Goal: Task Accomplishment & Management: Manage account settings

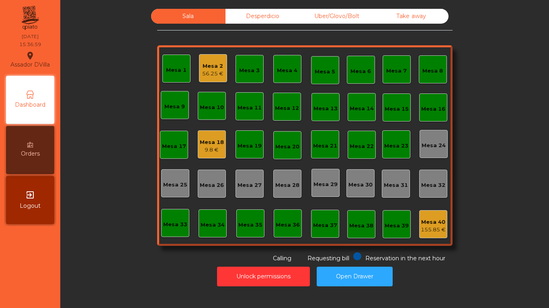
click at [213, 144] on div "Mesa 18" at bounding box center [212, 143] width 24 height 8
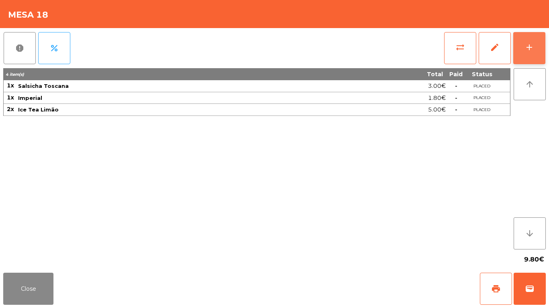
click at [520, 52] on button "add" at bounding box center [529, 48] width 32 height 32
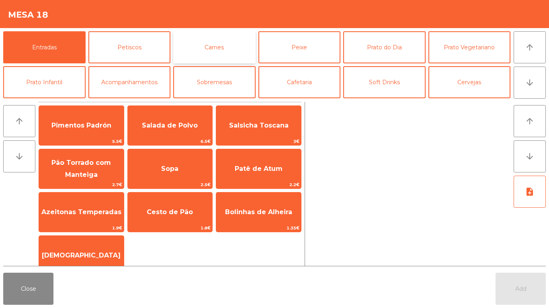
click at [200, 55] on button "Carnes" at bounding box center [214, 47] width 82 height 32
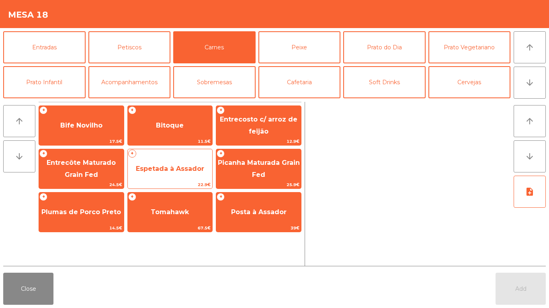
click at [170, 164] on span "Espetada à Assador" at bounding box center [170, 169] width 85 height 22
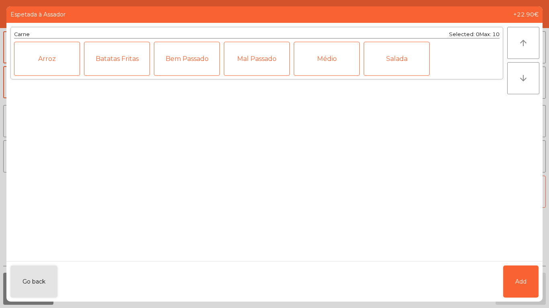
click at [317, 63] on div "Médio" at bounding box center [327, 59] width 66 height 34
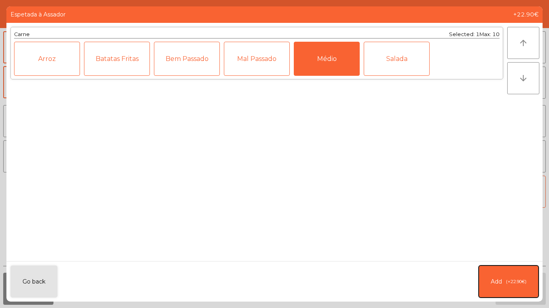
click at [516, 280] on span "(+22.90€)" at bounding box center [516, 282] width 20 height 7
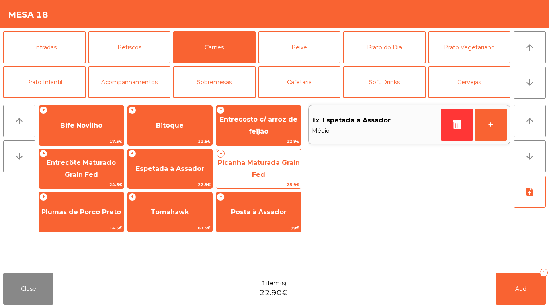
click at [222, 180] on span "Picanha Maturada Grain Fed" at bounding box center [258, 169] width 85 height 34
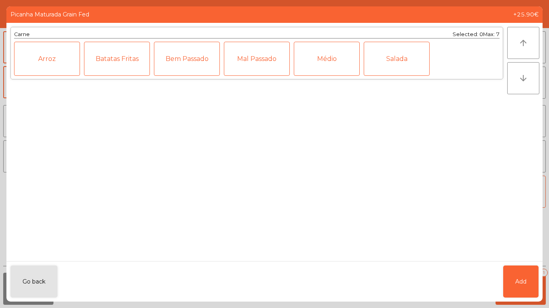
click at [314, 69] on div "Médio" at bounding box center [327, 59] width 66 height 34
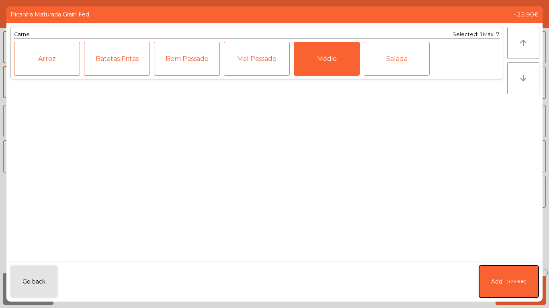
click at [532, 288] on button "Add (+25.90€)" at bounding box center [508, 282] width 59 height 32
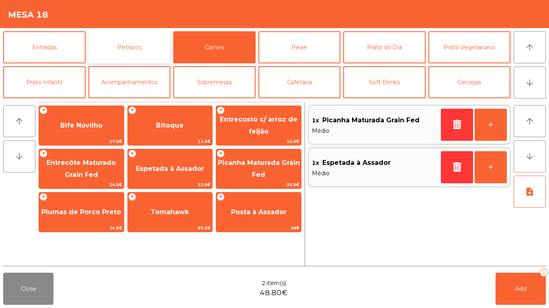
click at [120, 37] on button "Petiscos" at bounding box center [129, 47] width 82 height 32
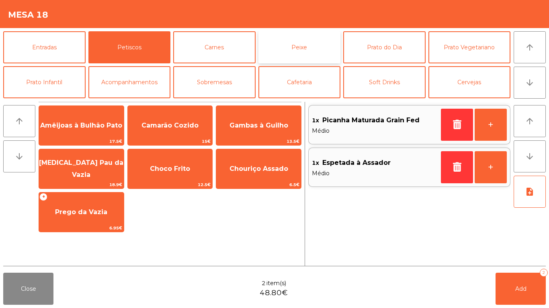
click at [285, 58] on button "Peixe" at bounding box center [299, 47] width 82 height 32
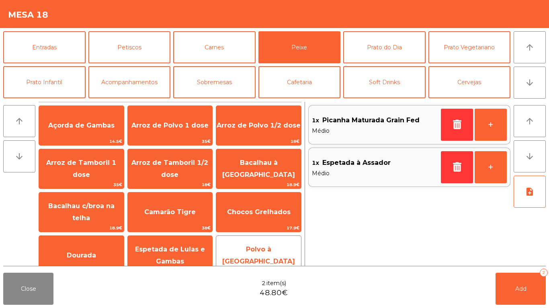
click at [255, 264] on span "Polvo à [GEOGRAPHIC_DATA]" at bounding box center [258, 256] width 85 height 34
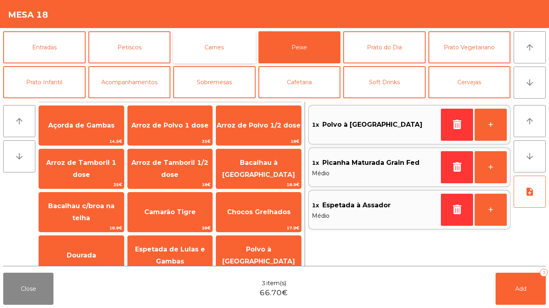
click at [211, 56] on button "Carnes" at bounding box center [214, 47] width 82 height 32
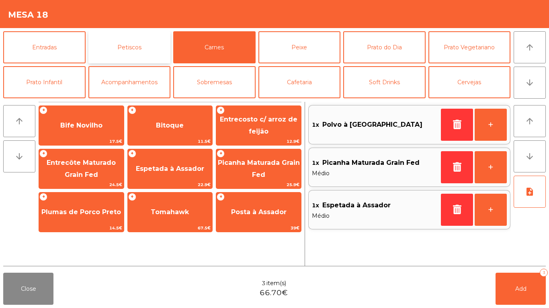
click at [90, 43] on button "Petiscos" at bounding box center [129, 47] width 82 height 32
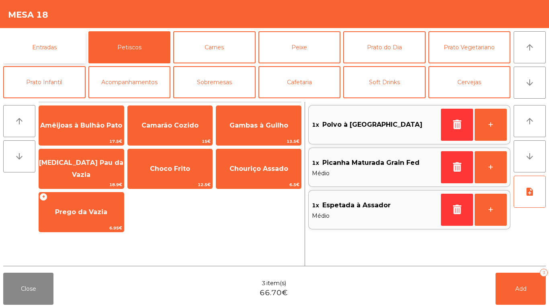
click at [84, 45] on button "Entradas" at bounding box center [44, 47] width 82 height 32
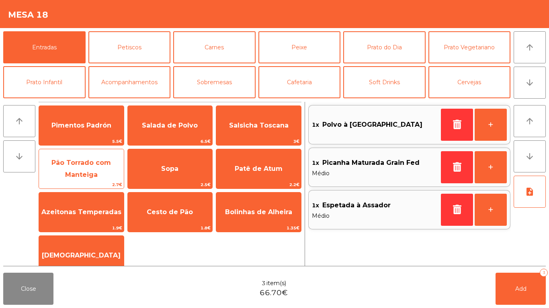
click at [75, 184] on span "2.7€" at bounding box center [81, 185] width 85 height 8
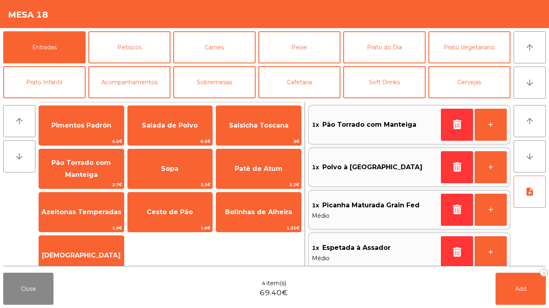
click at [421, 299] on div "Close 4 item(s) 69.40€ Add 4" at bounding box center [274, 289] width 549 height 39
click at [547, 301] on div "Close 4 item(s) 69.40€ Add 4" at bounding box center [274, 289] width 549 height 39
click at [537, 298] on button "Add 4" at bounding box center [520, 289] width 50 height 32
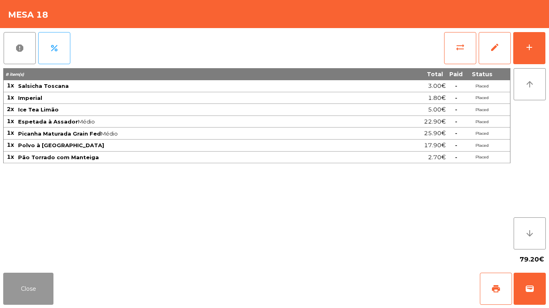
drag, startPoint x: 34, startPoint y: 281, endPoint x: 29, endPoint y: 283, distance: 5.2
click at [34, 281] on button "Close" at bounding box center [28, 289] width 50 height 32
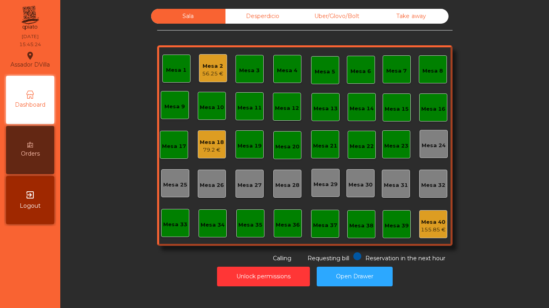
click at [213, 143] on div "Mesa 18" at bounding box center [212, 143] width 24 height 8
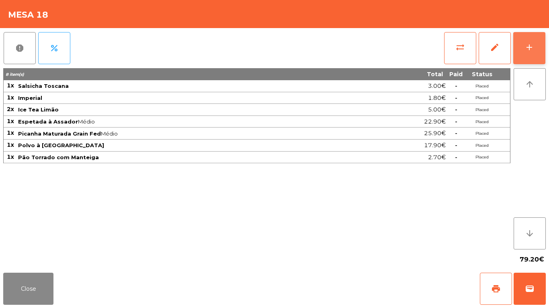
click at [537, 46] on button "add" at bounding box center [529, 48] width 32 height 32
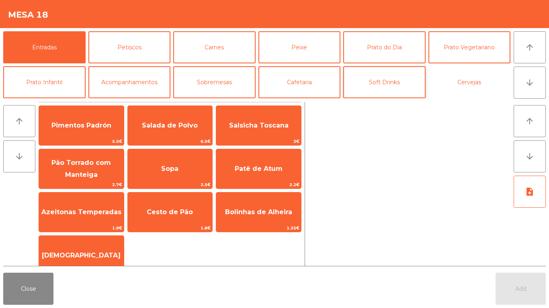
click at [456, 89] on button "Cervejas" at bounding box center [469, 82] width 82 height 32
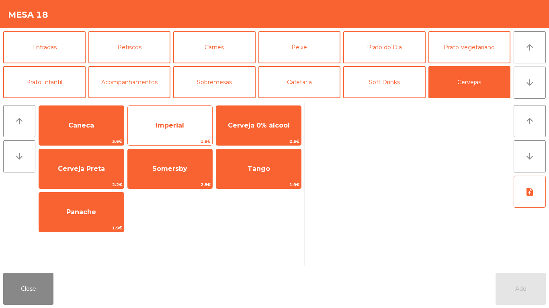
drag, startPoint x: 161, startPoint y: 120, endPoint x: 173, endPoint y: 125, distance: 13.0
click at [162, 120] on span "Imperial" at bounding box center [170, 126] width 85 height 22
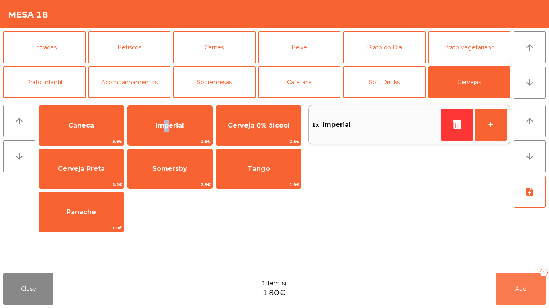
click at [542, 290] on button "Add 1" at bounding box center [520, 289] width 50 height 32
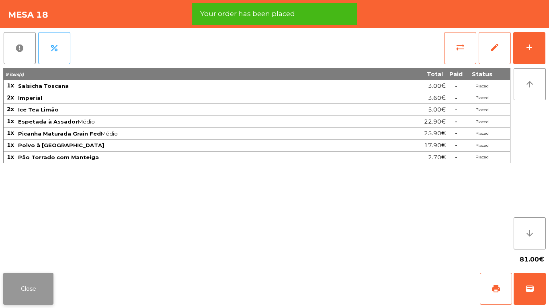
click at [35, 290] on button "Close" at bounding box center [28, 289] width 50 height 32
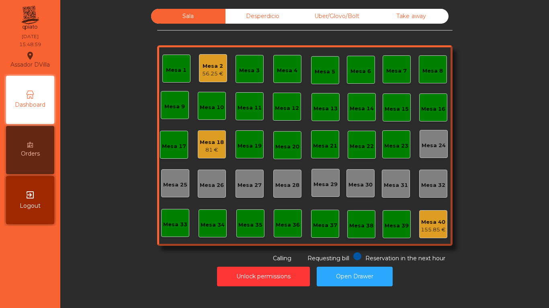
click at [208, 72] on div "56.25 €" at bounding box center [212, 74] width 21 height 8
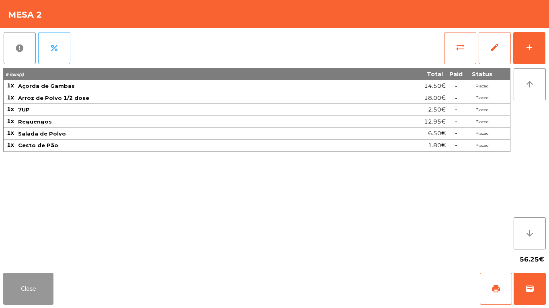
click at [27, 283] on button "Close" at bounding box center [28, 289] width 50 height 32
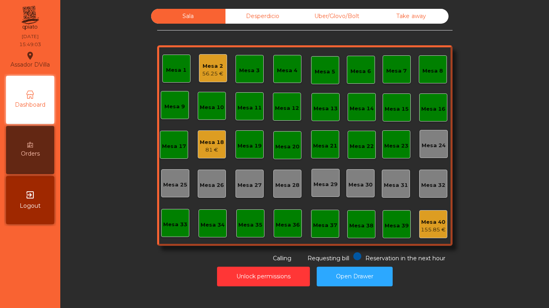
click at [200, 143] on div "Mesa 18" at bounding box center [212, 143] width 24 height 8
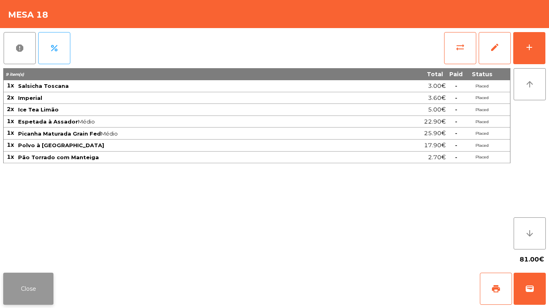
click at [33, 278] on button "Close" at bounding box center [28, 289] width 50 height 32
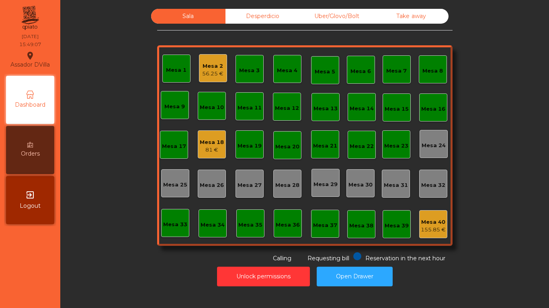
click at [89, 217] on div "Sala Desperdicio Uber/Glovo/Bolt Take away Mesa 1 Mesa 2 56.25 € Mesa 3 Mesa 4 …" at bounding box center [304, 136] width 467 height 254
click at [191, 146] on div "Mesa 1 Mesa 2 56.25 € Mesa 3 Mesa 4 Mesa 5 Mesa 6 Mesa 7 Mesa 8 Mesa 9 Mesa 10 …" at bounding box center [304, 145] width 295 height 201
click at [200, 149] on div "81 €" at bounding box center [212, 150] width 24 height 8
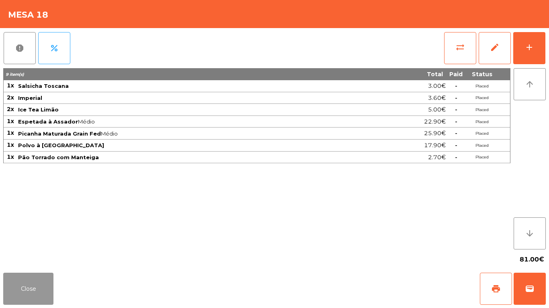
drag, startPoint x: 35, startPoint y: 290, endPoint x: 317, endPoint y: 54, distance: 367.2
click at [36, 288] on button "Close" at bounding box center [28, 289] width 50 height 32
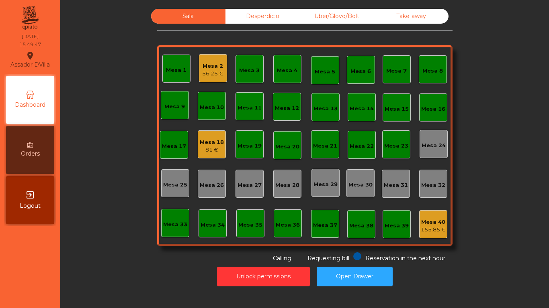
click at [206, 61] on div "Mesa 2 56.25 €" at bounding box center [212, 68] width 21 height 19
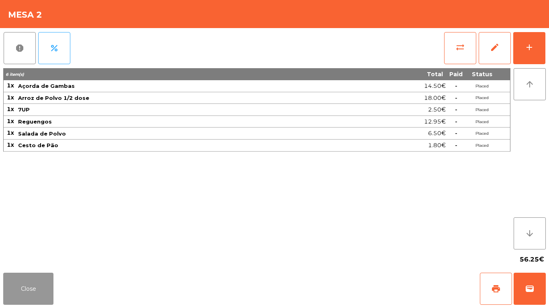
drag, startPoint x: 30, startPoint y: 294, endPoint x: 39, endPoint y: 284, distance: 13.7
click at [31, 294] on button "Close" at bounding box center [28, 289] width 50 height 32
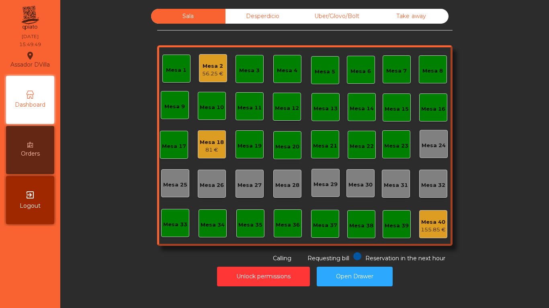
click at [222, 134] on div "Mesa 1 Mesa 2 56.25 € Mesa 3 Mesa 4 Mesa 5 Mesa 6 Mesa 7 Mesa 8 Mesa 9 Mesa 10 …" at bounding box center [304, 145] width 295 height 201
click at [222, 134] on div "Mesa 18 81 €" at bounding box center [212, 145] width 28 height 28
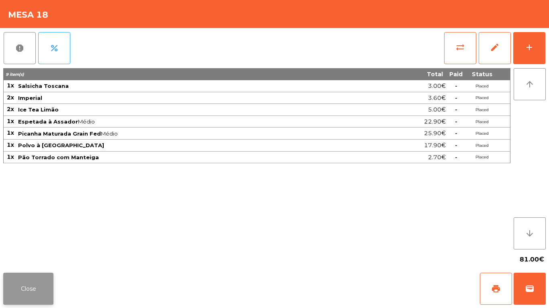
click at [27, 285] on button "Close" at bounding box center [28, 289] width 50 height 32
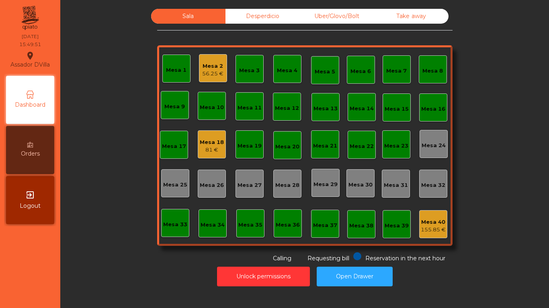
click at [96, 233] on div "Sala Desperdicio Uber/Glovo/Bolt Take away Mesa 1 Mesa 2 56.25 € Mesa 3 Mesa 4 …" at bounding box center [304, 136] width 467 height 254
click at [208, 152] on div "81 €" at bounding box center [212, 150] width 24 height 8
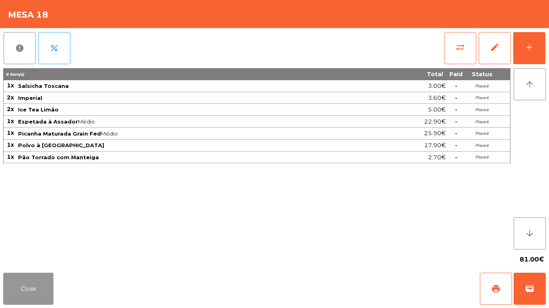
drag, startPoint x: 38, startPoint y: 286, endPoint x: 101, endPoint y: 237, distance: 79.6
click at [54, 279] on div "Close print wallet" at bounding box center [274, 289] width 549 height 39
click at [533, 53] on button "add" at bounding box center [529, 48] width 32 height 32
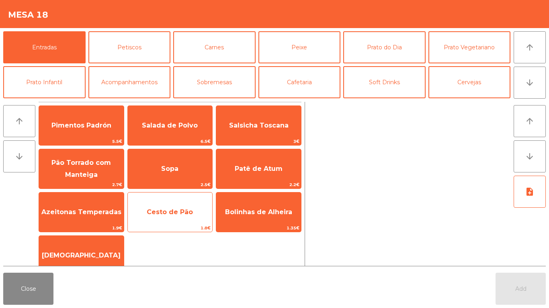
click at [190, 217] on span "Cesto de Pão" at bounding box center [170, 213] width 85 height 22
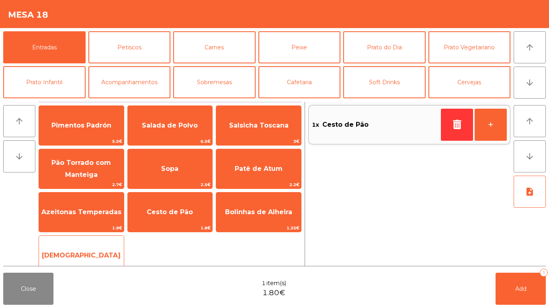
click at [82, 243] on div "Manteiga 1€" at bounding box center [82, 256] width 86 height 40
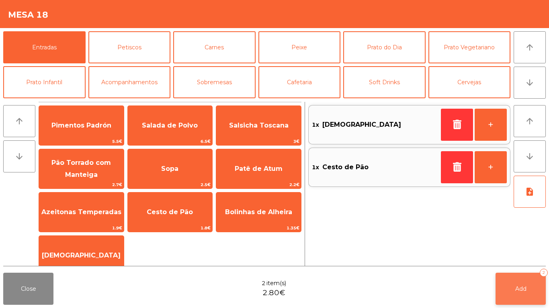
click at [524, 298] on button "Add 2" at bounding box center [520, 289] width 50 height 32
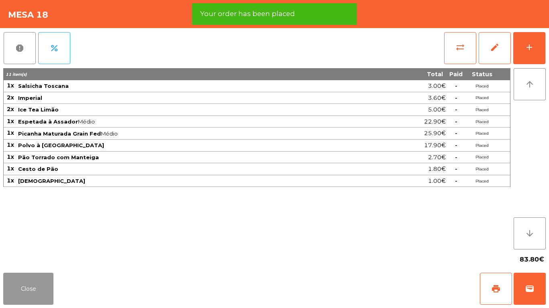
drag, startPoint x: 21, startPoint y: 281, endPoint x: 21, endPoint y: 277, distance: 4.4
click at [21, 281] on button "Close" at bounding box center [28, 289] width 50 height 32
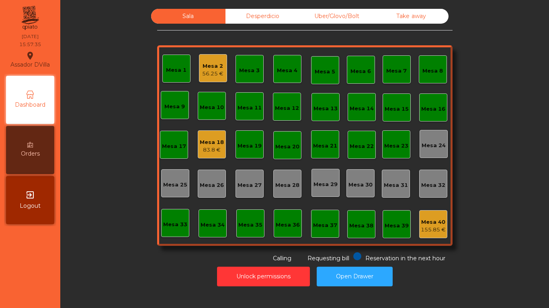
click at [200, 147] on div "83.8 €" at bounding box center [212, 150] width 24 height 8
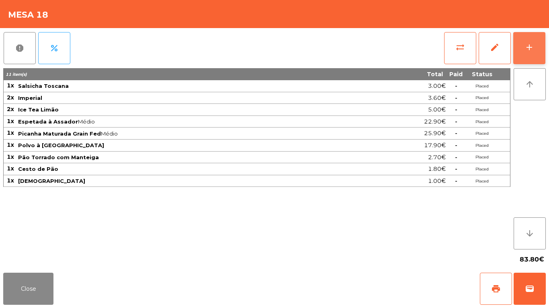
click at [528, 53] on button "add" at bounding box center [529, 48] width 32 height 32
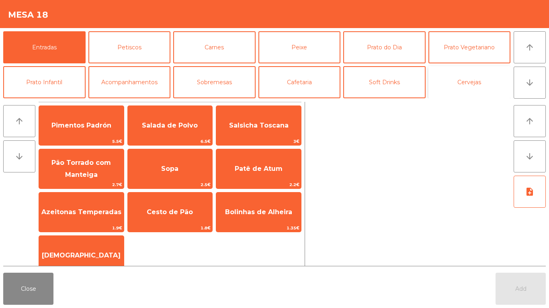
click at [472, 85] on button "Cervejas" at bounding box center [469, 82] width 82 height 32
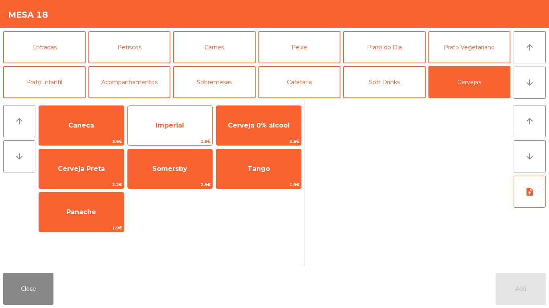
click at [158, 126] on span "Imperial" at bounding box center [169, 126] width 29 height 8
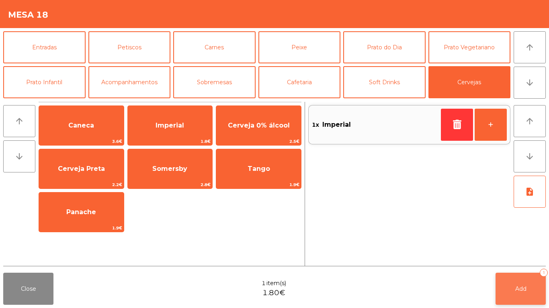
click at [511, 282] on button "Add 1" at bounding box center [520, 289] width 50 height 32
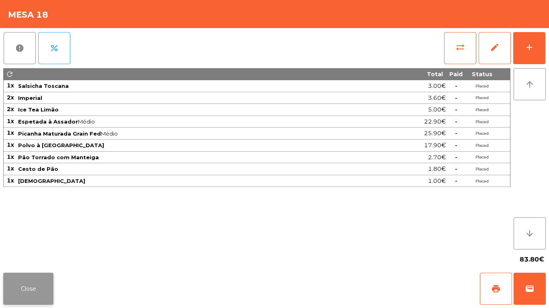
click at [27, 273] on button "Close" at bounding box center [28, 289] width 50 height 32
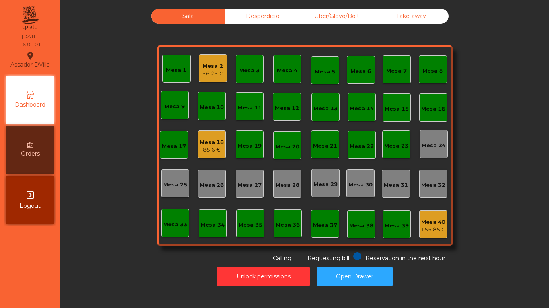
click at [184, 80] on div "Mesa 1" at bounding box center [176, 69] width 28 height 28
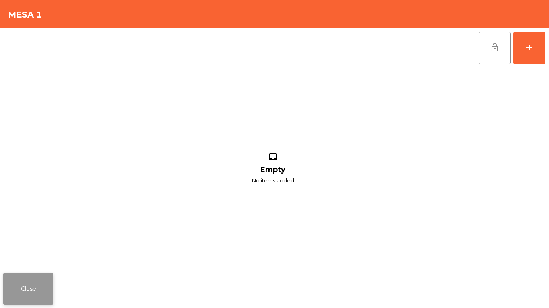
click at [42, 275] on button "Close" at bounding box center [28, 289] width 50 height 32
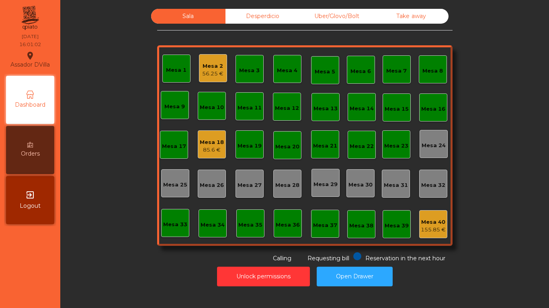
click at [210, 59] on div "Mesa 2 56.25 €" at bounding box center [212, 68] width 21 height 19
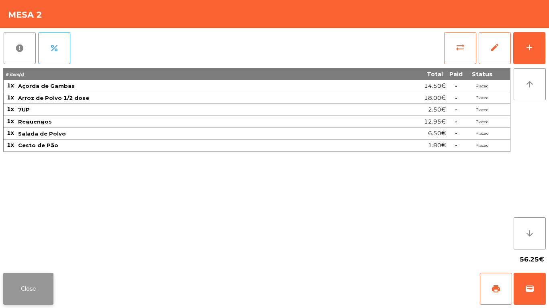
click at [35, 280] on button "Close" at bounding box center [28, 289] width 50 height 32
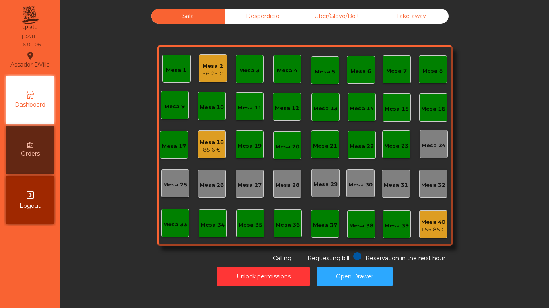
click at [94, 261] on div "Sala Desperdicio Uber/Glovo/Bolt Take away Mesa 1 Mesa 2 56.25 € Mesa 3 Mesa 4 …" at bounding box center [304, 136] width 467 height 254
click at [206, 150] on div "85.6 €" at bounding box center [212, 150] width 24 height 8
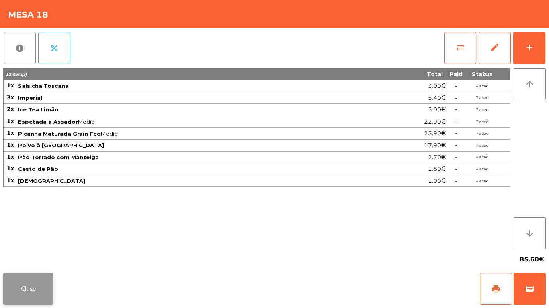
click at [35, 284] on button "Close" at bounding box center [28, 289] width 50 height 32
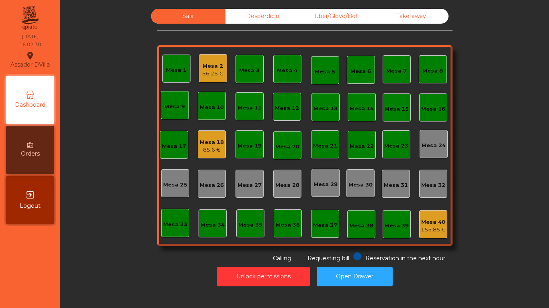
click at [26, 147] on div "Orders" at bounding box center [30, 150] width 48 height 48
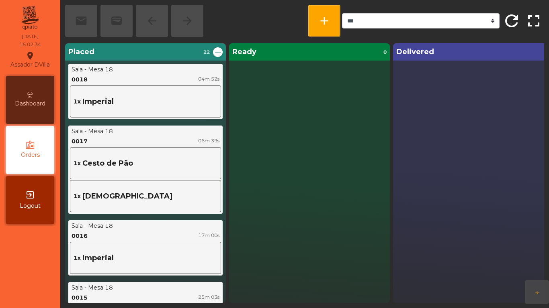
click at [25, 102] on span "Dashboard" at bounding box center [30, 104] width 31 height 8
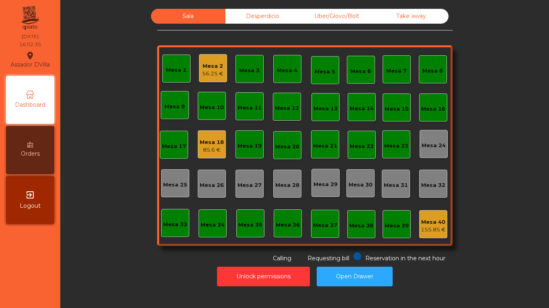
click at [96, 151] on div "Sala Desperdicio Uber/Glovo/Bolt Take away Mesa 1 Mesa 2 56.25 € Mesa 3 Mesa 4 …" at bounding box center [304, 136] width 467 height 254
click at [223, 141] on div "Mesa 1 Mesa 2 56.25 € Mesa 3 Mesa 4 Mesa 5 Mesa 6 Mesa 7 Mesa 8 Mesa 9 Mesa 10 …" at bounding box center [304, 145] width 295 height 201
click at [217, 143] on div "Mesa 18" at bounding box center [212, 143] width 24 height 8
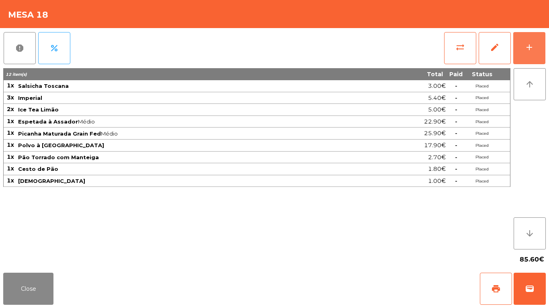
drag, startPoint x: 535, startPoint y: 49, endPoint x: 382, endPoint y: 65, distance: 153.5
click at [533, 47] on button "add" at bounding box center [529, 48] width 32 height 32
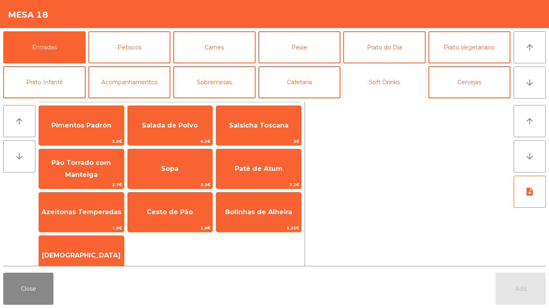
click at [407, 82] on button "Soft Drinks" at bounding box center [384, 82] width 82 height 32
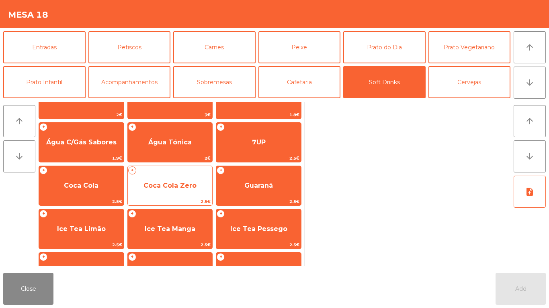
scroll to position [40, 0]
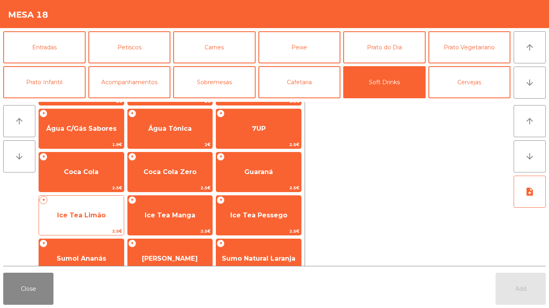
click at [71, 212] on span "Ice Tea Limão" at bounding box center [81, 216] width 49 height 8
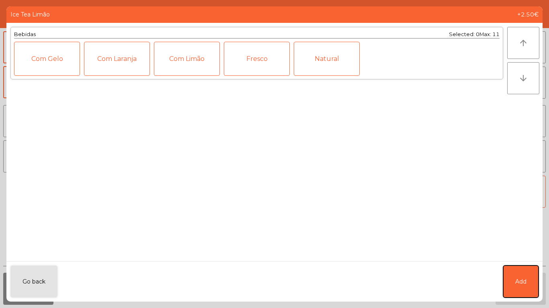
click at [520, 278] on span "Add" at bounding box center [520, 282] width 11 height 8
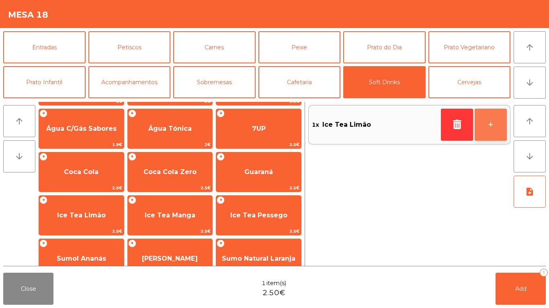
drag, startPoint x: 494, startPoint y: 125, endPoint x: 473, endPoint y: 84, distance: 46.3
click at [494, 124] on button "+" at bounding box center [490, 125] width 32 height 32
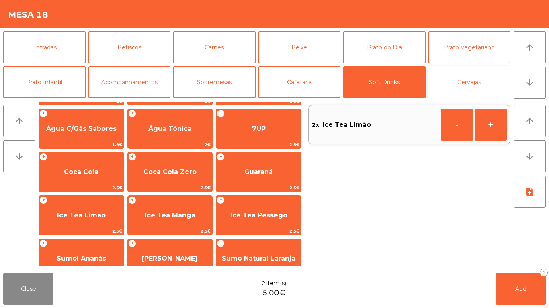
click at [471, 77] on button "Cervejas" at bounding box center [469, 82] width 82 height 32
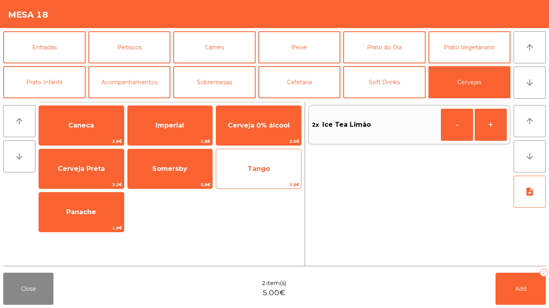
scroll to position [0, 0]
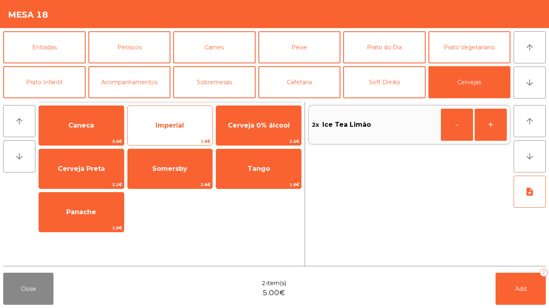
click at [188, 137] on div "Imperial 1.8€" at bounding box center [170, 126] width 86 height 40
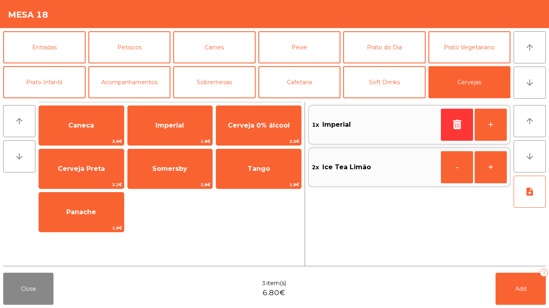
click at [545, 284] on div "Close 3 item(s) 6.80€ Add 3" at bounding box center [274, 289] width 549 height 39
click at [540, 287] on button "Add 3" at bounding box center [520, 289] width 50 height 32
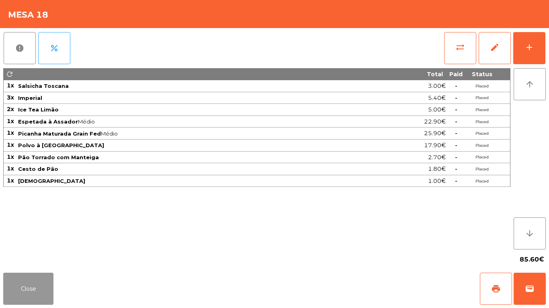
drag, startPoint x: 17, startPoint y: 282, endPoint x: 22, endPoint y: 282, distance: 5.6
click at [18, 282] on button "Close" at bounding box center [28, 289] width 50 height 32
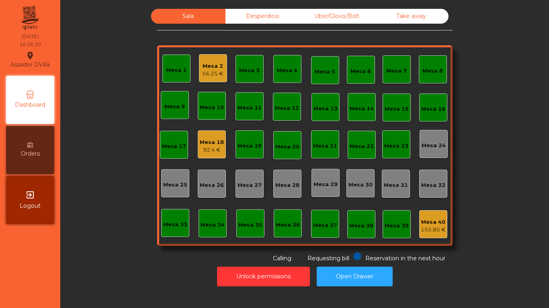
click at [160, 214] on div "Sala Desperdicio Uber/Glovo/Bolt Take away Mesa 1 Mesa 2 56.25 € Mesa 3 Mesa 4 …" at bounding box center [304, 136] width 467 height 254
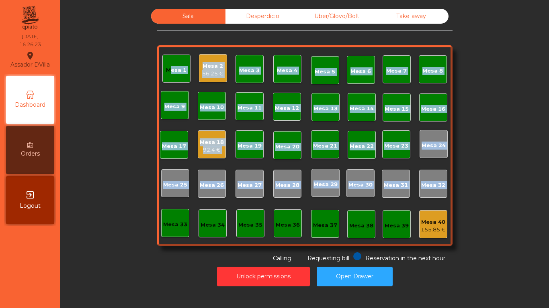
click at [212, 149] on div "92.4 €" at bounding box center [212, 150] width 24 height 8
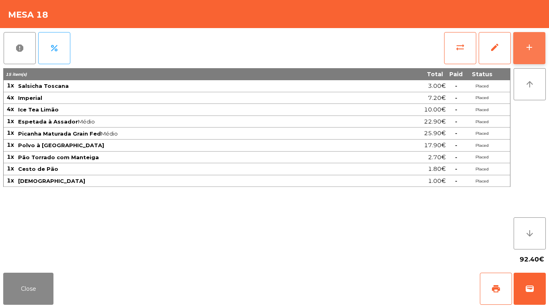
click at [534, 44] on button "add" at bounding box center [529, 48] width 32 height 32
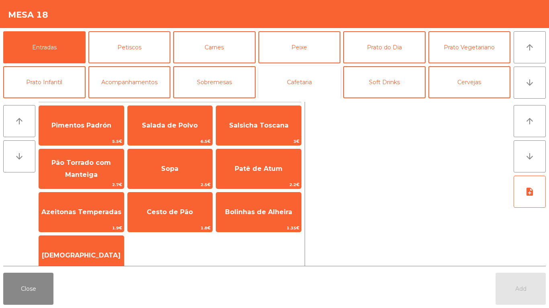
click at [315, 75] on button "Cafetaria" at bounding box center [299, 82] width 82 height 32
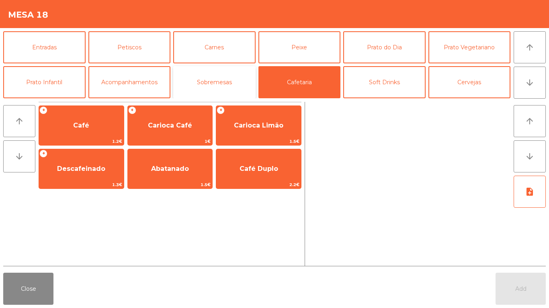
click at [226, 77] on button "Sobremesas" at bounding box center [214, 82] width 82 height 32
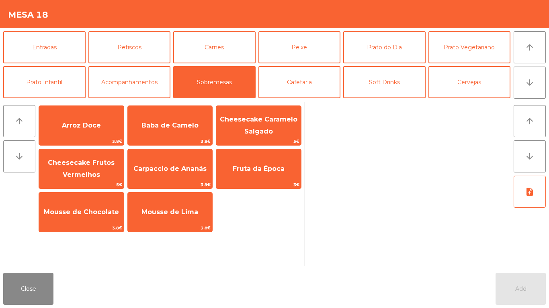
drag, startPoint x: 180, startPoint y: 164, endPoint x: 510, endPoint y: 265, distance: 345.5
click at [180, 163] on span "Carpaccio de Ananás" at bounding box center [170, 169] width 85 height 22
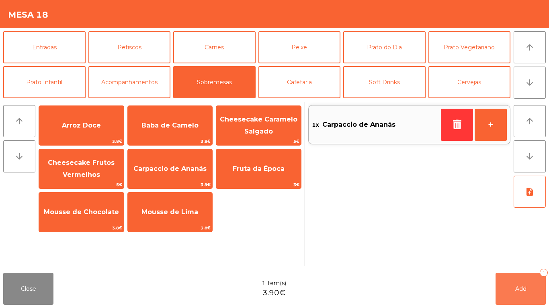
click at [527, 278] on button "Add 1" at bounding box center [520, 289] width 50 height 32
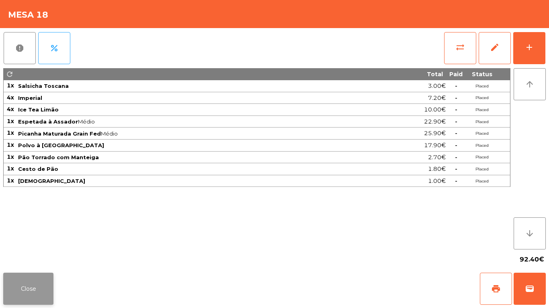
click at [21, 286] on button "Close" at bounding box center [28, 289] width 50 height 32
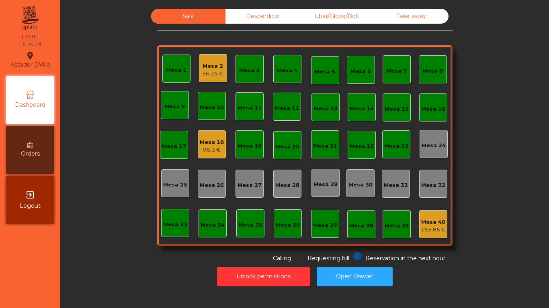
drag, startPoint x: 188, startPoint y: 63, endPoint x: 208, endPoint y: 69, distance: 21.1
click at [189, 63] on div "Mesa 1 Mesa 2 56.25 € Mesa 3 Mesa 4 Mesa 5 Mesa 6 Mesa 7 Mesa 8 Mesa 9 Mesa 10 …" at bounding box center [304, 145] width 295 height 201
click at [211, 69] on div "Mesa 2" at bounding box center [212, 66] width 21 height 8
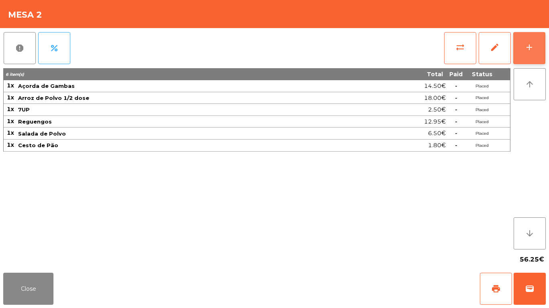
click at [536, 37] on button "add" at bounding box center [529, 48] width 32 height 32
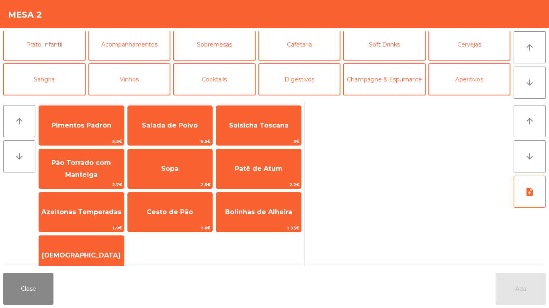
scroll to position [70, 0]
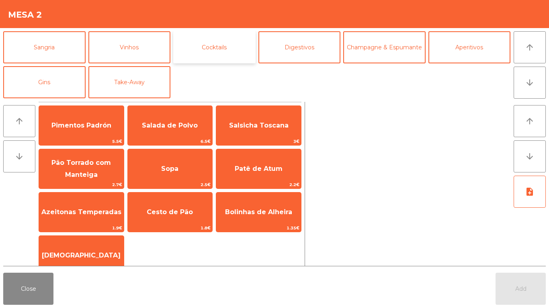
click at [215, 43] on button "Cocktails" at bounding box center [214, 47] width 82 height 32
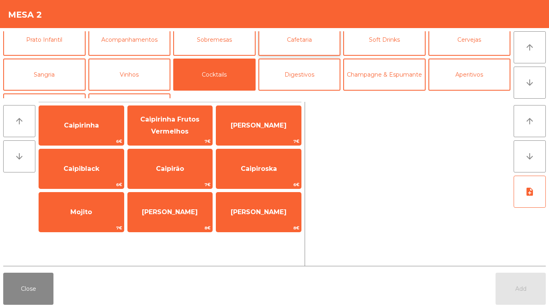
scroll to position [30, 0]
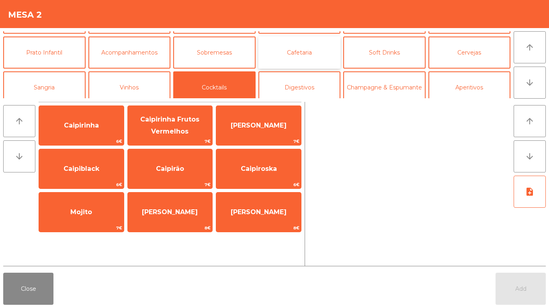
click at [295, 62] on button "Cafetaria" at bounding box center [299, 53] width 82 height 32
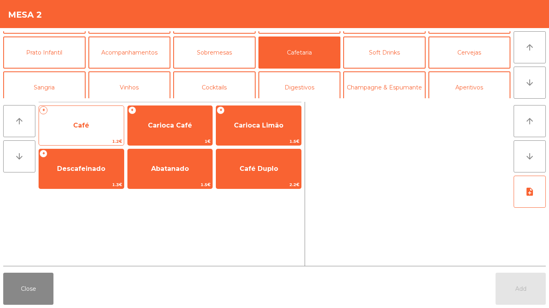
click at [85, 123] on span "Café" at bounding box center [81, 126] width 16 height 8
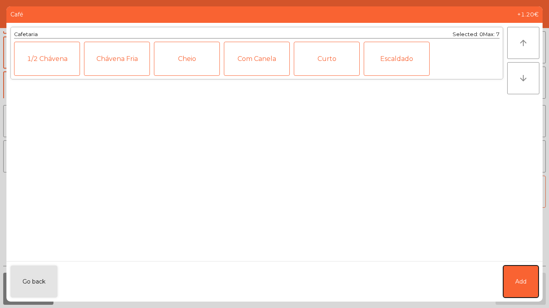
drag, startPoint x: 522, startPoint y: 276, endPoint x: 500, endPoint y: 159, distance: 119.2
click at [522, 274] on button "Add" at bounding box center [520, 282] width 35 height 32
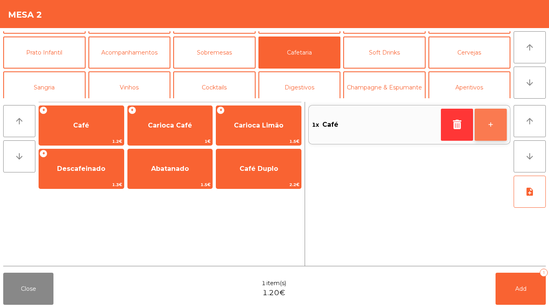
click at [492, 129] on button "+" at bounding box center [490, 125] width 32 height 32
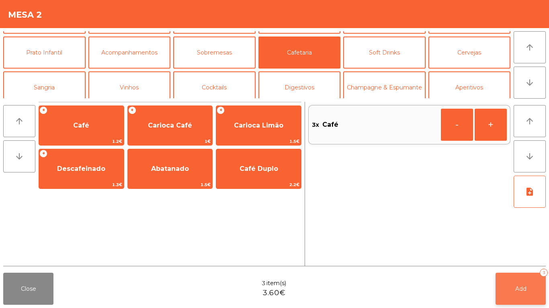
click at [502, 294] on button "Add 3" at bounding box center [520, 289] width 50 height 32
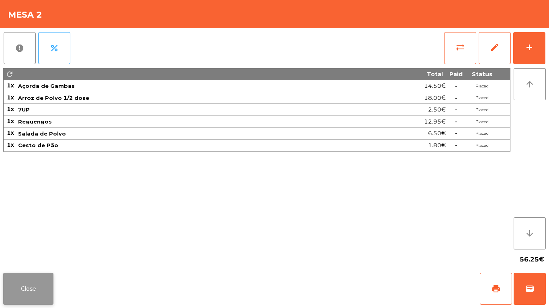
click at [16, 297] on button "Close" at bounding box center [28, 289] width 50 height 32
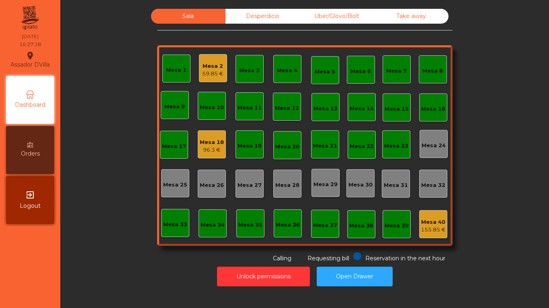
click at [264, 10] on div "Desperdicio" at bounding box center [262, 16] width 74 height 15
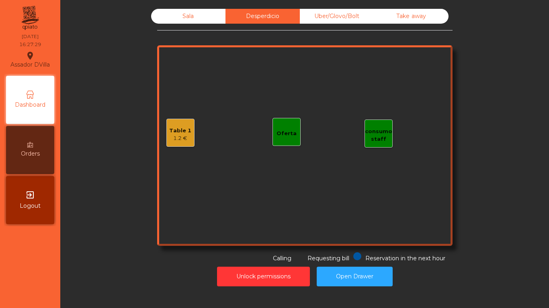
click at [356, 19] on div "Uber/Glovo/Bolt" at bounding box center [337, 16] width 74 height 15
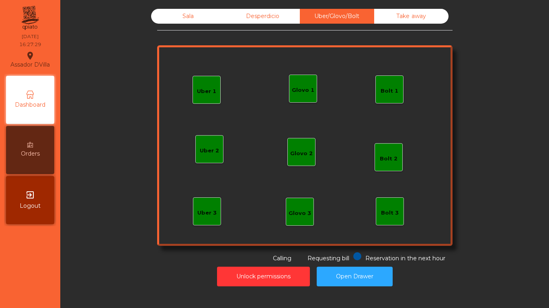
click at [404, 18] on div "Take away" at bounding box center [411, 16] width 74 height 15
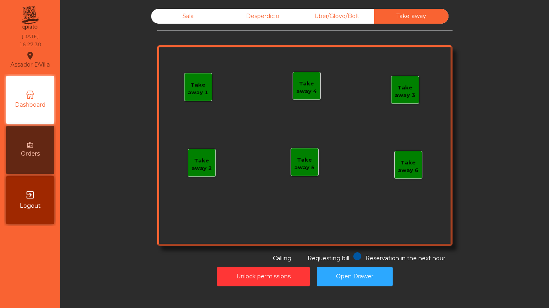
click at [251, 17] on div "Desperdicio" at bounding box center [262, 16] width 74 height 15
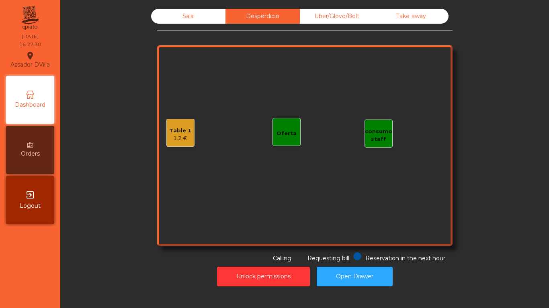
click at [178, 11] on div "Sala" at bounding box center [188, 16] width 74 height 15
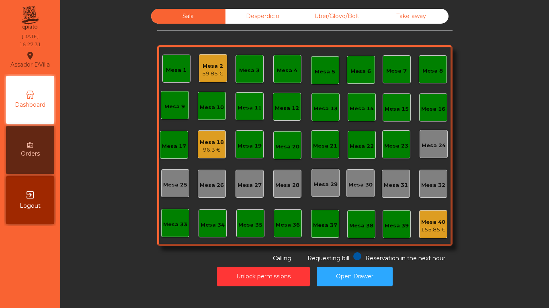
click at [237, 21] on div "Desperdicio" at bounding box center [262, 16] width 74 height 15
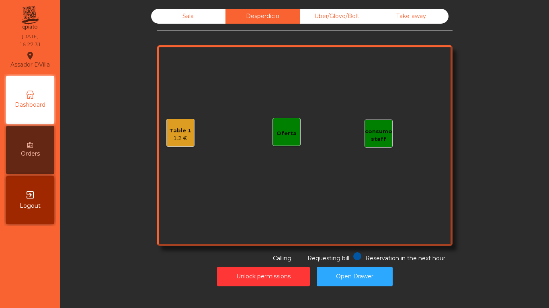
click at [205, 18] on div "Sala" at bounding box center [188, 16] width 74 height 15
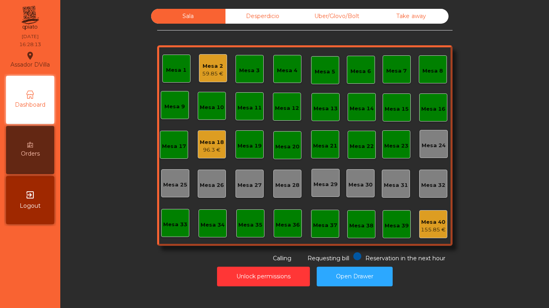
click at [206, 67] on div "Mesa 2" at bounding box center [212, 66] width 21 height 8
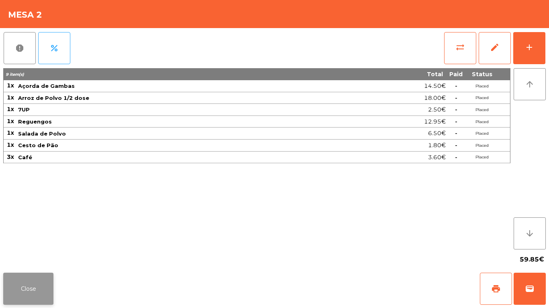
click at [24, 292] on button "Close" at bounding box center [28, 289] width 50 height 32
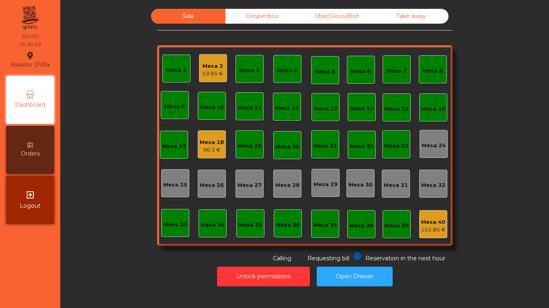
click at [198, 145] on div "Mesa 18 96.3 €" at bounding box center [212, 145] width 28 height 28
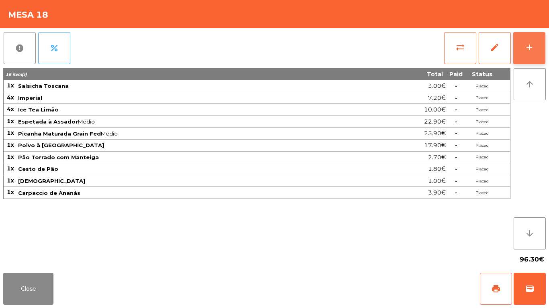
click at [526, 43] on div "add" at bounding box center [529, 48] width 10 height 10
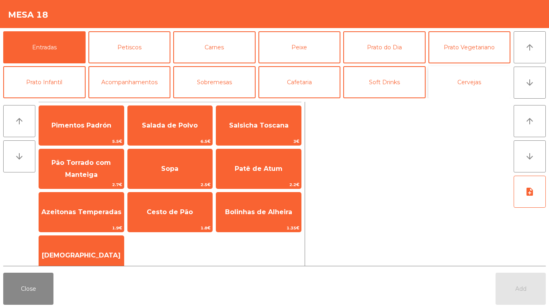
click at [459, 86] on button "Cervejas" at bounding box center [469, 82] width 82 height 32
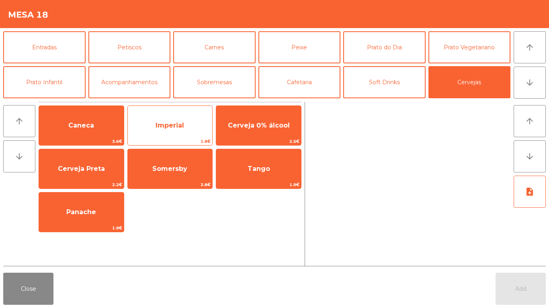
click at [175, 124] on span "Imperial" at bounding box center [169, 126] width 29 height 8
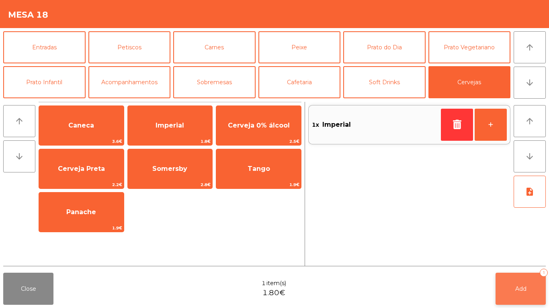
click at [536, 293] on button "Add 1" at bounding box center [520, 289] width 50 height 32
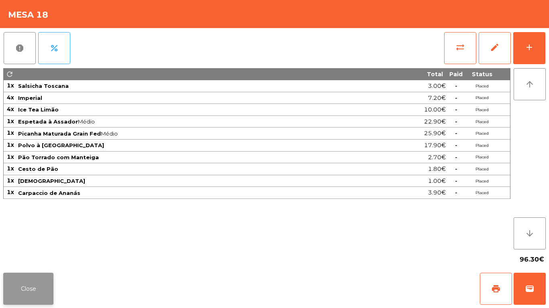
click at [19, 292] on button "Close" at bounding box center [28, 289] width 50 height 32
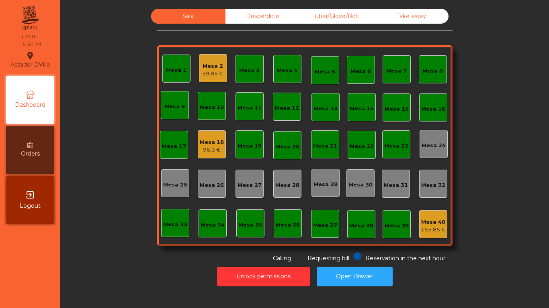
click at [200, 145] on div "Mesa 18" at bounding box center [212, 143] width 24 height 8
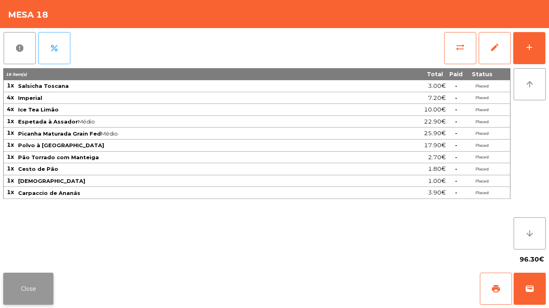
click at [43, 286] on button "Close" at bounding box center [28, 289] width 50 height 32
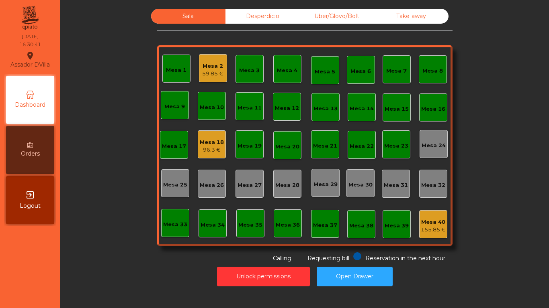
click at [29, 145] on icon at bounding box center [30, 145] width 6 height 6
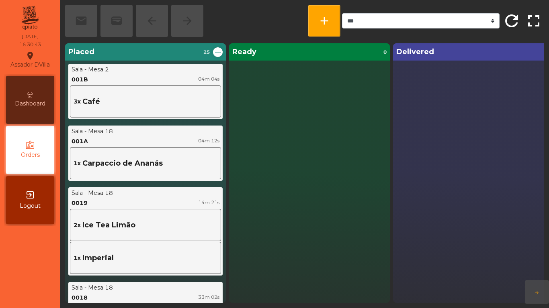
click at [24, 99] on div "Dashboard" at bounding box center [30, 100] width 48 height 48
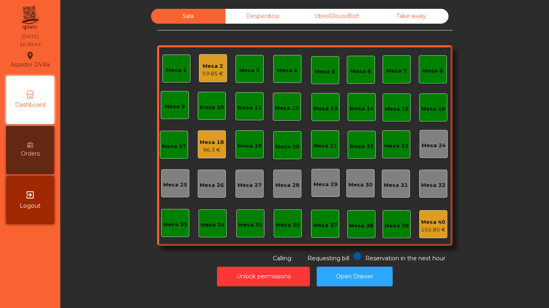
click at [204, 147] on div "96.3 €" at bounding box center [212, 150] width 24 height 8
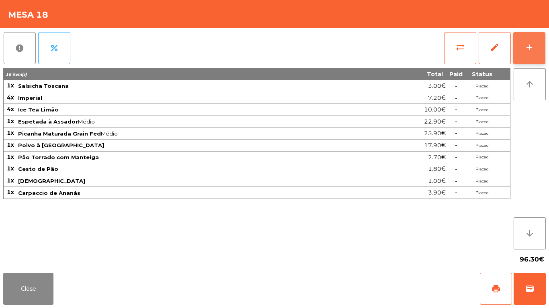
click at [541, 48] on button "add" at bounding box center [529, 48] width 32 height 32
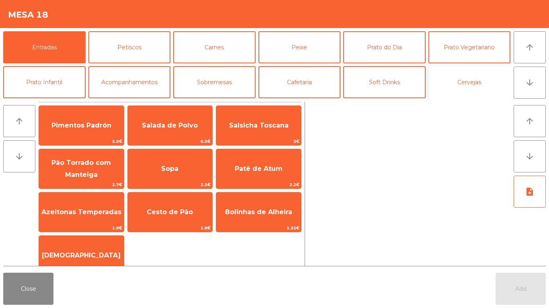
click at [463, 81] on button "Cervejas" at bounding box center [469, 82] width 82 height 32
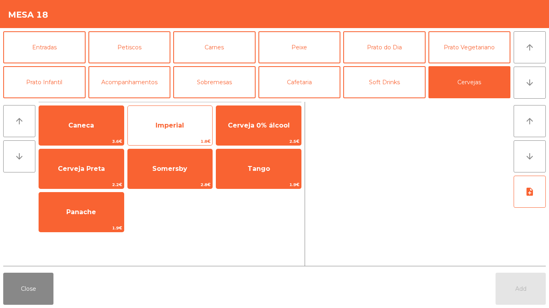
click at [157, 135] on span "Imperial" at bounding box center [170, 126] width 85 height 22
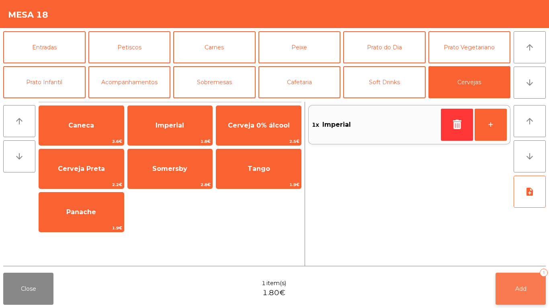
click at [513, 277] on button "Add 1" at bounding box center [520, 289] width 50 height 32
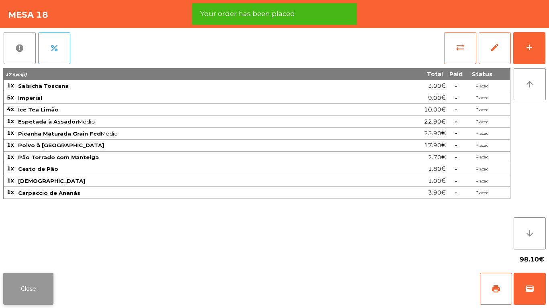
click at [23, 297] on button "Close" at bounding box center [28, 289] width 50 height 32
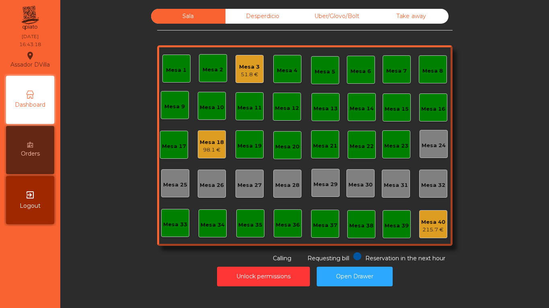
click at [200, 140] on div "Mesa 18" at bounding box center [212, 143] width 24 height 8
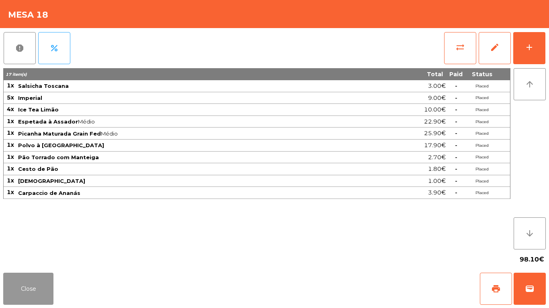
drag, startPoint x: 33, startPoint y: 279, endPoint x: 163, endPoint y: 191, distance: 157.6
click at [33, 279] on button "Close" at bounding box center [28, 289] width 50 height 32
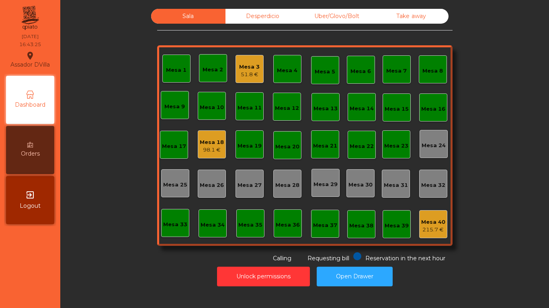
click at [250, 69] on div "Mesa 3" at bounding box center [249, 67] width 20 height 8
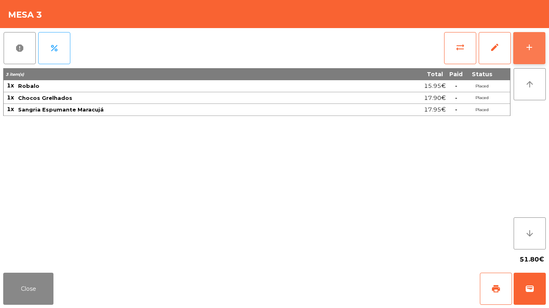
click at [537, 50] on button "add" at bounding box center [529, 48] width 32 height 32
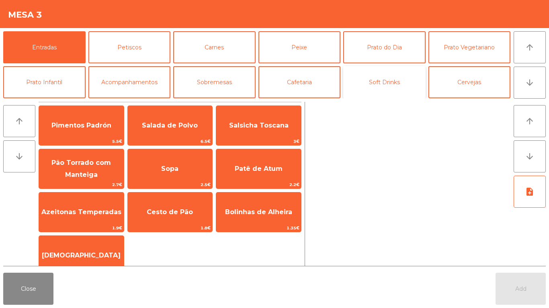
click at [417, 82] on button "Soft Drinks" at bounding box center [384, 82] width 82 height 32
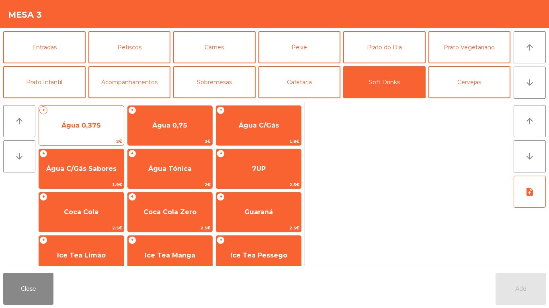
click at [75, 125] on span "Água 0,375" at bounding box center [80, 126] width 39 height 8
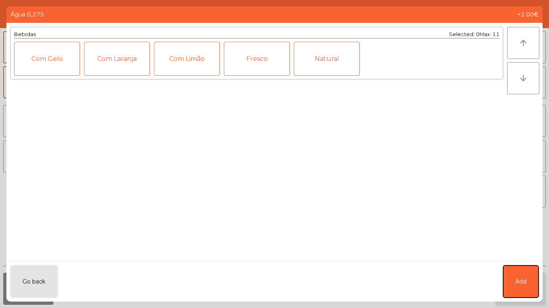
drag, startPoint x: 509, startPoint y: 284, endPoint x: 517, endPoint y: 292, distance: 11.4
click at [509, 284] on button "Add" at bounding box center [520, 282] width 35 height 32
click at [517, 292] on span "Add" at bounding box center [520, 289] width 11 height 7
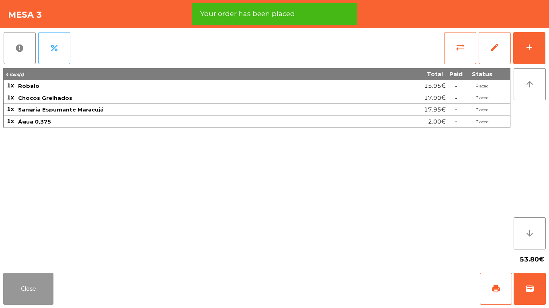
click at [49, 292] on button "Close" at bounding box center [28, 289] width 50 height 32
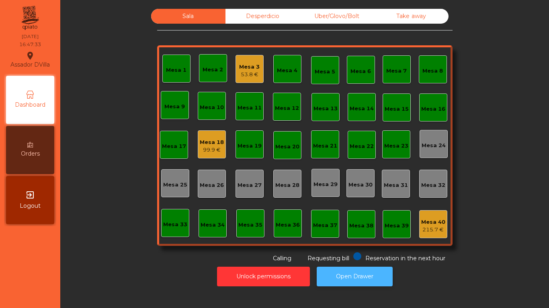
click at [367, 279] on button "Open Drawer" at bounding box center [354, 277] width 76 height 20
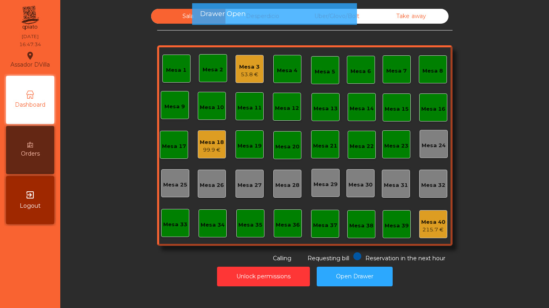
click at [201, 140] on div "Mesa 18" at bounding box center [212, 143] width 24 height 8
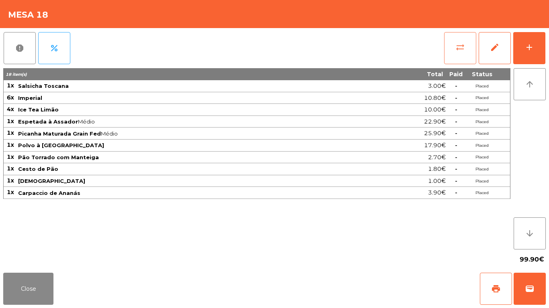
click at [470, 50] on button "sync_alt" at bounding box center [460, 48] width 32 height 32
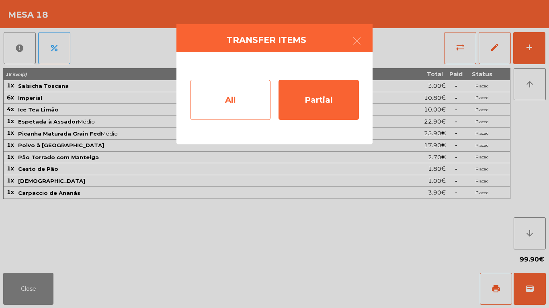
click at [235, 114] on div "All" at bounding box center [230, 100] width 80 height 40
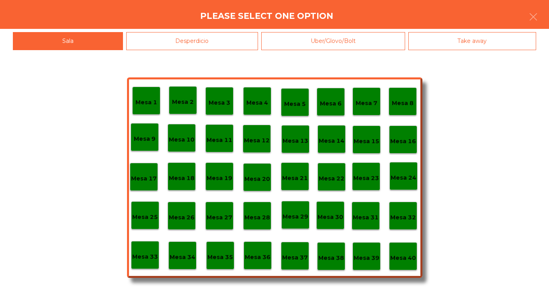
click at [392, 261] on p "Mesa 40" at bounding box center [403, 258] width 26 height 9
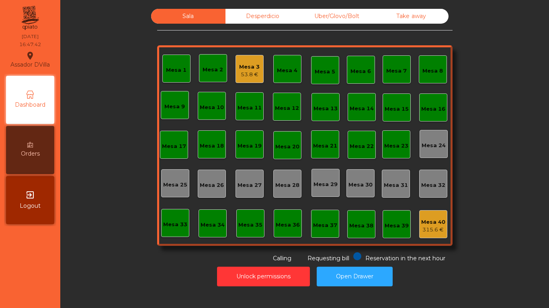
click at [247, 9] on div "Desperdicio" at bounding box center [262, 16] width 74 height 15
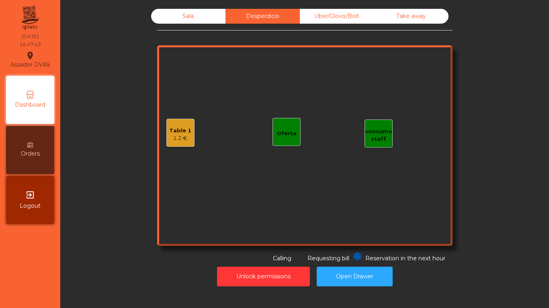
click at [333, 15] on div "Uber/Glovo/Bolt" at bounding box center [337, 16] width 74 height 15
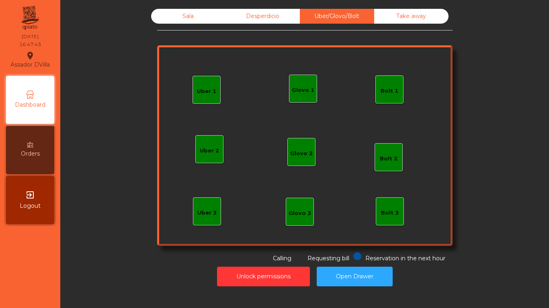
click at [420, 25] on div "Sala Desperdicio Uber/Glovo/Bolt Take away Uber 1 Uber 3 Bolt 2 Glovo 2 Uber 2 …" at bounding box center [304, 136] width 295 height 254
click at [168, 18] on div "Sala" at bounding box center [188, 16] width 74 height 15
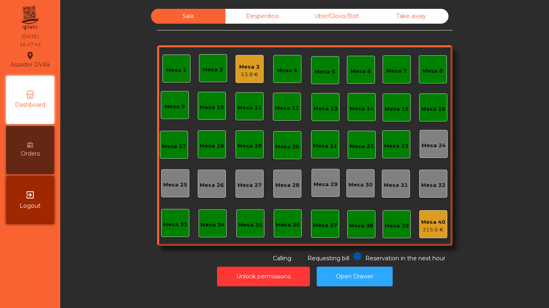
click at [128, 44] on div "Sala Desperdicio Uber/Glovo/Bolt Take away Mesa 1 Mesa 2 Mesa 3 53.8 € Mesa 4 M…" at bounding box center [304, 136] width 467 height 254
drag, startPoint x: 220, startPoint y: 26, endPoint x: 219, endPoint y: 4, distance: 22.1
click at [216, 4] on div "Sala Desperdicio Uber/Glovo/Bolt Take away Mesa 1 Mesa 2 Mesa 3 53.8 € Mesa 4 M…" at bounding box center [304, 154] width 488 height 308
click at [247, 65] on div "Mesa 3" at bounding box center [249, 67] width 20 height 8
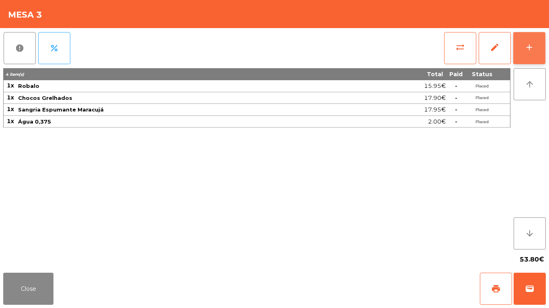
click at [528, 43] on div "add" at bounding box center [529, 48] width 10 height 10
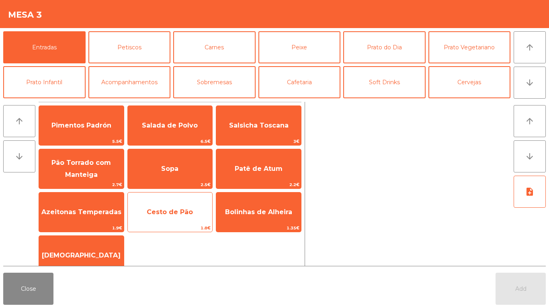
click at [176, 212] on span "Cesto de Pão" at bounding box center [170, 212] width 46 height 8
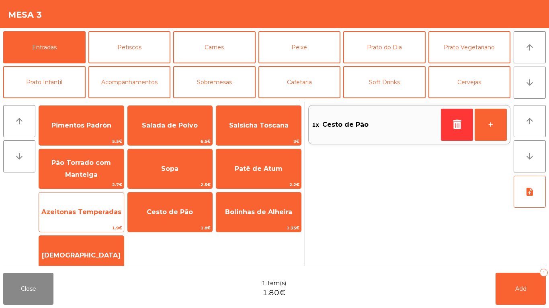
click at [69, 202] on span "Azeitonas Temperadas" at bounding box center [81, 213] width 85 height 22
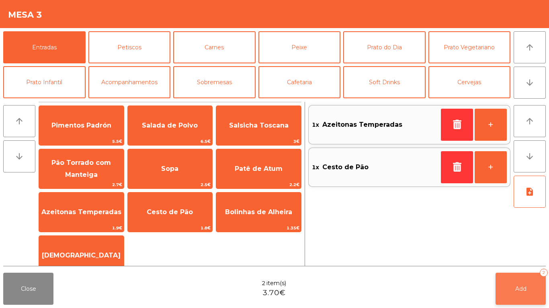
click at [511, 287] on button "Add 2" at bounding box center [520, 289] width 50 height 32
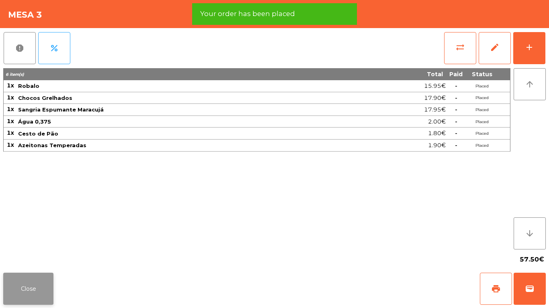
click at [37, 295] on button "Close" at bounding box center [28, 289] width 50 height 32
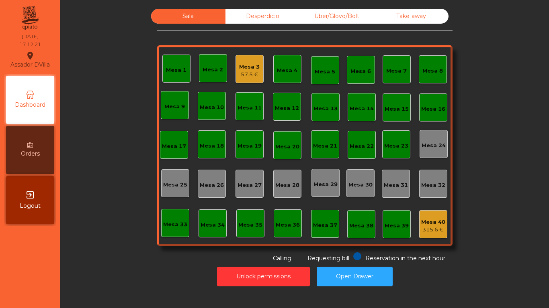
click at [228, 19] on div "Desperdicio" at bounding box center [262, 16] width 74 height 15
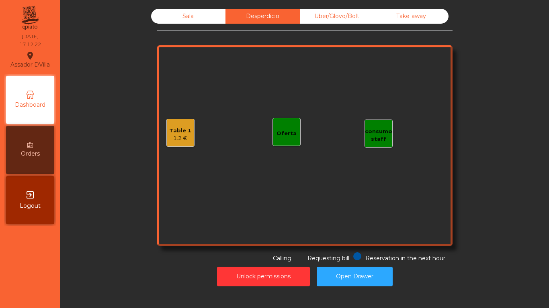
click at [355, 33] on div "Sala Desperdicio Uber/Glovo/Bolt Take away Table 1 1.2 € consumo staff Oferta R…" at bounding box center [304, 136] width 295 height 254
click at [347, 19] on div "Uber/Glovo/Bolt" at bounding box center [337, 16] width 74 height 15
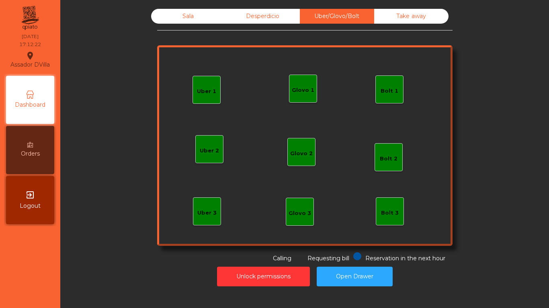
click at [386, 22] on div "Take away" at bounding box center [411, 16] width 74 height 15
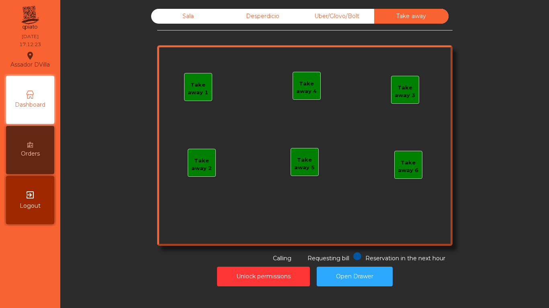
click at [245, 16] on div "Desperdicio" at bounding box center [262, 16] width 74 height 15
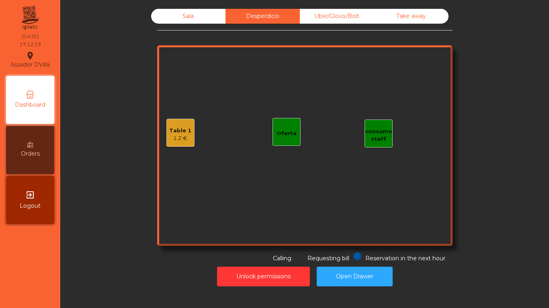
click at [205, 14] on div "Sala" at bounding box center [188, 16] width 74 height 15
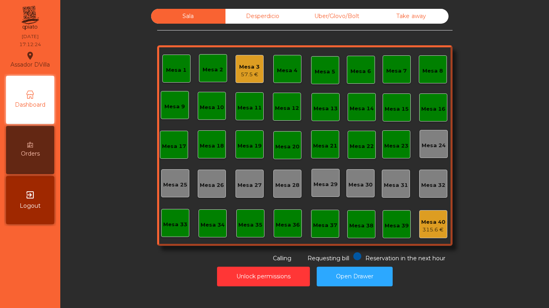
click at [86, 82] on div "Sala Desperdicio Uber/Glovo/Bolt Take away Mesa 1 Mesa 2 Mesa 3 57.5 € Mesa 4 M…" at bounding box center [304, 136] width 467 height 254
click at [34, 155] on div "Assador DVilla location_on 29/08/2025 17:30:17 Dashboard Orders exit_to_app Log…" at bounding box center [274, 154] width 549 height 308
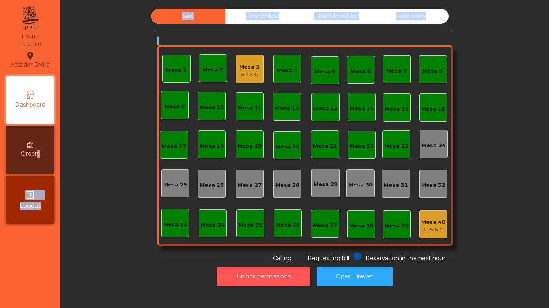
click at [268, 277] on button "Unlock permissions" at bounding box center [263, 277] width 93 height 20
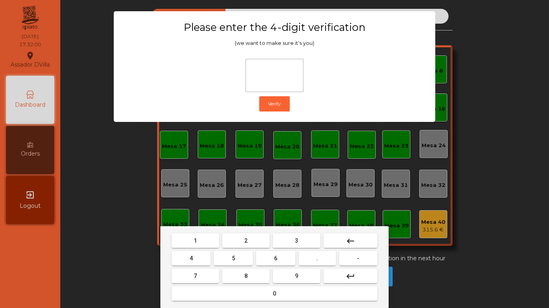
click at [187, 249] on mat-keyboard-key "1" at bounding box center [195, 241] width 51 height 18
click at [202, 246] on button "1" at bounding box center [194, 241] width 47 height 14
click at [276, 275] on button "9" at bounding box center [296, 276] width 47 height 14
click at [204, 260] on button "4" at bounding box center [190, 258] width 39 height 14
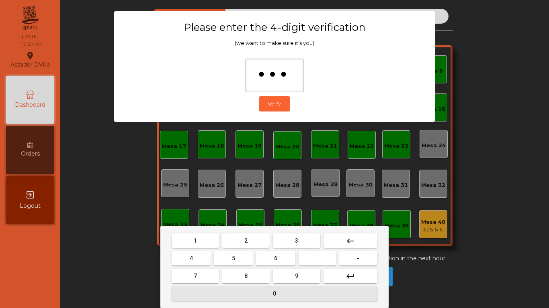
click at [224, 292] on button "0" at bounding box center [274, 294] width 206 height 14
type input "****"
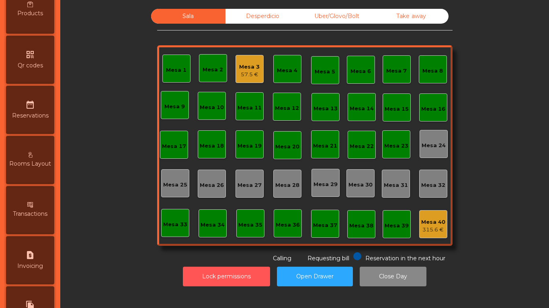
scroll to position [361, 0]
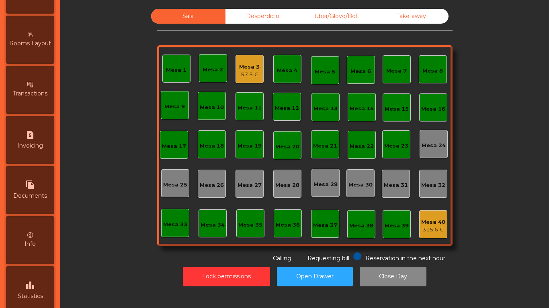
click at [33, 275] on div "leaderboard Statistics" at bounding box center [30, 291] width 48 height 48
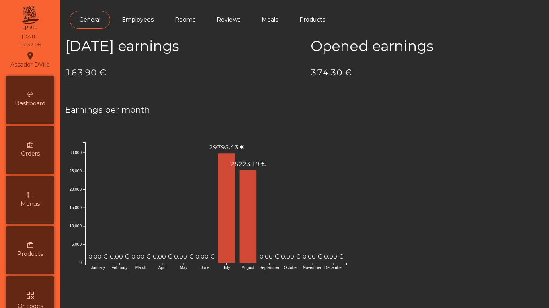
click at [42, 102] on span "Dashboard" at bounding box center [30, 104] width 31 height 8
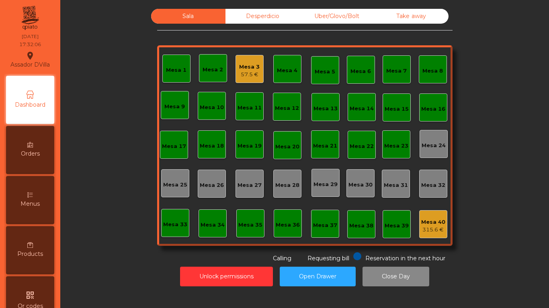
click at [285, 13] on div "Desperdicio" at bounding box center [262, 16] width 74 height 15
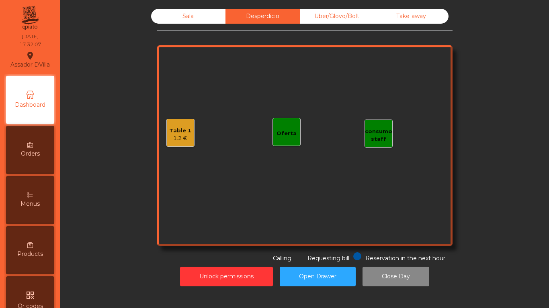
click at [330, 19] on div "Uber/Glovo/Bolt" at bounding box center [337, 16] width 74 height 15
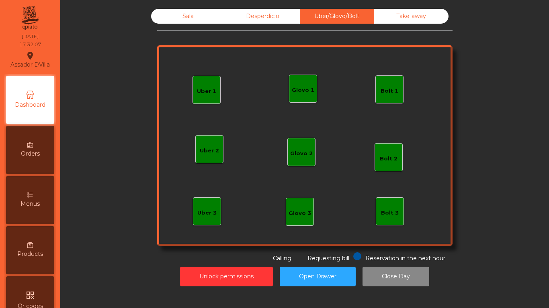
click at [423, 19] on div "Take away" at bounding box center [411, 16] width 74 height 15
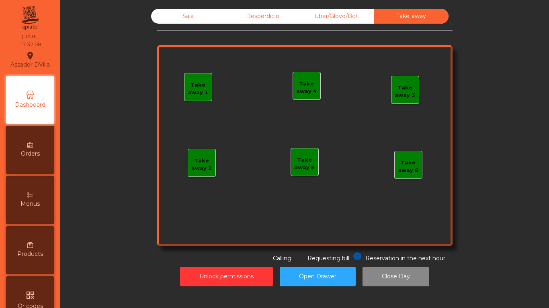
drag, startPoint x: 165, startPoint y: 14, endPoint x: 160, endPoint y: 8, distance: 8.0
click at [165, 14] on div "Sala" at bounding box center [188, 16] width 74 height 15
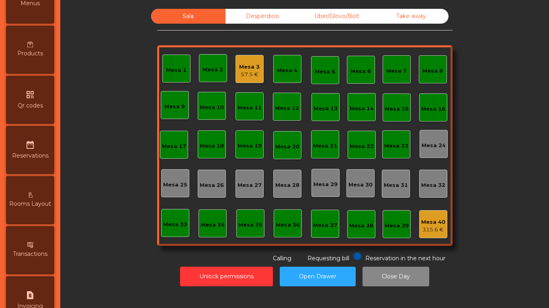
scroll to position [424, 0]
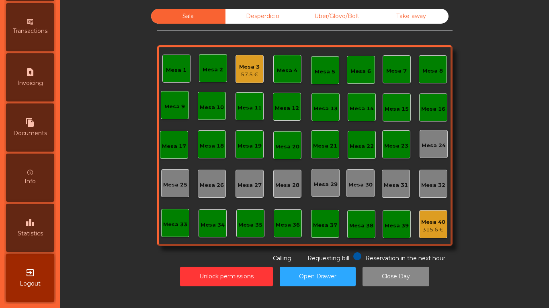
click at [37, 239] on div "leaderboard Statistics" at bounding box center [30, 228] width 48 height 48
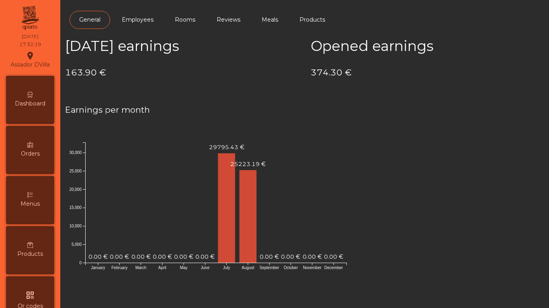
click at [37, 99] on div "Dashboard" at bounding box center [30, 100] width 48 height 48
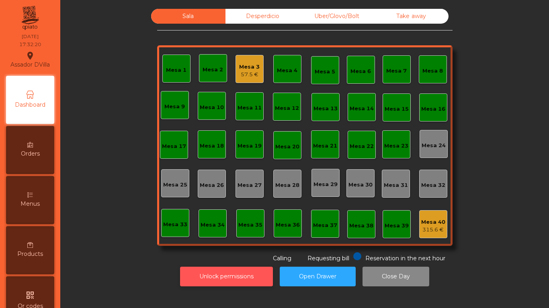
click at [221, 272] on button "Unlock permissions" at bounding box center [226, 277] width 93 height 20
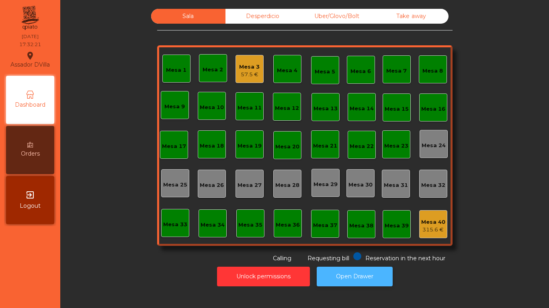
click at [334, 280] on button "Open Drawer" at bounding box center [354, 277] width 76 height 20
click at [251, 75] on div "57.5 €" at bounding box center [249, 75] width 20 height 8
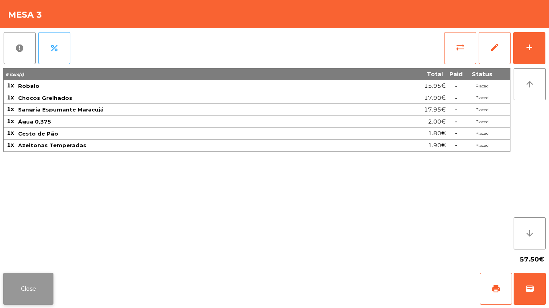
click at [34, 297] on button "Close" at bounding box center [28, 289] width 50 height 32
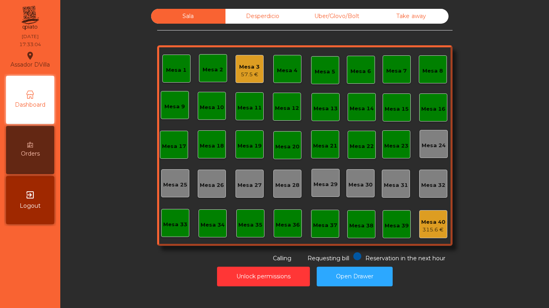
click at [243, 71] on div "57.5 €" at bounding box center [249, 75] width 20 height 8
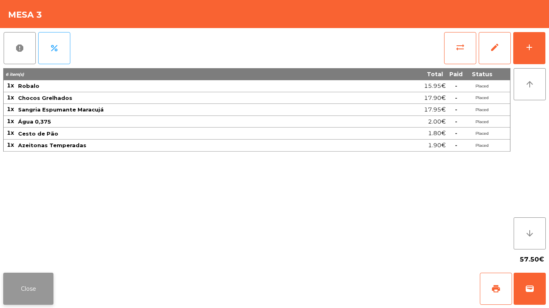
click at [52, 274] on button "Close" at bounding box center [28, 289] width 50 height 32
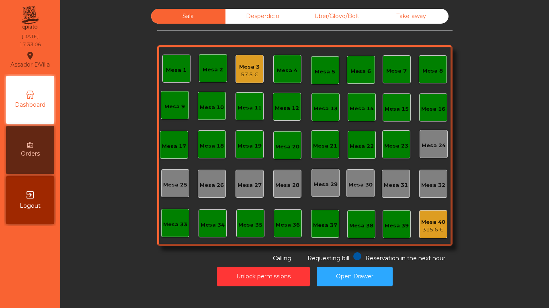
click at [150, 218] on div "Sala Desperdicio Uber/Glovo/Bolt Take away Mesa 1 Mesa 2 Mesa 3 57.5 € Mesa 4 M…" at bounding box center [304, 136] width 467 height 254
click at [243, 18] on div "Desperdicio" at bounding box center [262, 16] width 74 height 15
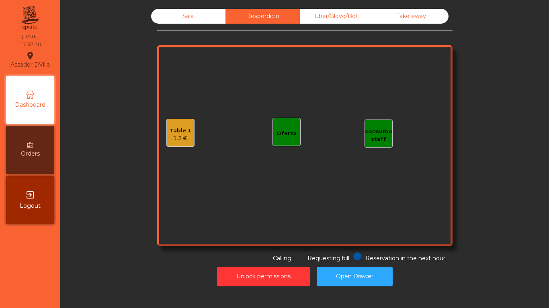
click at [369, 25] on div "Sala Desperdicio Uber/Glovo/Bolt Take away Table 1 1.2 € consumo staff Oferta R…" at bounding box center [304, 136] width 295 height 254
click at [389, 19] on div "Take away" at bounding box center [411, 16] width 74 height 15
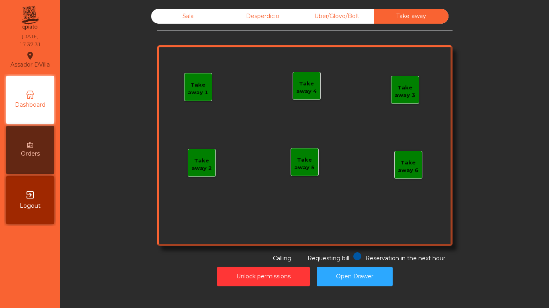
drag, startPoint x: 361, startPoint y: 12, endPoint x: 312, endPoint y: 14, distance: 48.2
click at [360, 12] on div "Uber/Glovo/Bolt" at bounding box center [337, 16] width 74 height 15
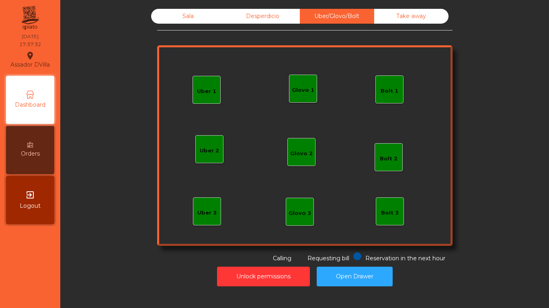
click at [286, 14] on div "Desperdicio" at bounding box center [262, 16] width 74 height 15
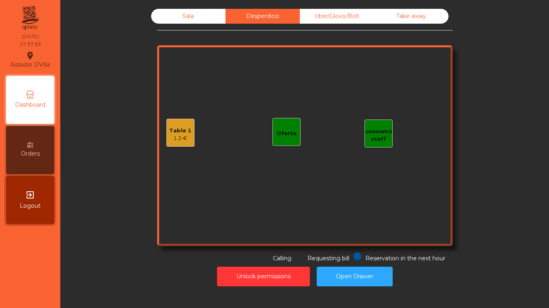
click at [175, 12] on div "Sala" at bounding box center [188, 16] width 74 height 15
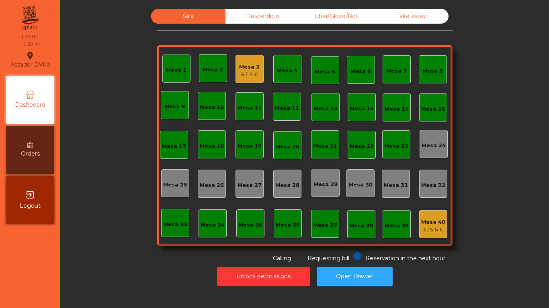
click at [110, 104] on div "Sala Desperdicio Uber/Glovo/Bolt Take away Mesa 1 Mesa 2 Mesa 3 57.5 € Mesa 4 M…" at bounding box center [304, 136] width 467 height 254
click at [247, 65] on div "Mesa 3" at bounding box center [249, 67] width 20 height 8
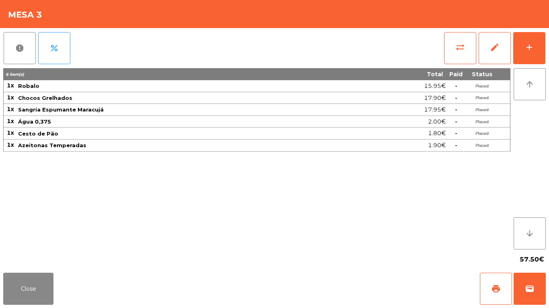
click at [56, 288] on div "Close print wallet" at bounding box center [274, 289] width 549 height 39
drag, startPoint x: 47, startPoint y: 286, endPoint x: 70, endPoint y: 231, distance: 59.2
click at [44, 281] on button "Close" at bounding box center [28, 289] width 50 height 32
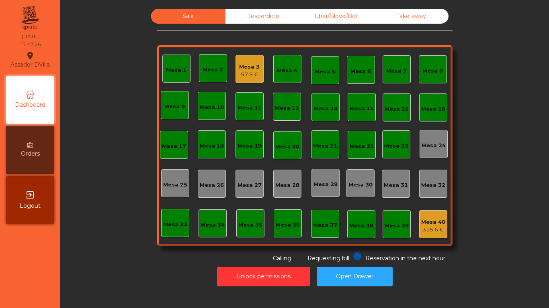
click at [279, 8] on div "Sala Desperdicio Uber/Glovo/Bolt Take away Mesa 1 Mesa 2 Mesa 3 57.5 € Mesa 4 M…" at bounding box center [304, 148] width 479 height 286
click at [279, 10] on div "Desperdicio" at bounding box center [262, 16] width 74 height 15
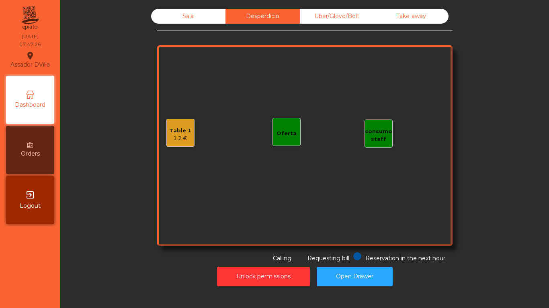
click at [338, 8] on div "Sala Desperdicio Uber/Glovo/Bolt Take away Table 1 1.2 € consumo staff Oferta R…" at bounding box center [304, 148] width 479 height 286
click at [370, 17] on div "Uber/Glovo/Bolt" at bounding box center [337, 16] width 74 height 15
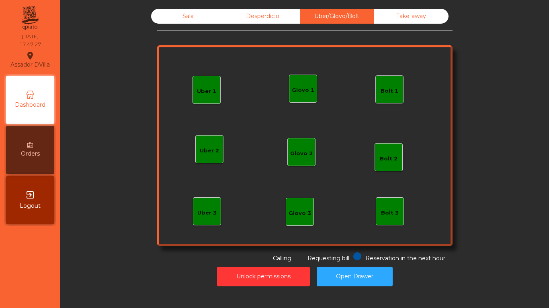
drag, startPoint x: 405, startPoint y: 14, endPoint x: 279, endPoint y: 11, distance: 125.7
click at [393, 14] on div "Take away" at bounding box center [411, 16] width 74 height 15
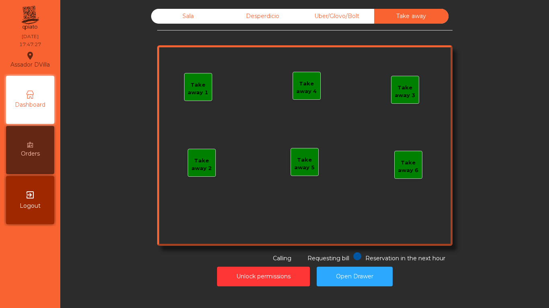
click at [279, 11] on div "Desperdicio" at bounding box center [262, 16] width 74 height 15
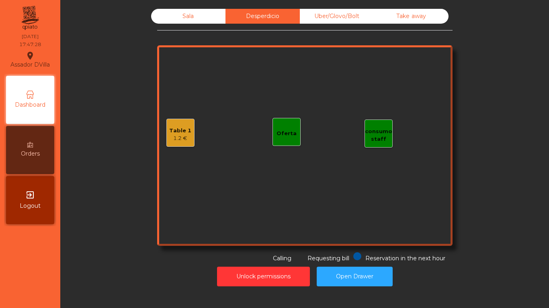
click at [177, 140] on div "1.2 €" at bounding box center [180, 139] width 22 height 8
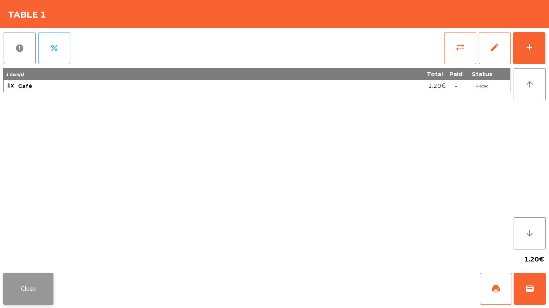
click at [25, 292] on button "Close" at bounding box center [28, 289] width 50 height 32
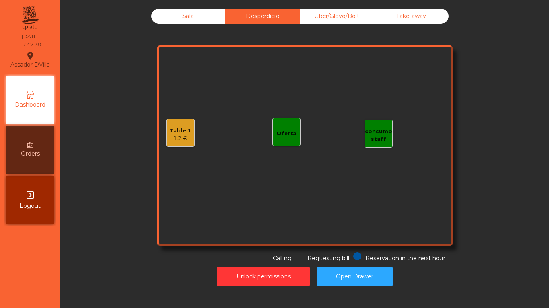
click at [173, 18] on div "Sala" at bounding box center [188, 16] width 74 height 15
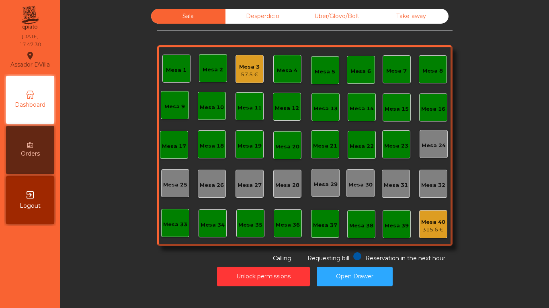
click at [123, 49] on div "Sala Desperdicio Uber/Glovo/Bolt Take away Mesa 1 Mesa 2 Mesa 3 57.5 € Mesa 4 M…" at bounding box center [304, 136] width 467 height 254
click at [286, 18] on div "Desperdicio" at bounding box center [262, 16] width 74 height 15
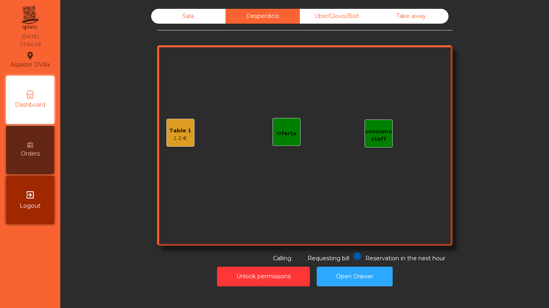
click at [409, 15] on div "Take away" at bounding box center [411, 16] width 74 height 15
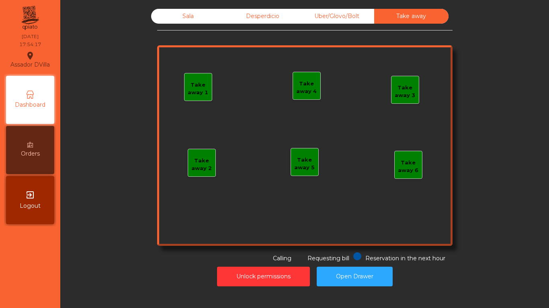
click at [342, 21] on div "Uber/Glovo/Bolt" at bounding box center [337, 16] width 74 height 15
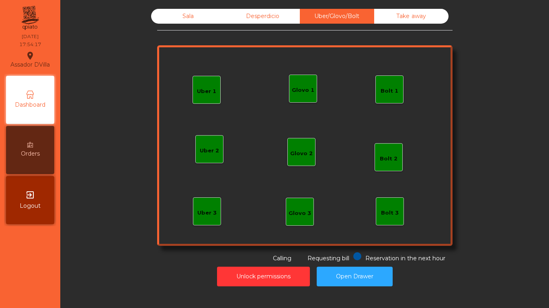
click at [289, 16] on div "Desperdicio" at bounding box center [262, 16] width 74 height 15
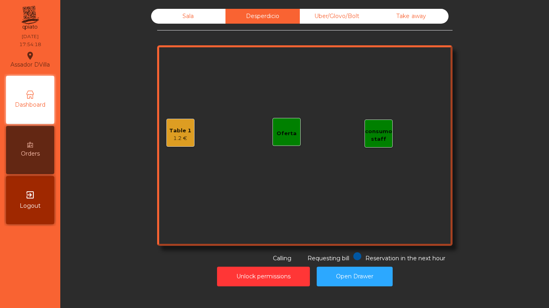
click at [165, 21] on div "Sala" at bounding box center [188, 16] width 74 height 15
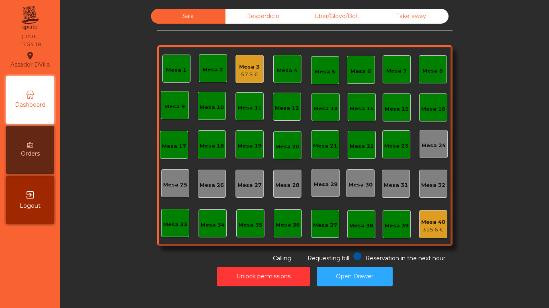
click at [111, 83] on div "Sala Desperdicio Uber/Glovo/Bolt Take away Mesa 1 Mesa 2 Mesa 3 57.5 € Mesa 4 M…" at bounding box center [304, 136] width 467 height 254
click at [251, 69] on div "Mesa 3" at bounding box center [249, 67] width 20 height 8
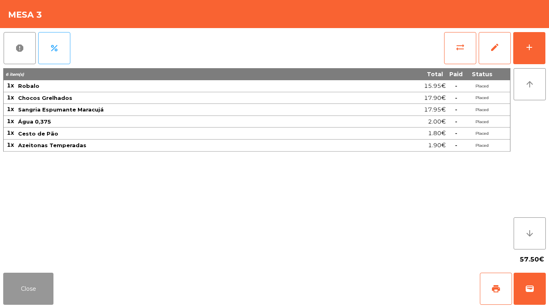
click at [29, 284] on button "Close" at bounding box center [28, 289] width 50 height 32
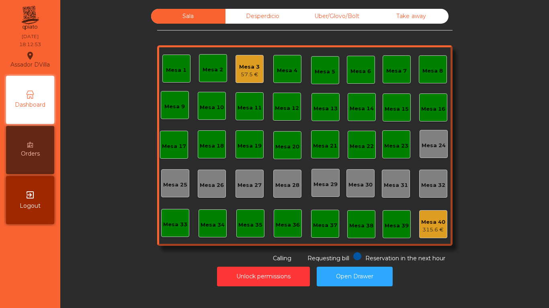
click at [236, 74] on div "Mesa 3 57.5 €" at bounding box center [249, 69] width 28 height 28
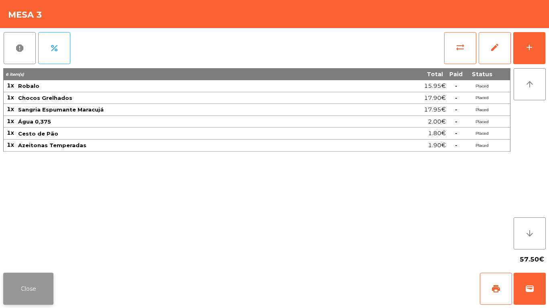
drag, startPoint x: 24, startPoint y: 281, endPoint x: 102, endPoint y: 207, distance: 107.6
click at [24, 279] on button "Close" at bounding box center [28, 289] width 50 height 32
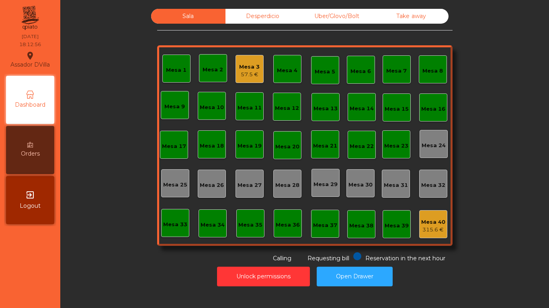
click at [324, 10] on div "Uber/Glovo/Bolt" at bounding box center [337, 16] width 74 height 15
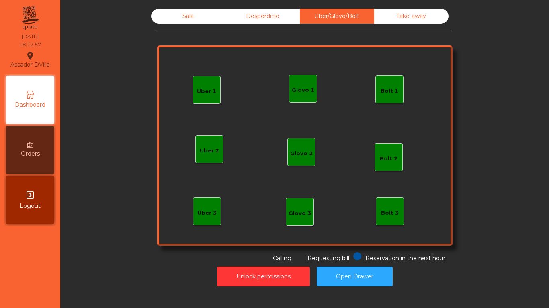
click at [417, 19] on div "Take away" at bounding box center [411, 16] width 74 height 15
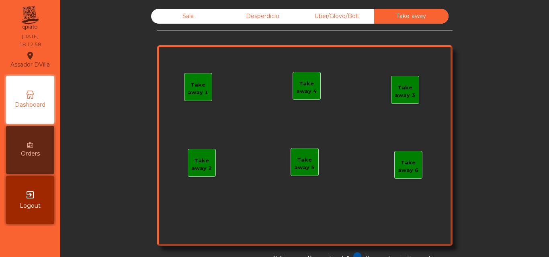
click at [244, 12] on div "Desperdicio" at bounding box center [262, 16] width 74 height 15
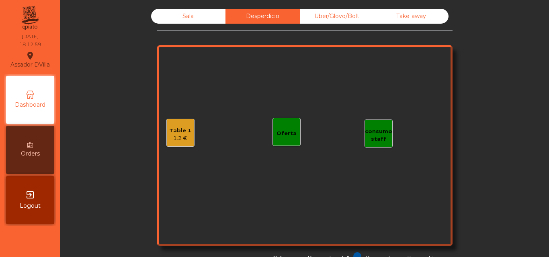
drag, startPoint x: 194, startPoint y: 8, endPoint x: 204, endPoint y: 6, distance: 10.2
click at [194, 8] on div "Sala Desperdicio Uber/Glovo/Bolt Take away Table 1 1.2 € consumo staff Oferta R…" at bounding box center [304, 148] width 479 height 286
click at [209, 22] on div "Sala" at bounding box center [188, 16] width 74 height 15
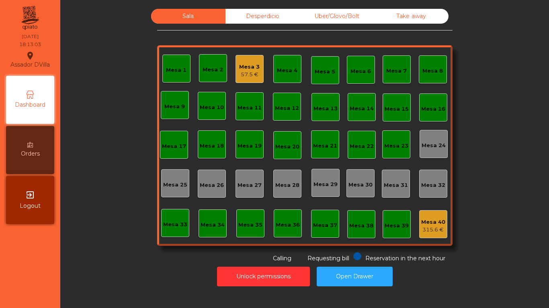
click at [526, 184] on div "Sala Desperdicio Uber/Glovo/Bolt Take away Mesa 1 Mesa 2 Mesa 3 57.5 € Mesa 4 M…" at bounding box center [304, 136] width 467 height 254
click at [240, 67] on div "Mesa 3" at bounding box center [249, 67] width 20 height 8
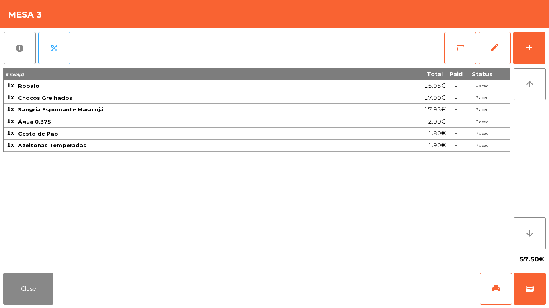
drag, startPoint x: 175, startPoint y: 231, endPoint x: 77, endPoint y: 259, distance: 102.5
drag, startPoint x: 77, startPoint y: 259, endPoint x: 38, endPoint y: 272, distance: 40.9
click at [39, 252] on div "57.50€" at bounding box center [274, 260] width 542 height 20
click at [41, 298] on button "Close" at bounding box center [28, 289] width 50 height 32
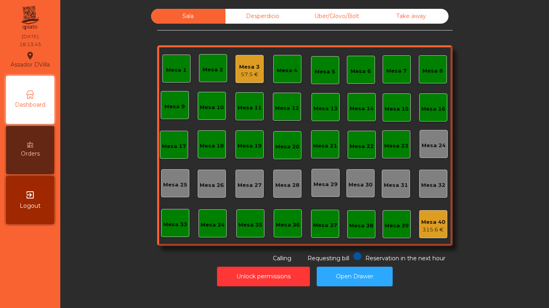
click at [305, 16] on div "Uber/Glovo/Bolt" at bounding box center [337, 16] width 74 height 15
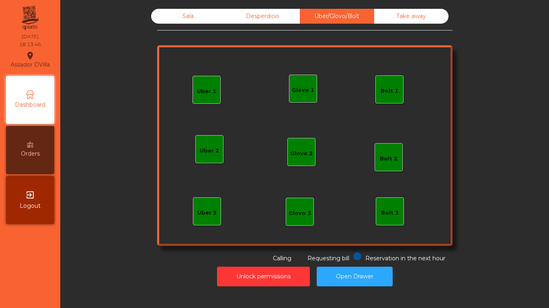
click at [282, 19] on div "Desperdicio" at bounding box center [262, 16] width 74 height 15
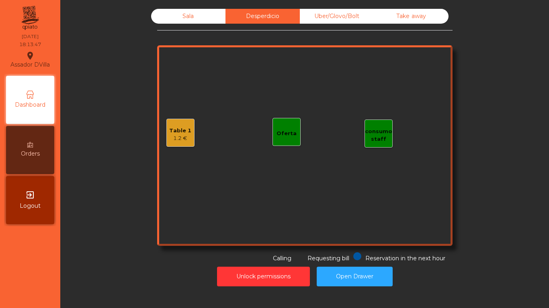
click at [400, 16] on div "Take away" at bounding box center [411, 16] width 74 height 15
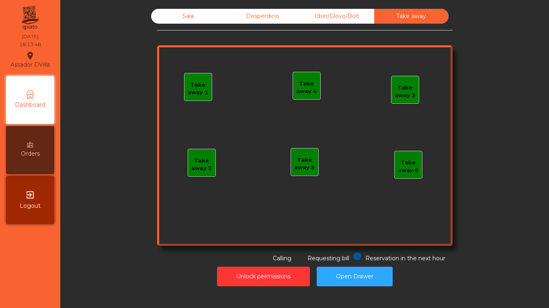
click at [210, 17] on div "Sala" at bounding box center [188, 16] width 74 height 15
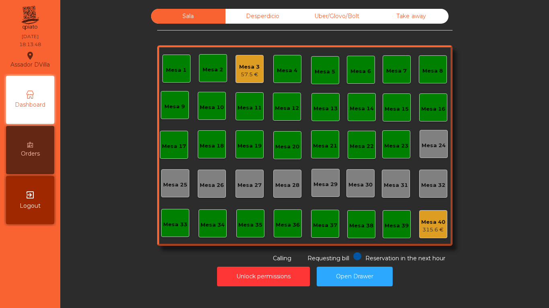
drag, startPoint x: 130, startPoint y: 108, endPoint x: 126, endPoint y: 107, distance: 4.5
click at [129, 108] on div "Sala Desperdicio Uber/Glovo/Bolt Take away Mesa 1 Mesa 2 Mesa 3 57.5 € Mesa 4 M…" at bounding box center [304, 136] width 467 height 254
click at [92, 171] on div "Sala Desperdicio Uber/Glovo/Bolt Take away Mesa 1 Mesa 2 Mesa 3 57.5 € Mesa 4 M…" at bounding box center [304, 136] width 467 height 254
click at [350, 276] on button "Open Drawer" at bounding box center [354, 277] width 76 height 20
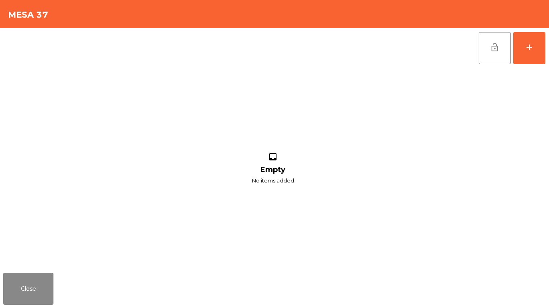
click at [370, 273] on div "Close" at bounding box center [274, 289] width 549 height 39
click at [35, 282] on button "Close" at bounding box center [28, 289] width 50 height 32
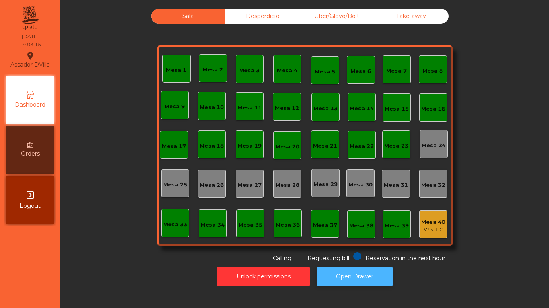
click at [375, 279] on button "Open Drawer" at bounding box center [354, 277] width 76 height 20
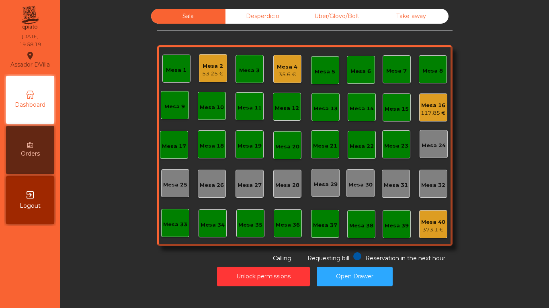
click at [222, 68] on div "Mesa 2 53.25 €" at bounding box center [213, 68] width 28 height 28
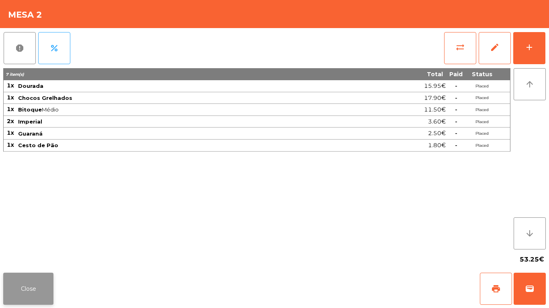
click at [22, 295] on button "Close" at bounding box center [28, 289] width 50 height 32
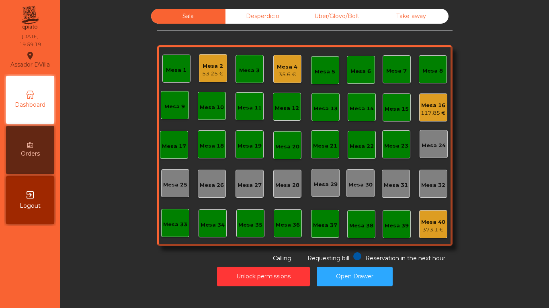
click at [214, 71] on div "53.25 €" at bounding box center [212, 74] width 21 height 8
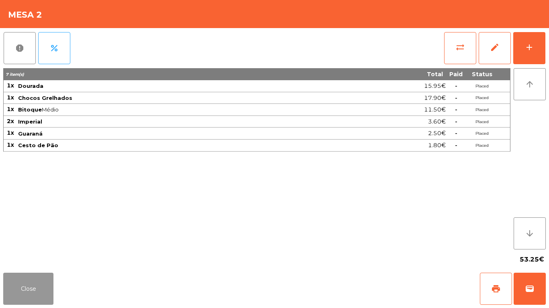
drag, startPoint x: 37, startPoint y: 289, endPoint x: 353, endPoint y: 25, distance: 411.7
click at [41, 285] on button "Close" at bounding box center [28, 289] width 50 height 32
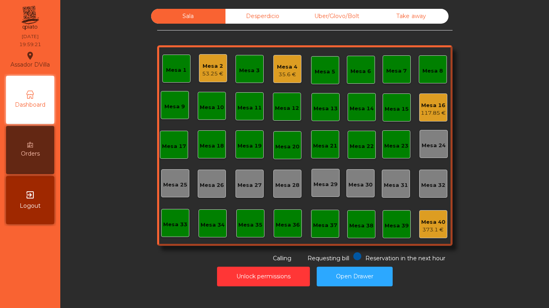
click at [294, 65] on div "Mesa 4" at bounding box center [287, 67] width 20 height 8
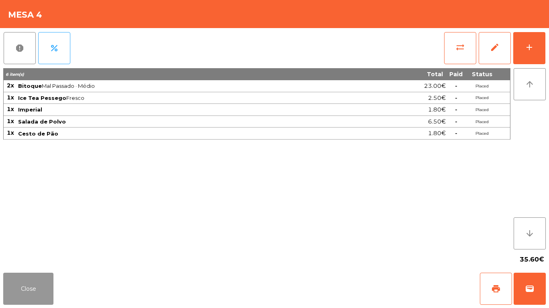
drag, startPoint x: 39, startPoint y: 290, endPoint x: 263, endPoint y: 114, distance: 284.5
click at [47, 284] on button "Close" at bounding box center [28, 289] width 50 height 32
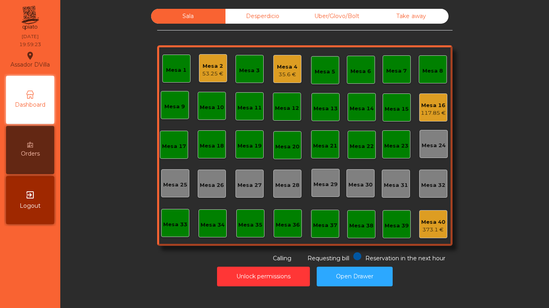
click at [215, 69] on div "Mesa 2" at bounding box center [212, 66] width 21 height 8
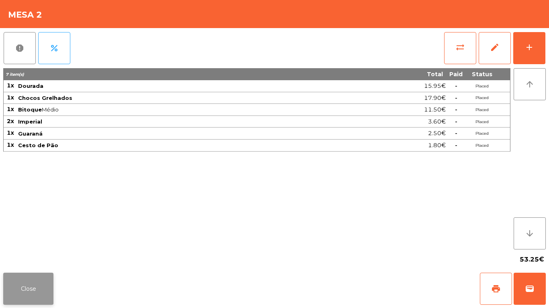
click at [37, 293] on button "Close" at bounding box center [28, 289] width 50 height 32
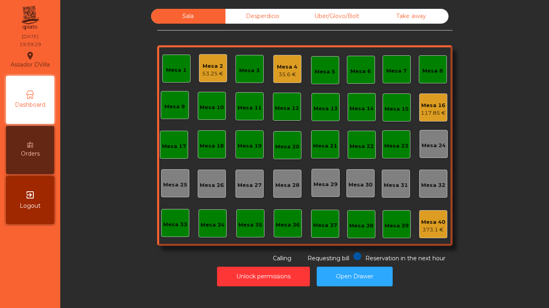
click at [437, 108] on div "Mesa 16" at bounding box center [432, 106] width 25 height 8
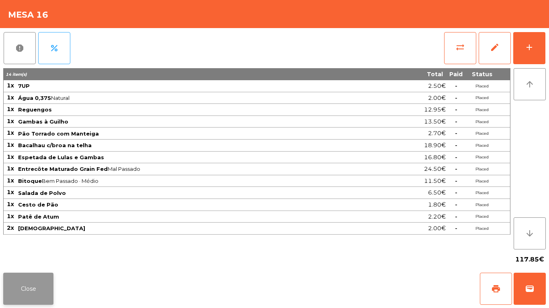
drag, startPoint x: 31, startPoint y: 287, endPoint x: 57, endPoint y: 249, distance: 45.9
click at [30, 287] on button "Close" at bounding box center [28, 289] width 50 height 32
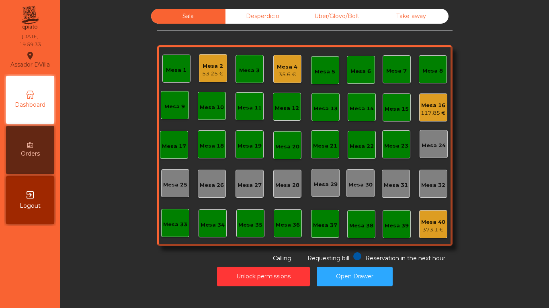
click at [62, 244] on div "Sala Desperdicio Uber/Glovo/Bolt Take away Mesa 1 Mesa 2 53.25 € Mesa 3 Mesa 4 …" at bounding box center [304, 154] width 488 height 308
click at [437, 106] on div "Mesa 16" at bounding box center [432, 106] width 25 height 8
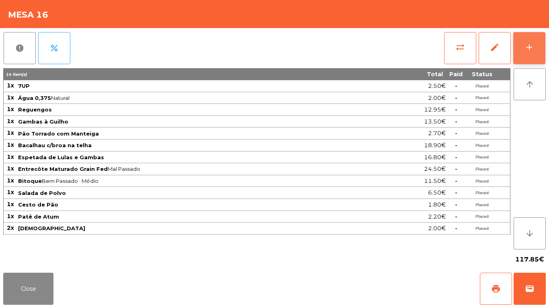
click at [527, 38] on button "add" at bounding box center [529, 48] width 32 height 32
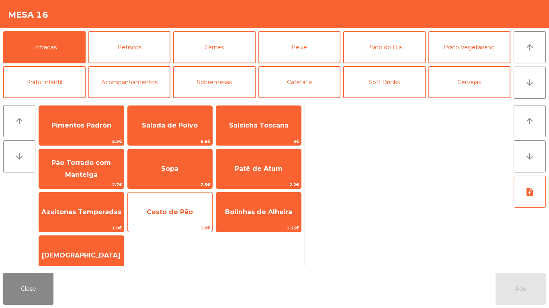
click at [160, 222] on span "Cesto de Pão" at bounding box center [170, 213] width 85 height 22
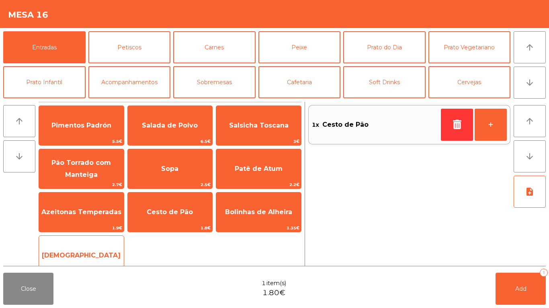
click at [98, 261] on span "[DEMOGRAPHIC_DATA]" at bounding box center [81, 256] width 85 height 22
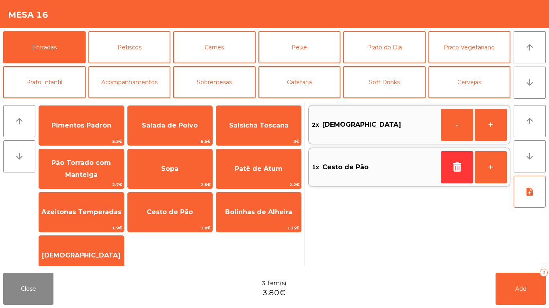
drag, startPoint x: 265, startPoint y: 181, endPoint x: 214, endPoint y: 155, distance: 57.6
click at [265, 181] on div "Patê de Atum 2.2€" at bounding box center [259, 169] width 86 height 40
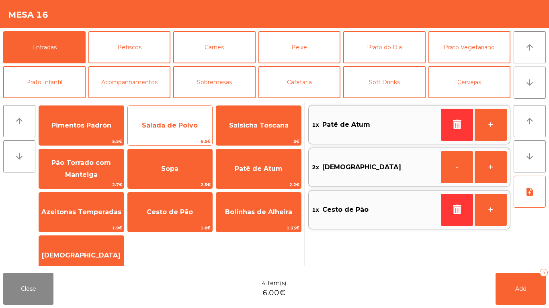
click at [161, 123] on span "Salada de Polvo" at bounding box center [170, 126] width 56 height 8
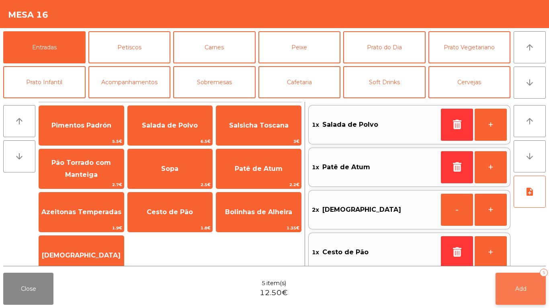
click at [510, 287] on button "Add 5" at bounding box center [520, 289] width 50 height 32
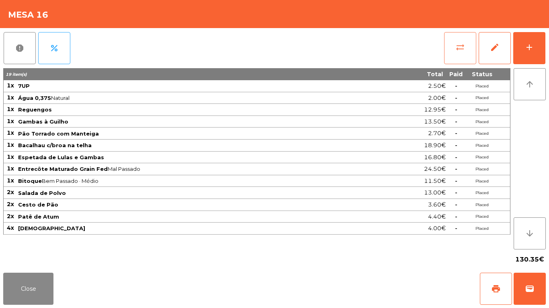
click at [470, 47] on button "sync_alt" at bounding box center [460, 48] width 32 height 32
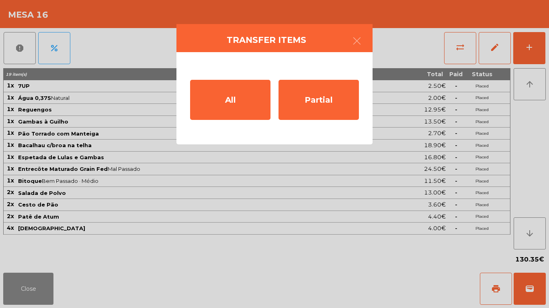
click at [274, 98] on div "All Partial" at bounding box center [274, 98] width 196 height 92
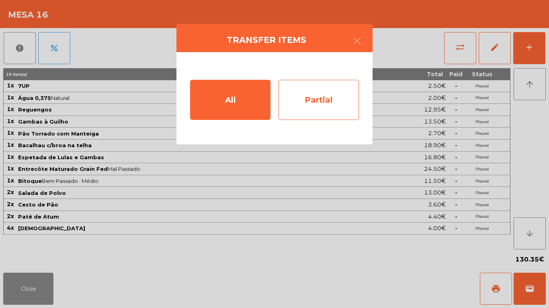
click at [290, 94] on div "Partial" at bounding box center [318, 100] width 80 height 40
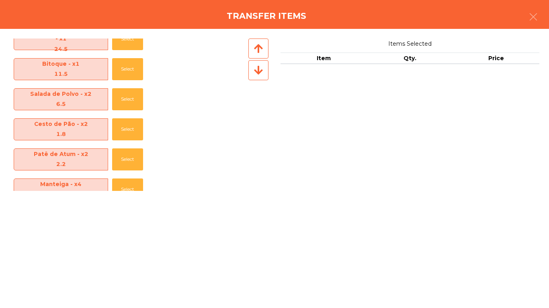
scroll to position [239, 0]
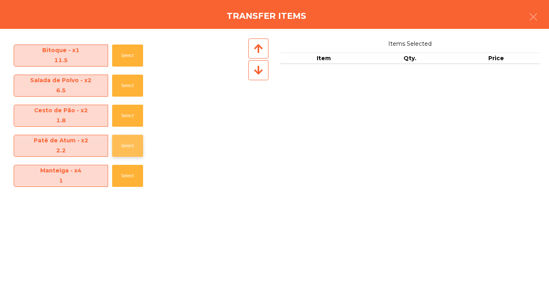
click at [120, 147] on button "Select" at bounding box center [127, 146] width 31 height 22
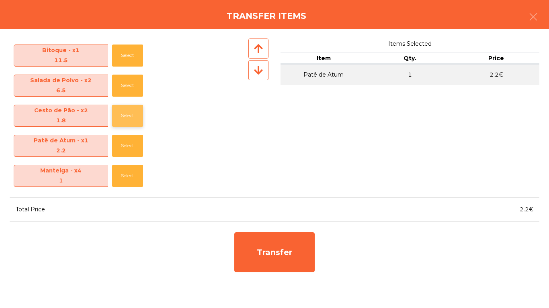
click at [116, 116] on button "Select" at bounding box center [127, 116] width 31 height 22
click at [129, 88] on button "Select" at bounding box center [127, 86] width 31 height 22
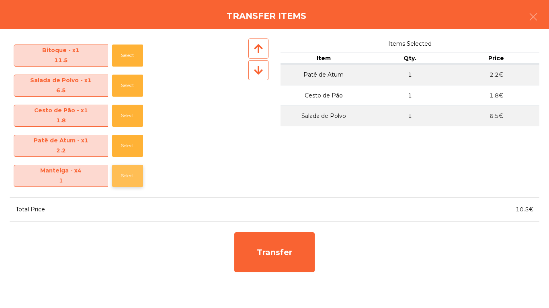
click at [122, 177] on button "Select" at bounding box center [127, 176] width 31 height 22
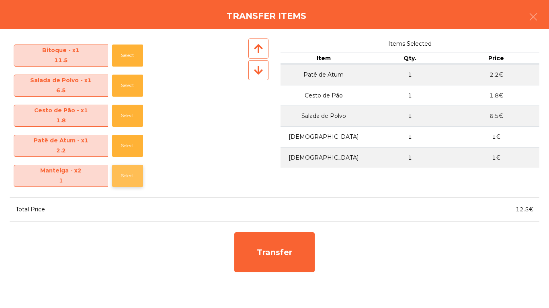
click at [122, 177] on button "Select" at bounding box center [127, 176] width 31 height 22
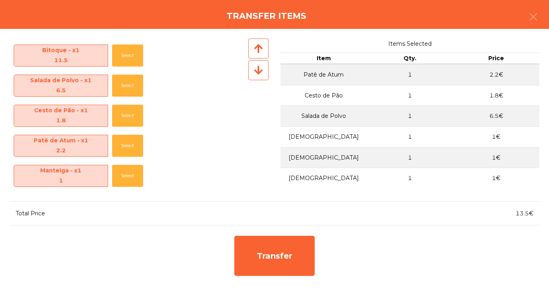
click at [457, 180] on td "1€" at bounding box center [496, 178] width 86 height 21
click at [538, 16] on button "button" at bounding box center [533, 18] width 22 height 24
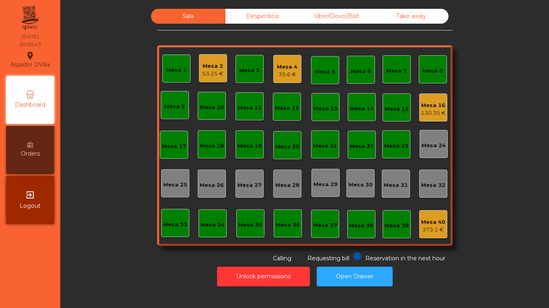
click at [421, 111] on div "130.35 €" at bounding box center [432, 113] width 25 height 8
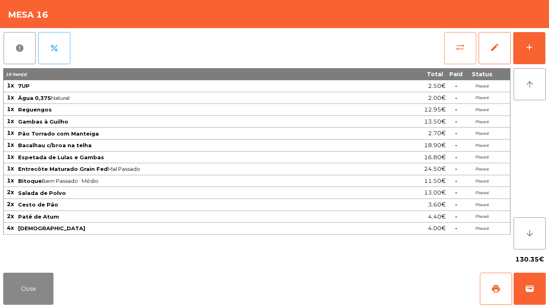
click at [463, 43] on span "sync_alt" at bounding box center [460, 48] width 10 height 10
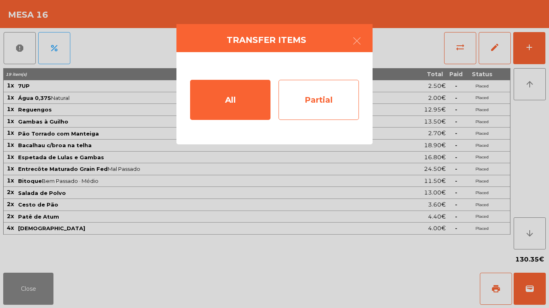
click at [286, 102] on div "Partial" at bounding box center [318, 100] width 80 height 40
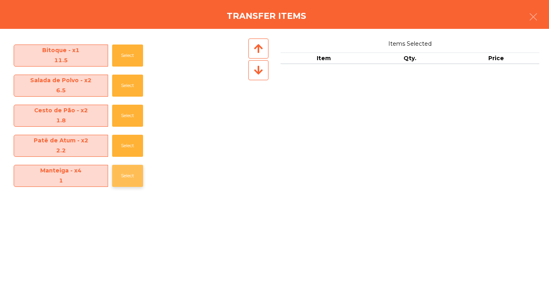
click at [120, 170] on button "Select" at bounding box center [127, 176] width 31 height 22
click at [120, 171] on button "Select" at bounding box center [127, 176] width 31 height 22
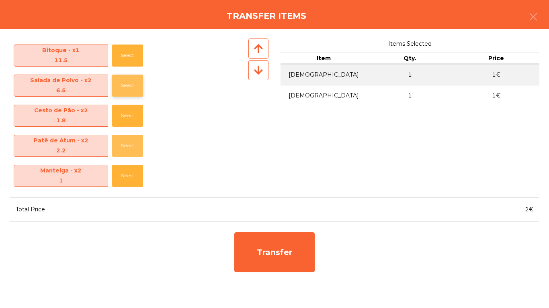
drag, startPoint x: 122, startPoint y: 155, endPoint x: 136, endPoint y: 79, distance: 77.6
click at [122, 155] on button "Select" at bounding box center [127, 146] width 31 height 22
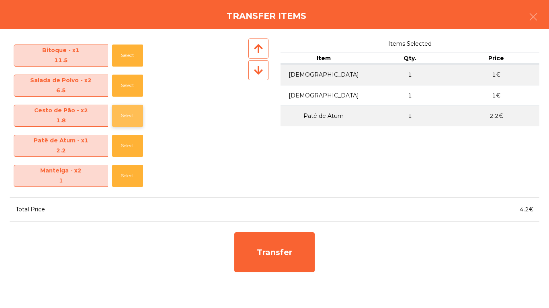
click at [129, 112] on button "Select" at bounding box center [127, 116] width 31 height 22
click at [126, 80] on button "Select" at bounding box center [127, 86] width 31 height 22
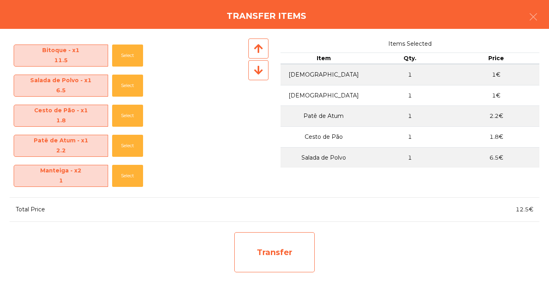
click at [282, 258] on div "Transfer" at bounding box center [274, 253] width 80 height 40
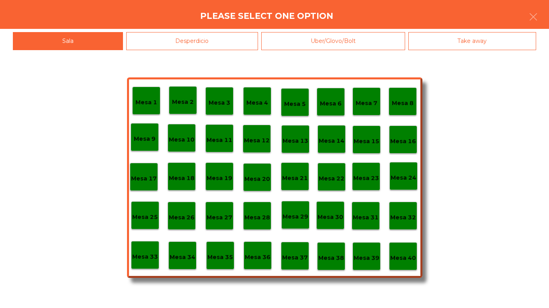
click at [234, 36] on div "Desperdicio" at bounding box center [192, 41] width 132 height 18
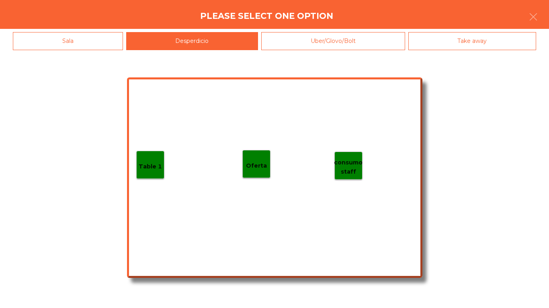
click at [145, 165] on p "Table 1" at bounding box center [150, 166] width 23 height 9
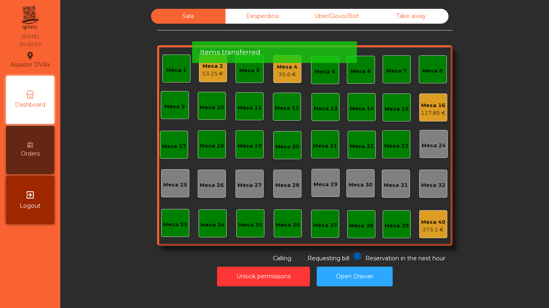
click at [421, 114] on div "117.85 €" at bounding box center [432, 113] width 25 height 8
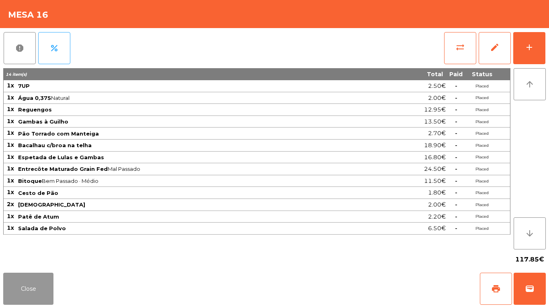
click at [17, 289] on button "Close" at bounding box center [28, 289] width 50 height 32
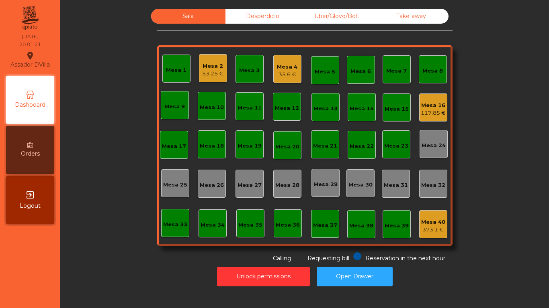
click at [426, 108] on div "Mesa 16" at bounding box center [432, 106] width 25 height 8
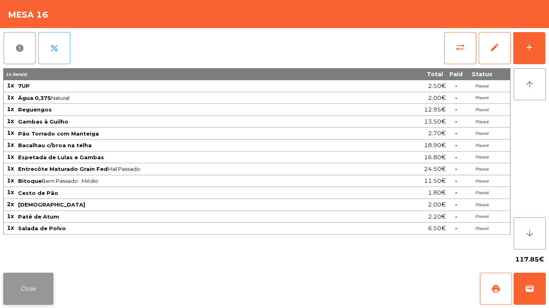
click at [37, 285] on button "Close" at bounding box center [28, 289] width 50 height 32
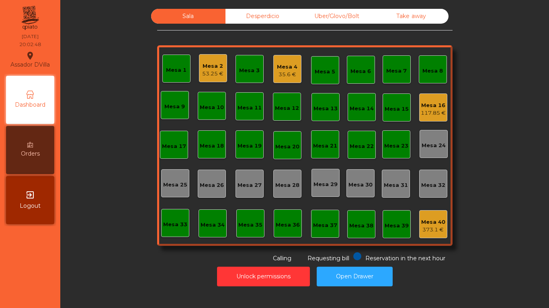
click at [435, 115] on div "117.85 €" at bounding box center [432, 113] width 25 height 8
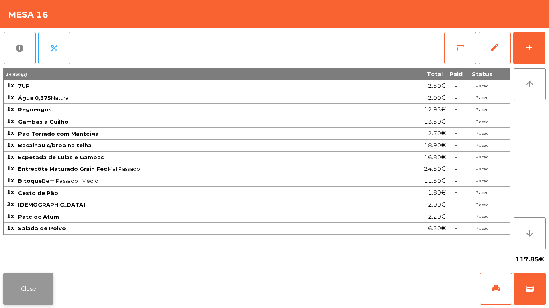
click at [36, 292] on button "Close" at bounding box center [28, 289] width 50 height 32
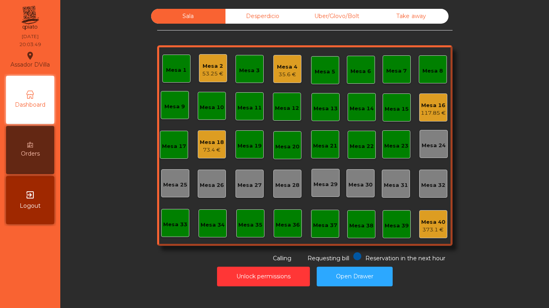
click at [286, 60] on div "Mesa 4 35.6 €" at bounding box center [287, 69] width 20 height 19
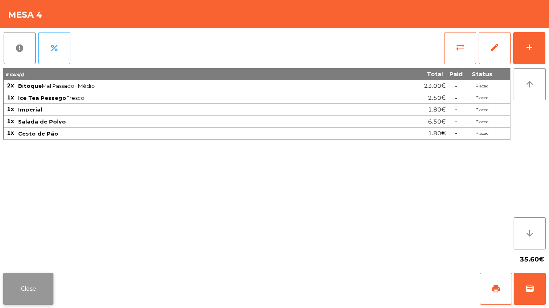
click at [31, 285] on button "Close" at bounding box center [28, 289] width 50 height 32
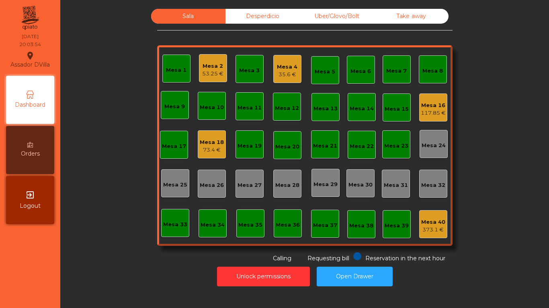
click at [277, 73] on div "35.6 €" at bounding box center [287, 75] width 20 height 8
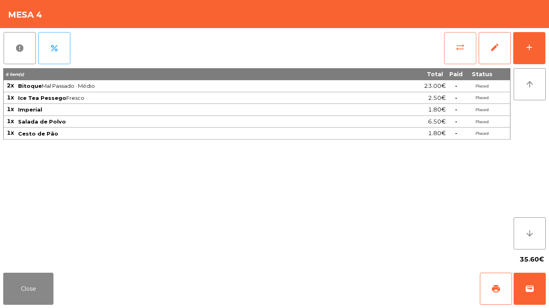
click at [469, 39] on button "sync_alt" at bounding box center [460, 48] width 32 height 32
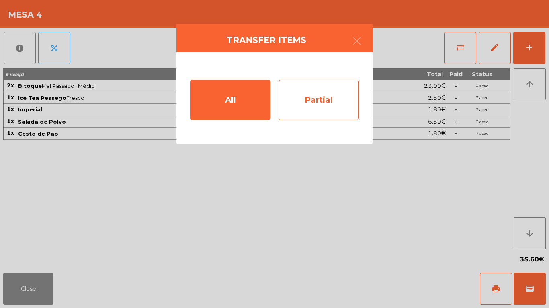
click at [342, 99] on div "Partial" at bounding box center [318, 100] width 80 height 40
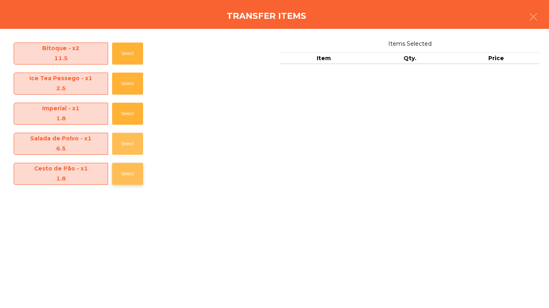
click at [124, 145] on button "Select" at bounding box center [127, 144] width 31 height 22
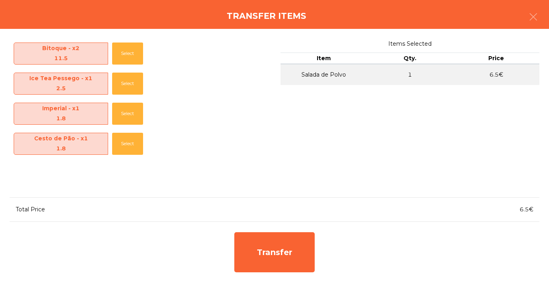
click at [220, 232] on div "Transfer" at bounding box center [274, 252] width 529 height 48
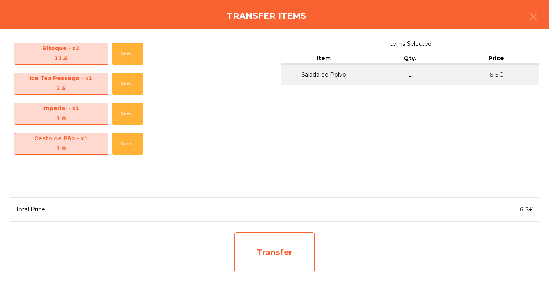
click at [250, 255] on div "Transfer" at bounding box center [274, 253] width 80 height 40
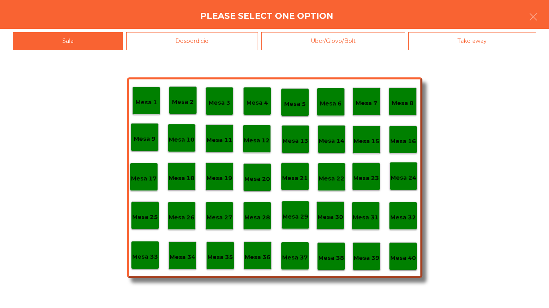
click at [167, 37] on div "Desperdicio" at bounding box center [192, 41] width 132 height 18
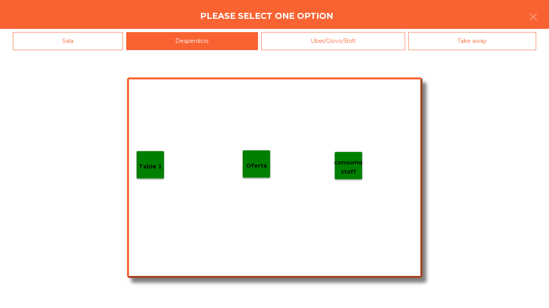
click at [248, 157] on div "Oferta" at bounding box center [256, 164] width 28 height 28
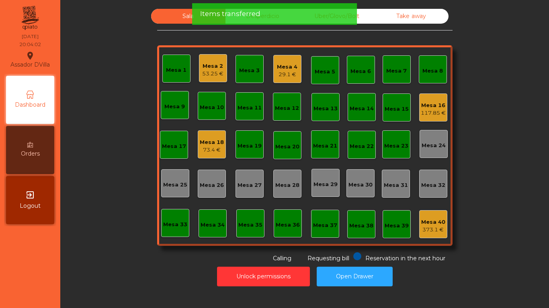
click at [157, 34] on div "Sala Desperdicio Uber/Glovo/Bolt Take away Mesa 1 Mesa 2 53.25 € Mesa 3 Mesa 4 …" at bounding box center [304, 136] width 295 height 254
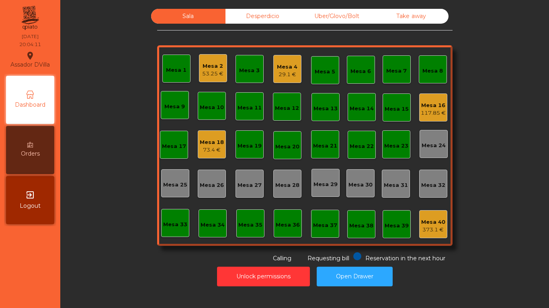
click at [281, 65] on div "Mesa 4" at bounding box center [287, 67] width 20 height 8
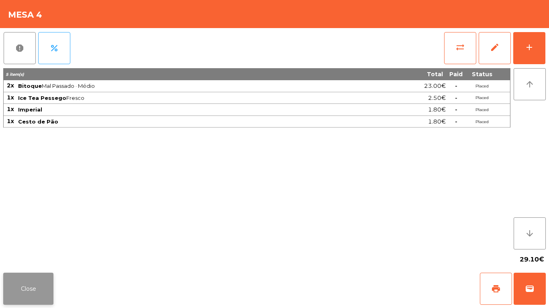
click at [34, 289] on button "Close" at bounding box center [28, 289] width 50 height 32
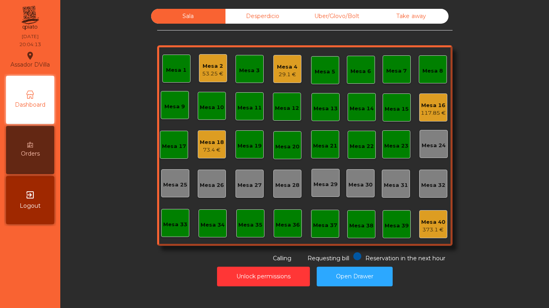
drag, startPoint x: 37, startPoint y: 285, endPoint x: 17, endPoint y: 259, distance: 32.1
click at [17, 259] on nav "Assador DVilla location_on [DATE] 20:04:13 Dashboard Orders exit_to_app Logout" at bounding box center [30, 154] width 60 height 308
click at [220, 147] on div "73.4 €" at bounding box center [212, 150] width 24 height 8
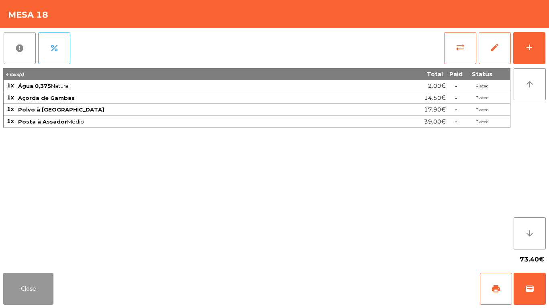
drag, startPoint x: 19, startPoint y: 284, endPoint x: 46, endPoint y: 263, distance: 33.8
click at [34, 273] on button "Close" at bounding box center [28, 289] width 50 height 32
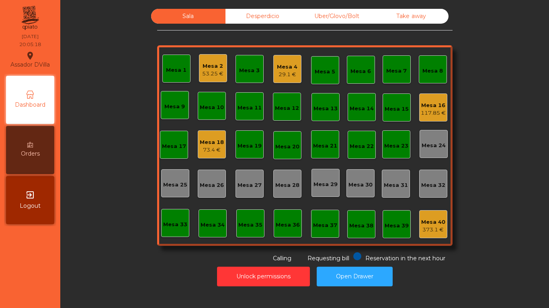
click at [277, 70] on div "Mesa 4" at bounding box center [287, 67] width 20 height 8
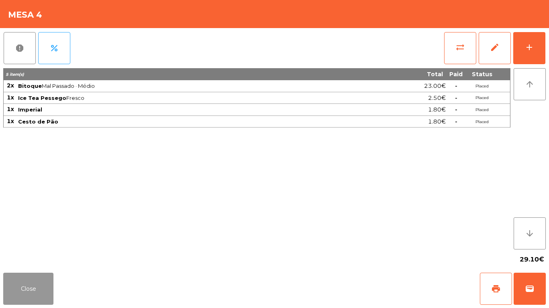
drag, startPoint x: 35, startPoint y: 279, endPoint x: 223, endPoint y: 86, distance: 270.1
click at [56, 260] on app-table-orders "Mesa 4 report percent sync_alt edit add 5 item(s) Total Paid Status 2x Bitoque …" at bounding box center [274, 154] width 549 height 308
drag, startPoint x: 17, startPoint y: 290, endPoint x: 68, endPoint y: 260, distance: 59.4
click at [17, 290] on button "Close" at bounding box center [28, 289] width 50 height 32
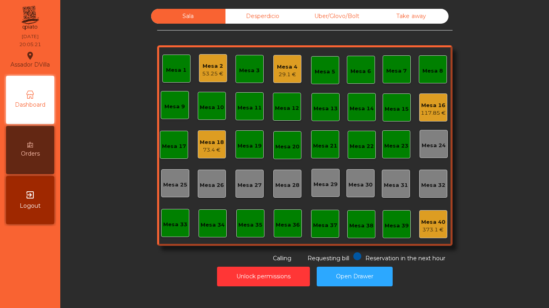
click at [211, 68] on div "Mesa 2" at bounding box center [212, 66] width 21 height 8
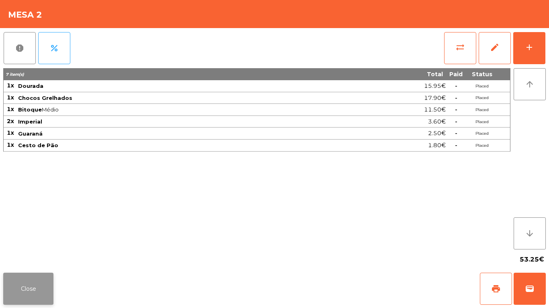
click at [47, 288] on button "Close" at bounding box center [28, 289] width 50 height 32
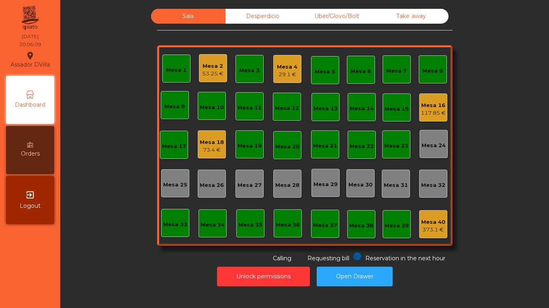
click at [277, 64] on div "Mesa 4" at bounding box center [287, 67] width 20 height 8
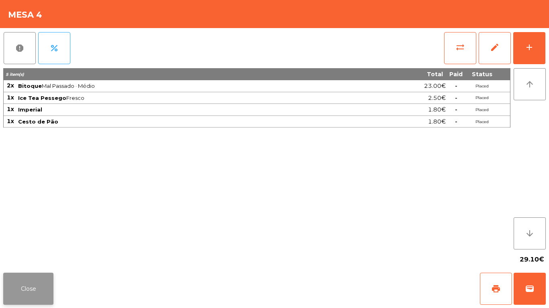
click at [29, 284] on button "Close" at bounding box center [28, 289] width 50 height 32
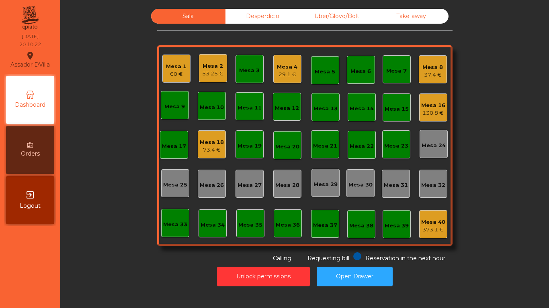
click at [214, 146] on div "Mesa 18" at bounding box center [212, 143] width 24 height 8
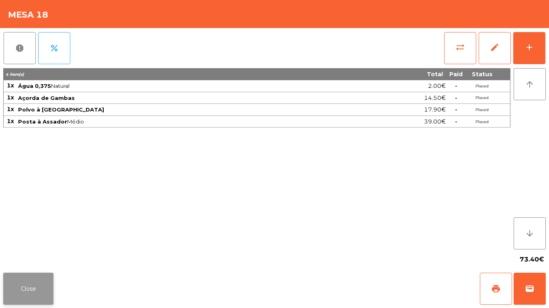
click at [18, 286] on button "Close" at bounding box center [28, 289] width 50 height 32
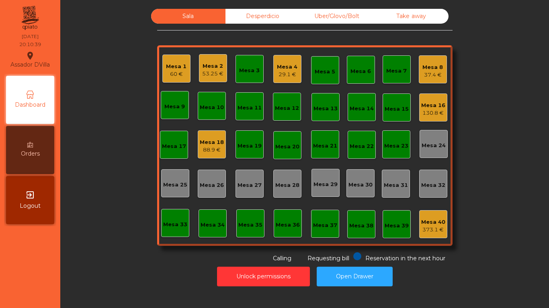
click at [346, 9] on div "Uber/Glovo/Bolt" at bounding box center [337, 16] width 74 height 15
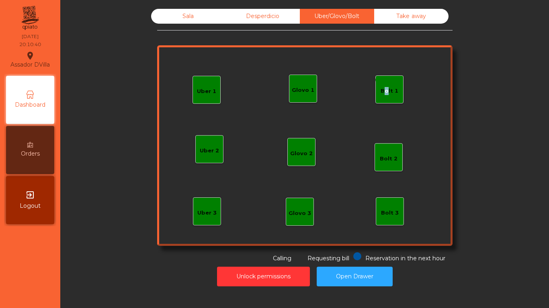
click at [381, 94] on div "Bolt 1" at bounding box center [389, 91] width 18 height 8
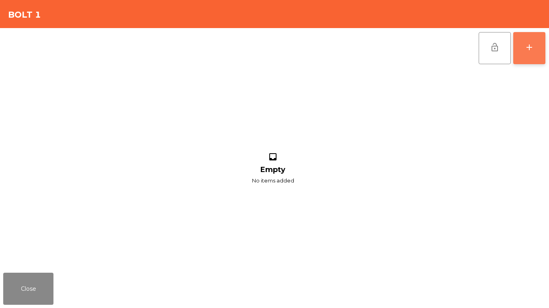
click at [532, 41] on button "add" at bounding box center [529, 48] width 32 height 32
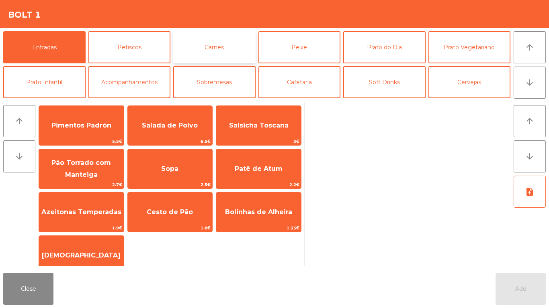
click at [206, 45] on button "Carnes" at bounding box center [214, 47] width 82 height 32
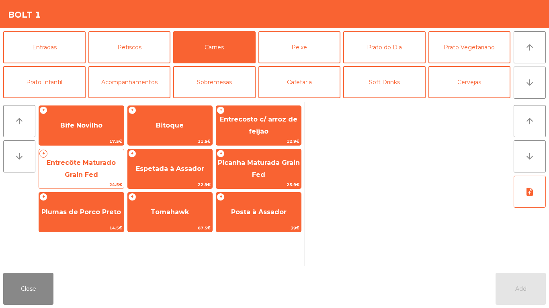
click at [98, 162] on span "Entrecôte Maturado Grain Fed" at bounding box center [81, 169] width 69 height 20
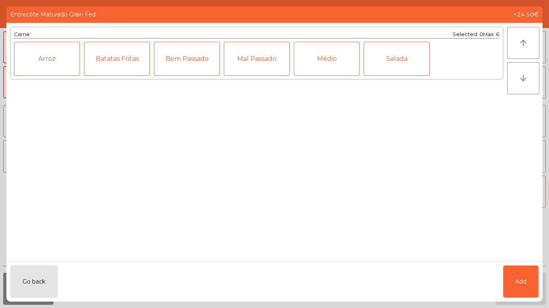
click at [335, 68] on div "Médio" at bounding box center [327, 59] width 66 height 34
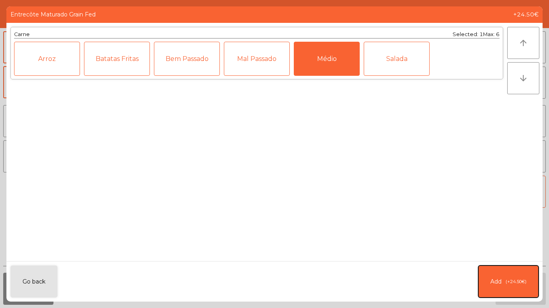
click at [514, 284] on button "Add (+24.50€)" at bounding box center [508, 282] width 60 height 32
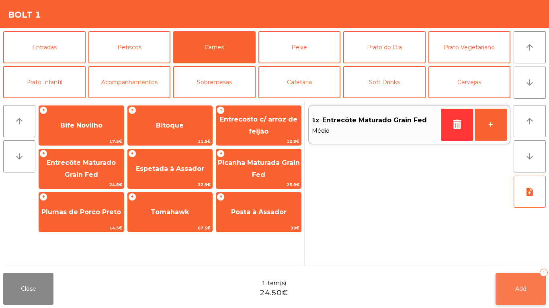
click at [523, 287] on span "Add" at bounding box center [520, 289] width 11 height 7
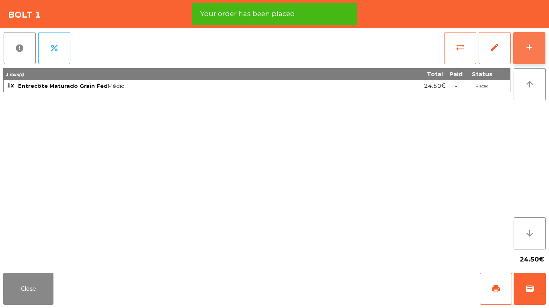
click at [533, 61] on button "add" at bounding box center [529, 48] width 32 height 32
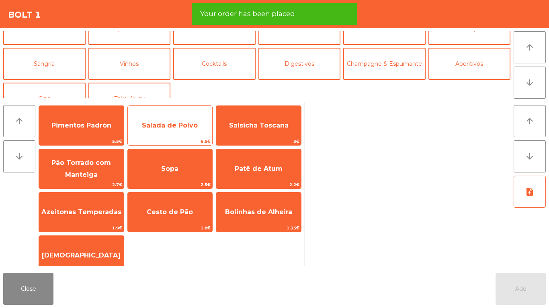
scroll to position [70, 0]
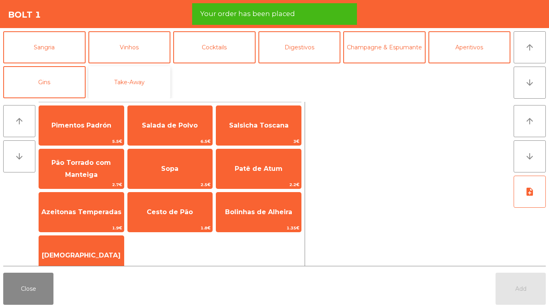
click at [157, 73] on button "Take-Away" at bounding box center [129, 82] width 82 height 32
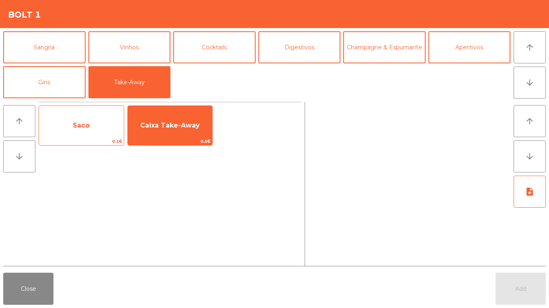
drag, startPoint x: 122, startPoint y: 118, endPoint x: 99, endPoint y: 118, distance: 23.7
click at [121, 118] on span "Saco" at bounding box center [81, 126] width 85 height 22
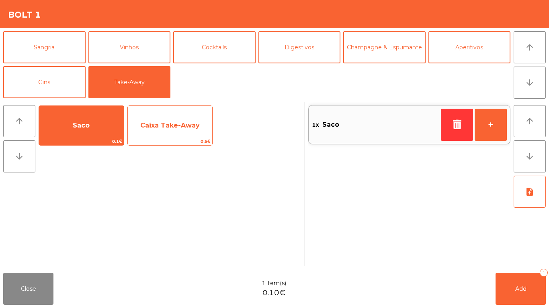
click at [195, 122] on span "Caixa Take-Away" at bounding box center [169, 126] width 59 height 8
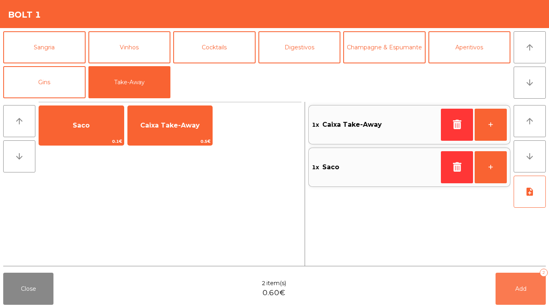
click at [537, 288] on button "Add 2" at bounding box center [520, 289] width 50 height 32
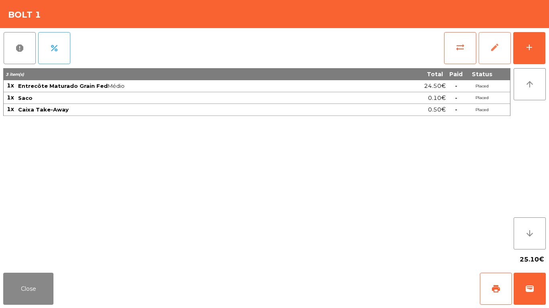
click at [502, 53] on button "edit" at bounding box center [494, 48] width 32 height 32
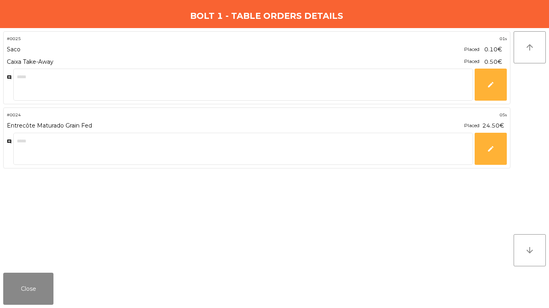
click at [18, 305] on div "Close" at bounding box center [274, 289] width 549 height 39
click at [19, 305] on div "Close" at bounding box center [274, 289] width 549 height 39
click at [23, 286] on button "Close" at bounding box center [28, 289] width 50 height 32
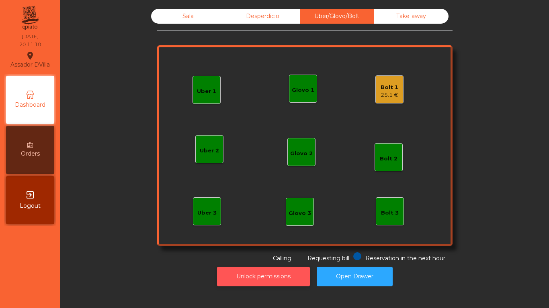
click at [273, 279] on button "Unlock permissions" at bounding box center [263, 277] width 93 height 20
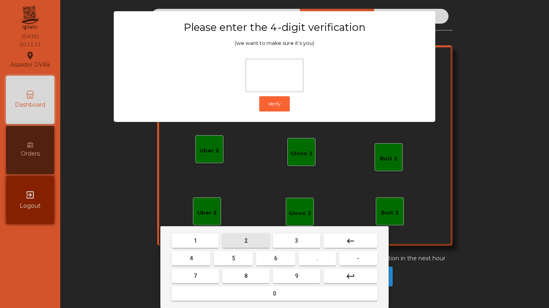
drag, startPoint x: 237, startPoint y: 243, endPoint x: 213, endPoint y: 246, distance: 23.4
click at [237, 243] on button "2" at bounding box center [245, 241] width 47 height 14
click at [207, 253] on button "4" at bounding box center [190, 258] width 39 height 14
drag, startPoint x: 263, startPoint y: 255, endPoint x: 274, endPoint y: 268, distance: 16.2
click at [264, 255] on button "6" at bounding box center [275, 258] width 39 height 14
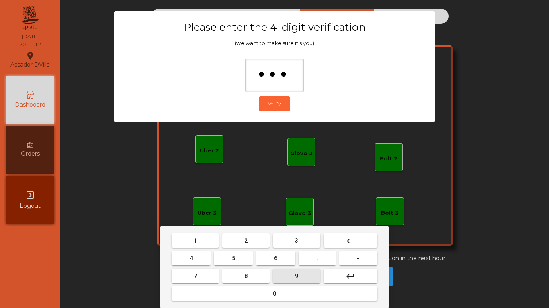
click at [283, 274] on button "9" at bounding box center [296, 276] width 47 height 14
type input "****"
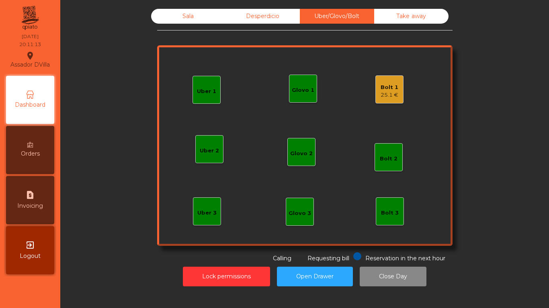
click at [382, 80] on div "Bolt 1 25.1 €" at bounding box center [389, 89] width 18 height 19
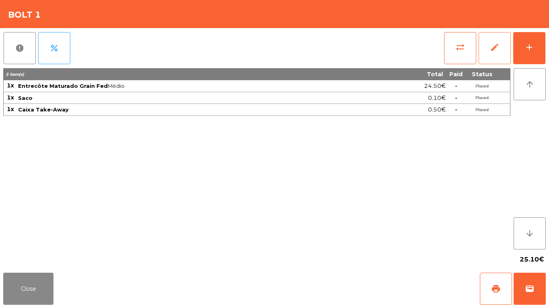
click at [494, 49] on span "edit" at bounding box center [495, 48] width 10 height 10
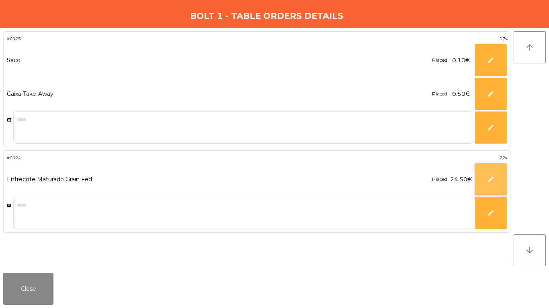
click at [485, 184] on button "edit" at bounding box center [490, 179] width 32 height 32
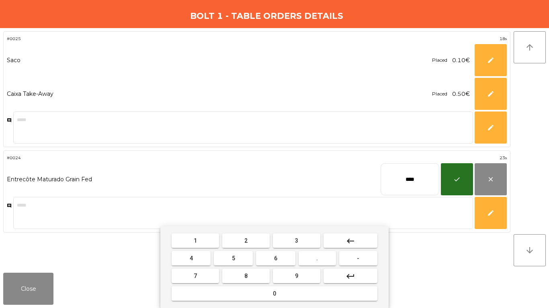
click at [427, 177] on input "****" at bounding box center [409, 179] width 59 height 32
type input "*****"
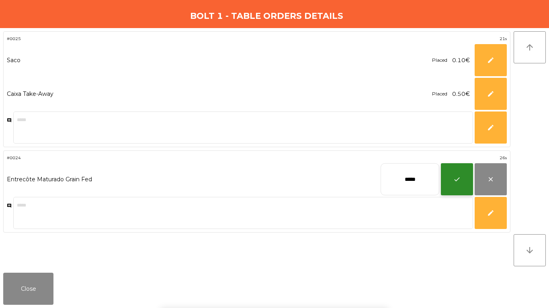
click at [451, 182] on button "check" at bounding box center [457, 179] width 32 height 32
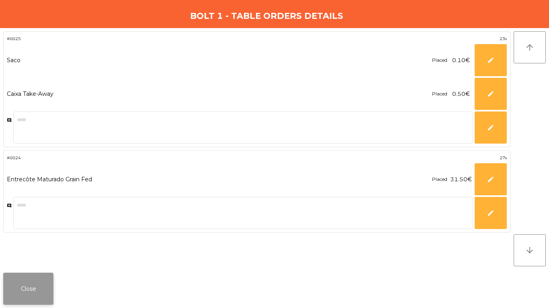
click at [17, 275] on button "Close" at bounding box center [28, 289] width 50 height 32
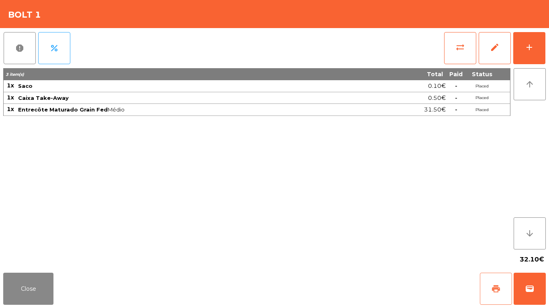
click at [496, 284] on button "print" at bounding box center [495, 289] width 32 height 32
click at [541, 296] on button "wallet" at bounding box center [529, 289] width 32 height 32
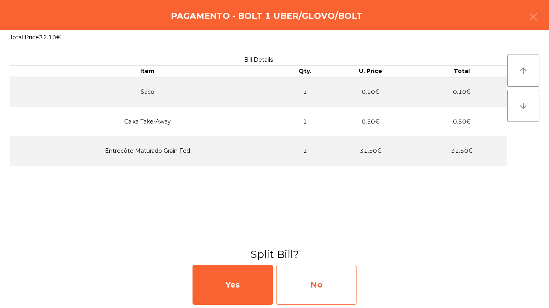
click at [350, 287] on div "No" at bounding box center [316, 285] width 80 height 40
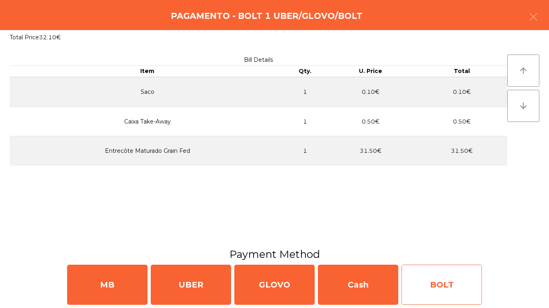
click at [421, 275] on div "BOLT" at bounding box center [441, 285] width 80 height 40
select select "**"
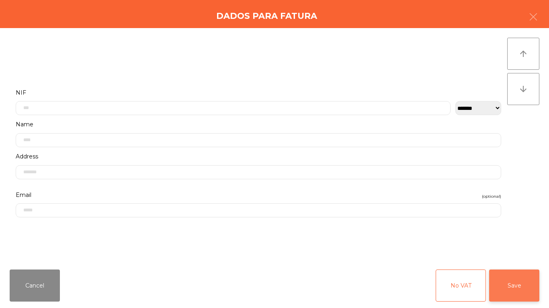
click at [512, 291] on button "Save" at bounding box center [514, 286] width 50 height 32
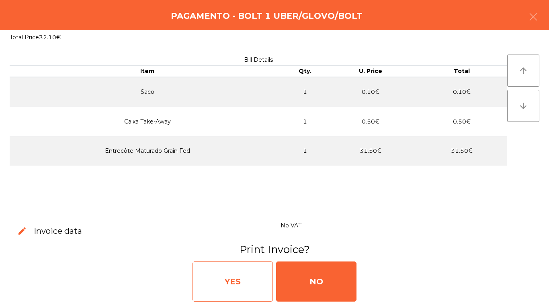
drag, startPoint x: 238, startPoint y: 284, endPoint x: 232, endPoint y: 279, distance: 7.4
click at [232, 279] on div "YES" at bounding box center [232, 282] width 80 height 40
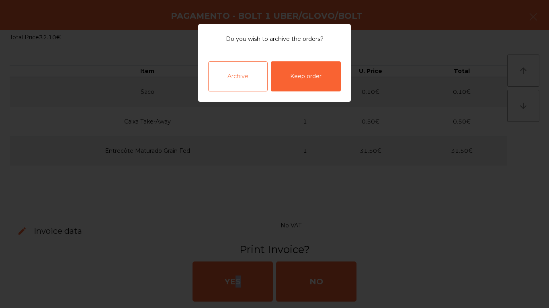
click at [257, 78] on div "Archive" at bounding box center [237, 76] width 59 height 30
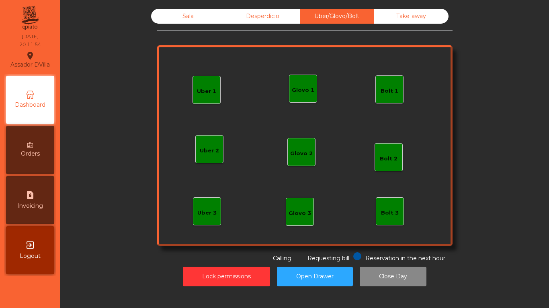
click at [180, 14] on div "Sala" at bounding box center [188, 16] width 74 height 15
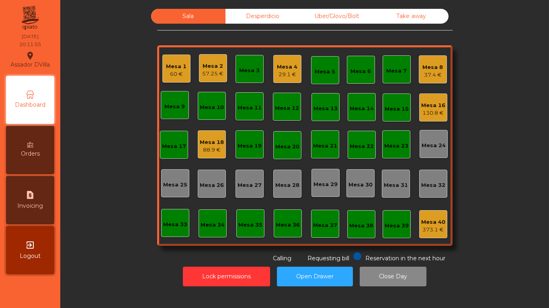
click at [287, 78] on div "29.1 €" at bounding box center [287, 75] width 20 height 8
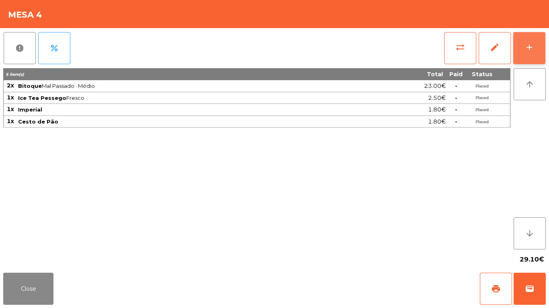
click at [526, 45] on div "add" at bounding box center [529, 48] width 10 height 10
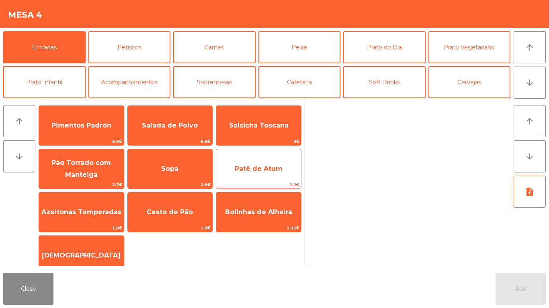
click at [259, 177] on span "Patê de Atum" at bounding box center [258, 169] width 85 height 22
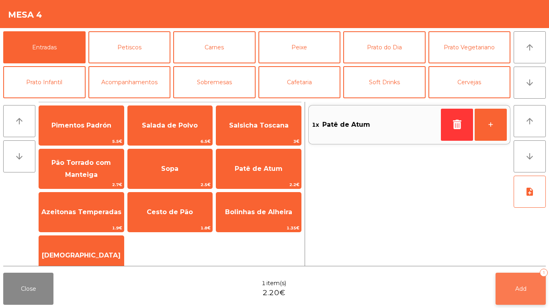
click at [532, 284] on button "Add 1" at bounding box center [520, 289] width 50 height 32
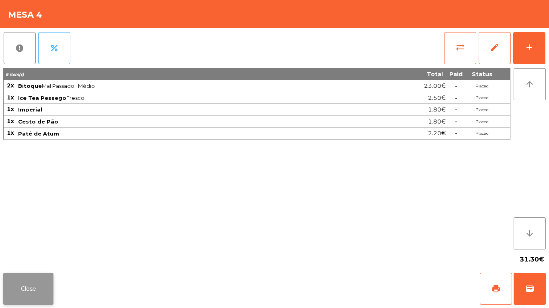
click at [19, 291] on button "Close" at bounding box center [28, 289] width 50 height 32
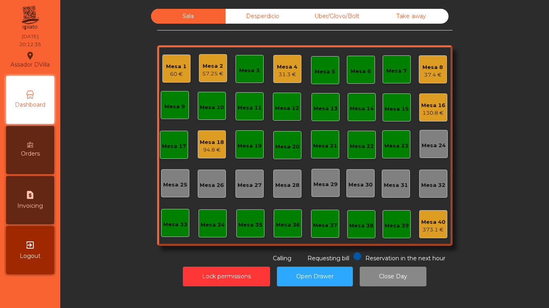
click at [190, 148] on div "Mesa 1 60 € Mesa 2 57.25 € Mesa 3 Mesa 4 31.3 € Mesa 5 Mesa 6 Mesa 7 Mesa 8 37.…" at bounding box center [304, 145] width 295 height 201
click at [198, 148] on div "Mesa 18 94.8 €" at bounding box center [212, 145] width 28 height 28
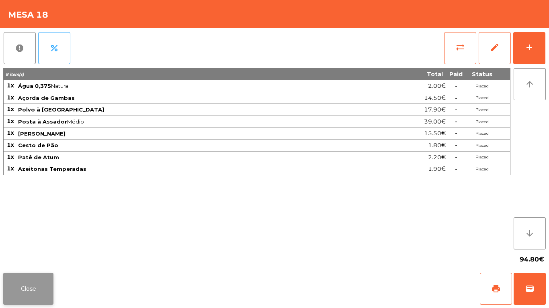
click at [45, 288] on button "Close" at bounding box center [28, 289] width 50 height 32
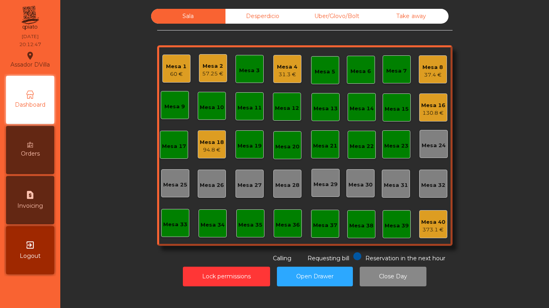
click at [427, 120] on div "Mesa 16 130.8 €" at bounding box center [433, 108] width 28 height 28
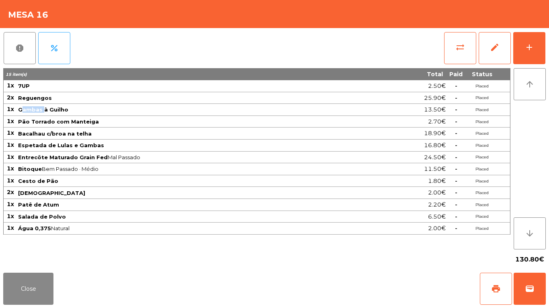
drag, startPoint x: 22, startPoint y: 108, endPoint x: 42, endPoint y: 115, distance: 21.6
click at [42, 115] on td "Gambas à Guilho" at bounding box center [198, 110] width 363 height 12
click at [66, 169] on span "Bitoque Bem Passado · Médio" at bounding box center [198, 169] width 361 height 6
click at [31, 298] on button "Close" at bounding box center [28, 289] width 50 height 32
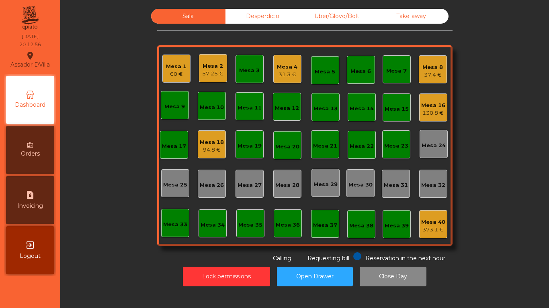
click at [200, 143] on div "Mesa 18" at bounding box center [212, 143] width 24 height 8
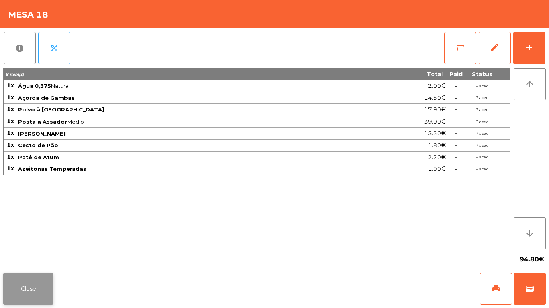
click at [37, 293] on button "Close" at bounding box center [28, 289] width 50 height 32
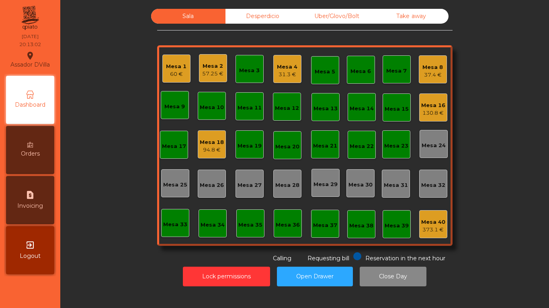
click at [104, 227] on div "Sala Desperdicio Uber/Glovo/Bolt Take away Mesa 1 60 € Mesa 2 57.25 € Mesa 3 Me…" at bounding box center [304, 136] width 467 height 254
click at [222, 271] on button "Lock permissions" at bounding box center [226, 277] width 87 height 20
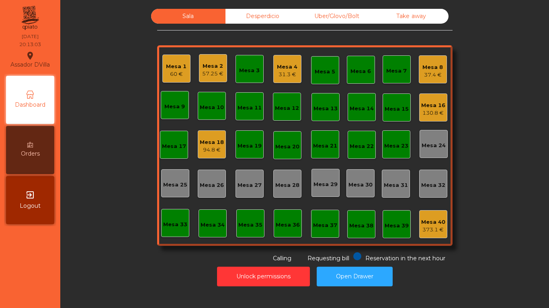
click at [152, 264] on div "Unlock permissions Open Drawer" at bounding box center [304, 277] width 467 height 28
click at [284, 58] on div "Mesa 4 31.3 €" at bounding box center [287, 69] width 28 height 28
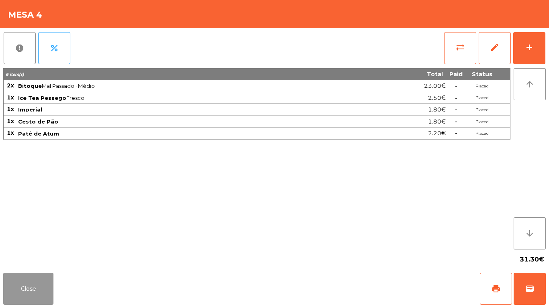
click at [29, 279] on button "Close" at bounding box center [28, 289] width 50 height 32
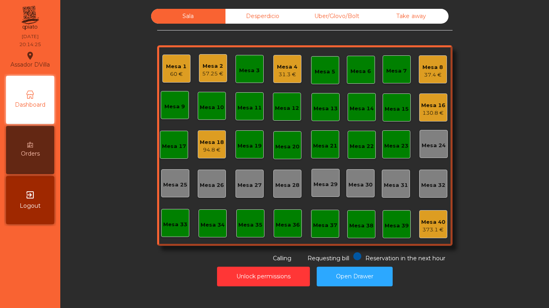
click at [216, 142] on div "Mesa 18" at bounding box center [212, 143] width 24 height 8
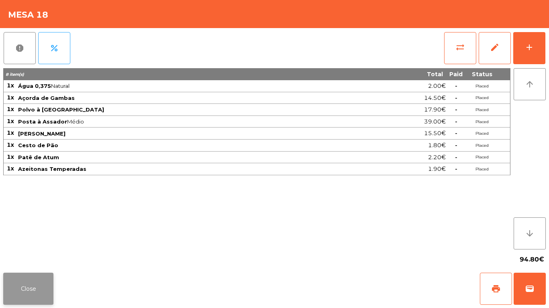
click at [24, 288] on button "Close" at bounding box center [28, 289] width 50 height 32
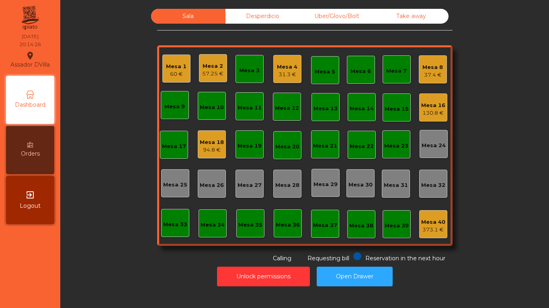
click at [102, 247] on div "Sala Desperdicio Uber/Glovo/Bolt Take away Mesa 1 60 € Mesa 2 57.25 € Mesa 3 Me…" at bounding box center [304, 136] width 467 height 254
click at [216, 67] on div "Mesa 2" at bounding box center [212, 66] width 21 height 8
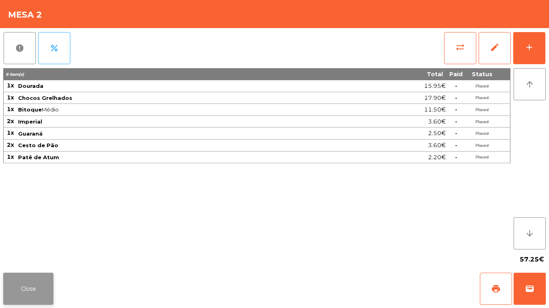
click at [37, 287] on button "Close" at bounding box center [28, 289] width 50 height 32
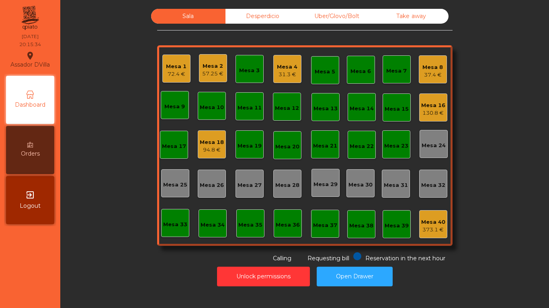
click at [86, 227] on div "Sala Desperdicio Uber/Glovo/Bolt Take away Mesa 1 72.4 € Mesa 2 57.25 € Mesa 3 …" at bounding box center [304, 136] width 467 height 254
click at [206, 70] on div "57.25 €" at bounding box center [212, 74] width 21 height 8
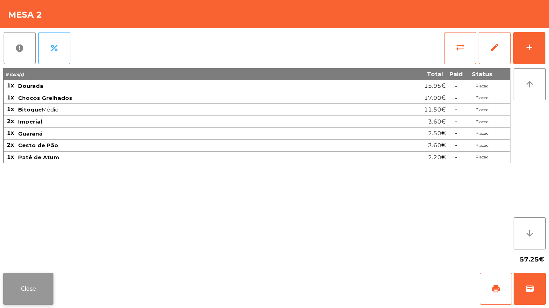
click at [15, 292] on button "Close" at bounding box center [28, 289] width 50 height 32
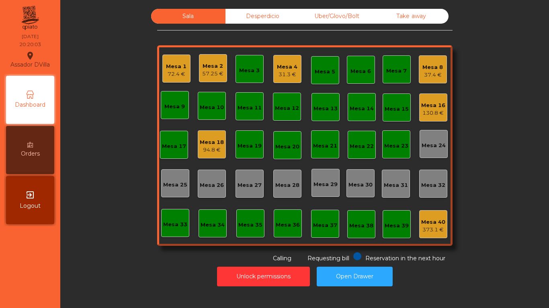
click at [429, 75] on div "37.4 €" at bounding box center [432, 75] width 20 height 8
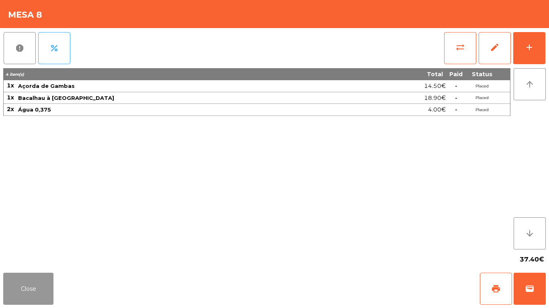
drag, startPoint x: 22, startPoint y: 297, endPoint x: 181, endPoint y: 148, distance: 218.2
click at [22, 297] on button "Close" at bounding box center [28, 289] width 50 height 32
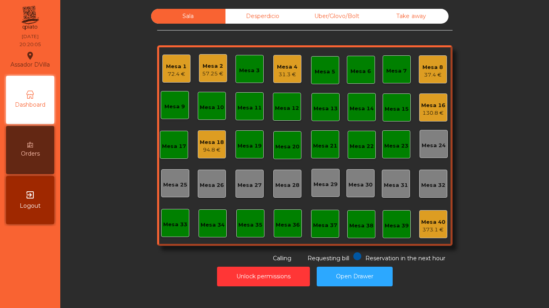
click at [289, 77] on div "31.3 €" at bounding box center [287, 75] width 20 height 8
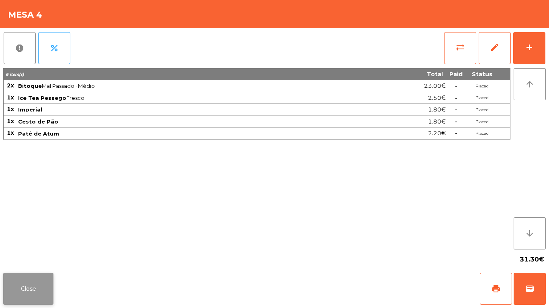
click at [18, 288] on button "Close" at bounding box center [28, 289] width 50 height 32
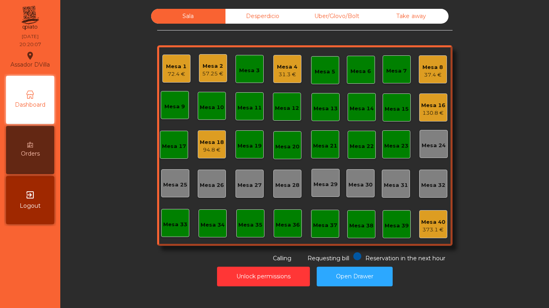
click at [206, 59] on div "Mesa 2 57.25 €" at bounding box center [212, 68] width 21 height 19
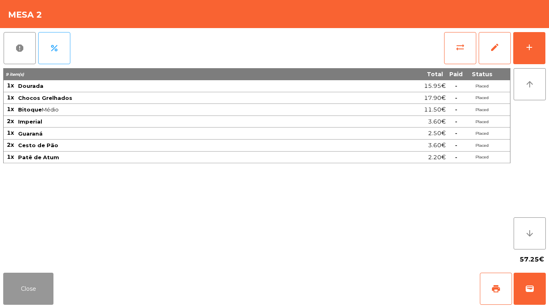
drag, startPoint x: 41, startPoint y: 293, endPoint x: 56, endPoint y: 238, distance: 57.1
click at [40, 293] on button "Close" at bounding box center [28, 289] width 50 height 32
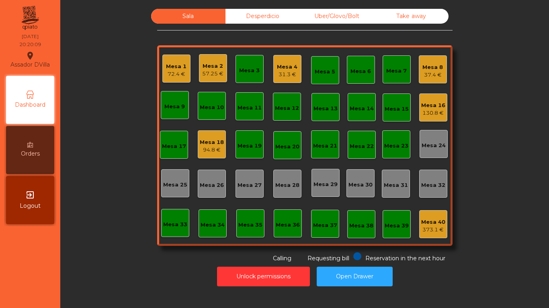
click at [184, 59] on div "Mesa 1 72.4 €" at bounding box center [176, 69] width 28 height 28
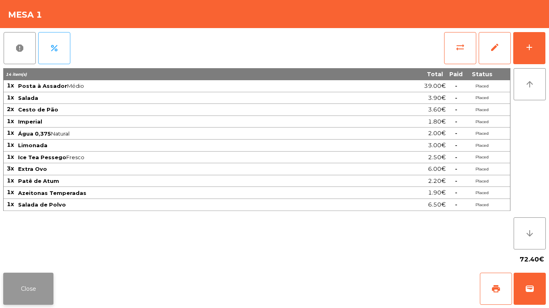
click at [18, 287] on button "Close" at bounding box center [28, 289] width 50 height 32
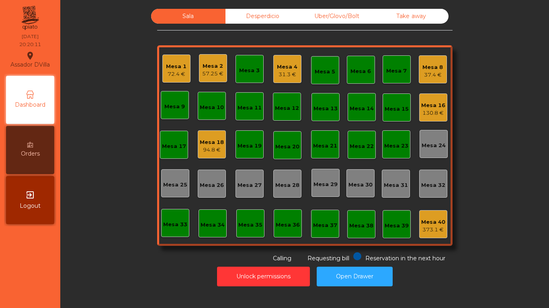
click at [210, 141] on div "Mesa 18" at bounding box center [212, 143] width 24 height 8
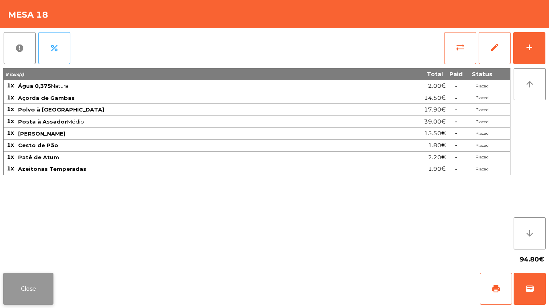
click at [35, 295] on button "Close" at bounding box center [28, 289] width 50 height 32
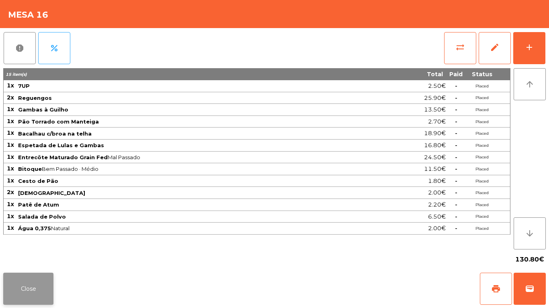
click at [16, 302] on button "Close" at bounding box center [28, 289] width 50 height 32
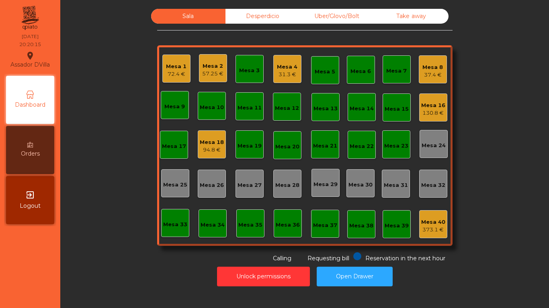
click at [68, 271] on div "Sala Desperdicio Uber/Glovo/Bolt Take away Mesa 1 72.4 € Mesa 2 57.25 € Mesa 3 …" at bounding box center [304, 150] width 479 height 282
click at [181, 65] on div "Mesa 1" at bounding box center [176, 67] width 20 height 8
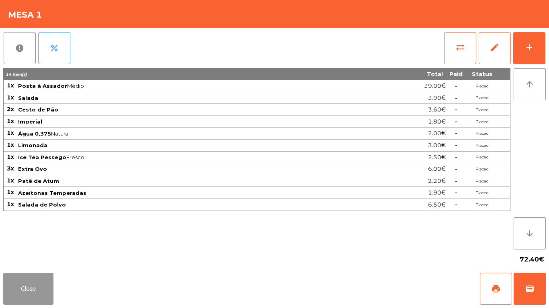
drag, startPoint x: 28, startPoint y: 296, endPoint x: 35, endPoint y: 291, distance: 8.7
click at [29, 296] on button "Close" at bounding box center [28, 289] width 50 height 32
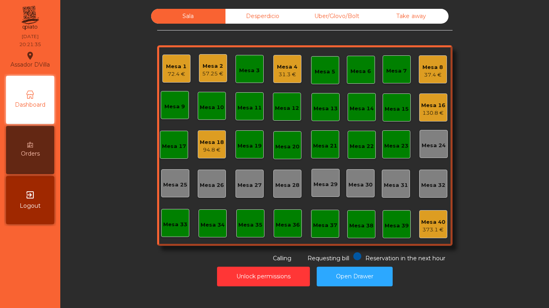
click at [100, 246] on div "Sala Desperdicio Uber/Glovo/Bolt Take away Mesa 1 72.4 € Mesa 2 57.25 € Mesa 3 …" at bounding box center [304, 136] width 467 height 254
click at [199, 75] on div "Mesa 2 57.25 €" at bounding box center [213, 68] width 28 height 28
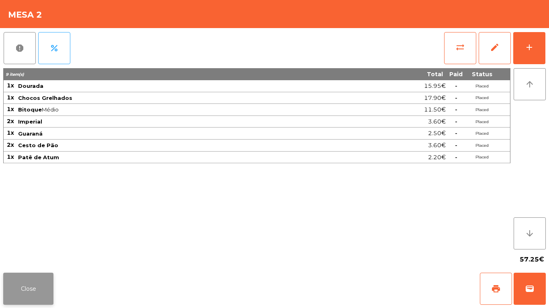
click at [30, 296] on button "Close" at bounding box center [28, 289] width 50 height 32
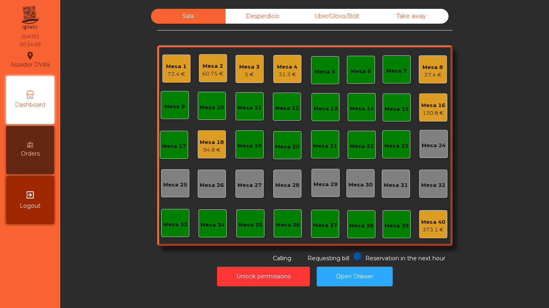
click at [247, 71] on div "5 €" at bounding box center [249, 75] width 20 height 8
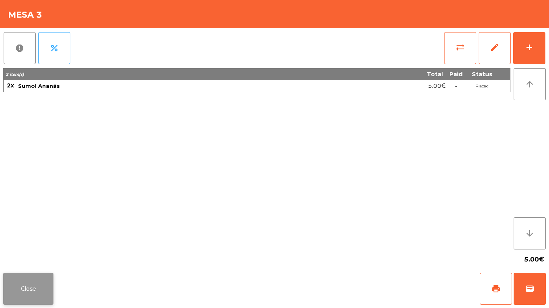
click at [32, 277] on button "Close" at bounding box center [28, 289] width 50 height 32
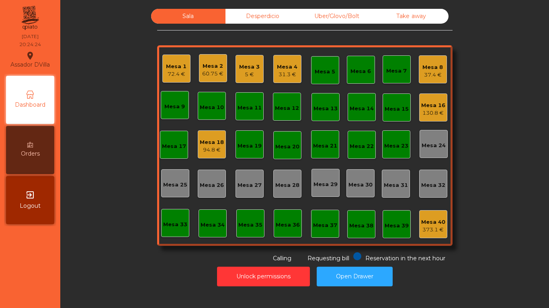
click at [168, 75] on div "72.4 €" at bounding box center [176, 74] width 20 height 8
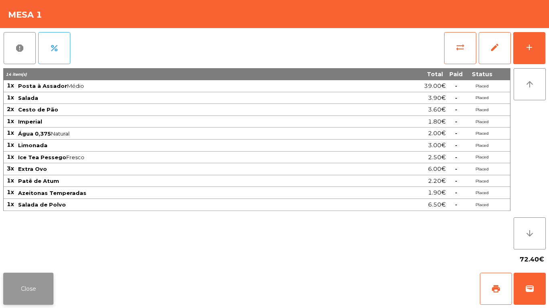
click at [17, 297] on button "Close" at bounding box center [28, 289] width 50 height 32
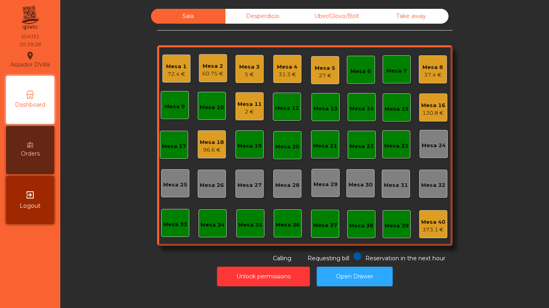
click at [214, 142] on div "Mesa 18" at bounding box center [212, 143] width 24 height 8
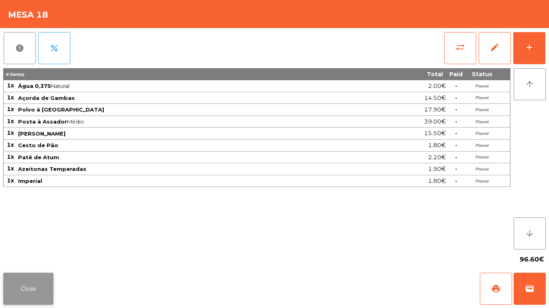
click at [31, 293] on button "Close" at bounding box center [28, 289] width 50 height 32
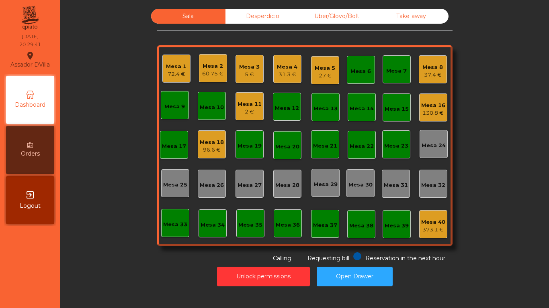
click at [254, 18] on div "Desperdicio" at bounding box center [262, 16] width 74 height 15
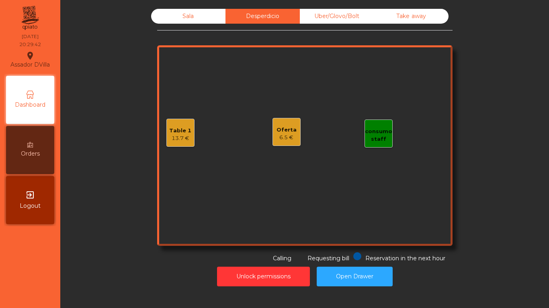
click at [173, 14] on div "Sala" at bounding box center [188, 16] width 74 height 15
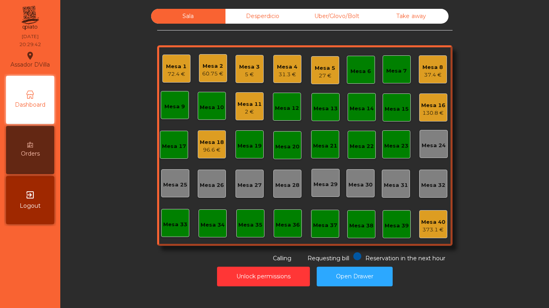
click at [157, 44] on div "Sala Desperdicio Uber/Glovo/Bolt Take away Mesa 1 72.4 € Mesa 2 60.75 € Mesa 3 …" at bounding box center [304, 136] width 295 height 254
click at [247, 72] on div "5 €" at bounding box center [249, 75] width 20 height 8
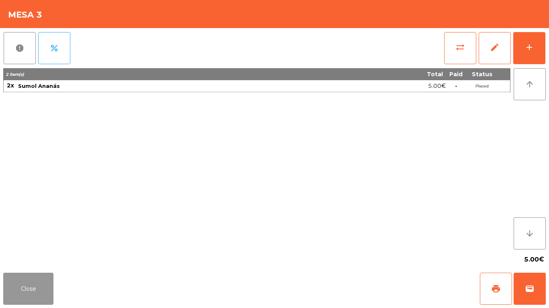
click at [43, 281] on button "Close" at bounding box center [28, 289] width 50 height 32
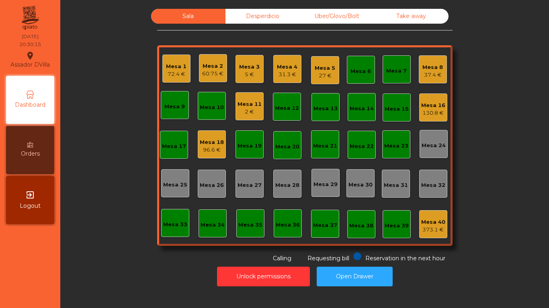
click at [287, 67] on div "Mesa 4" at bounding box center [287, 67] width 20 height 8
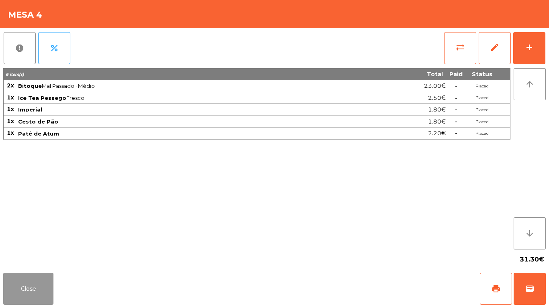
drag, startPoint x: 29, startPoint y: 281, endPoint x: 245, endPoint y: 72, distance: 300.2
click at [30, 281] on button "Close" at bounding box center [28, 289] width 50 height 32
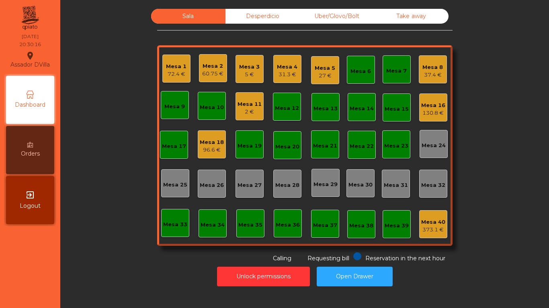
click at [204, 71] on div "60.75 €" at bounding box center [212, 74] width 21 height 8
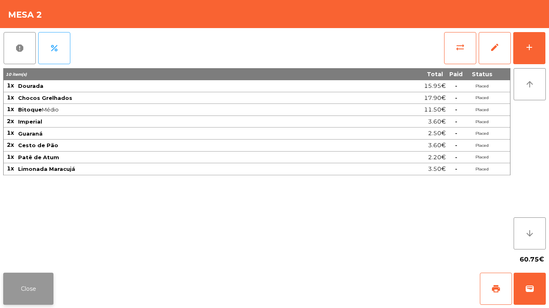
click at [39, 291] on button "Close" at bounding box center [28, 289] width 50 height 32
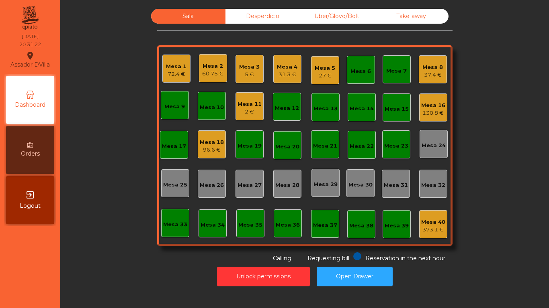
click at [424, 69] on div "Mesa 8" at bounding box center [432, 67] width 20 height 8
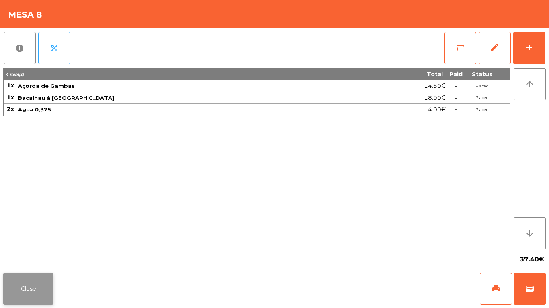
click at [37, 290] on button "Close" at bounding box center [28, 289] width 50 height 32
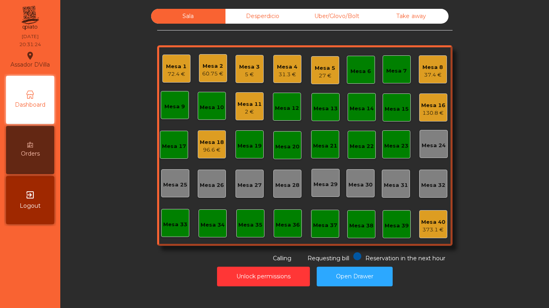
click at [321, 63] on div "Mesa 5 27 €" at bounding box center [324, 70] width 20 height 19
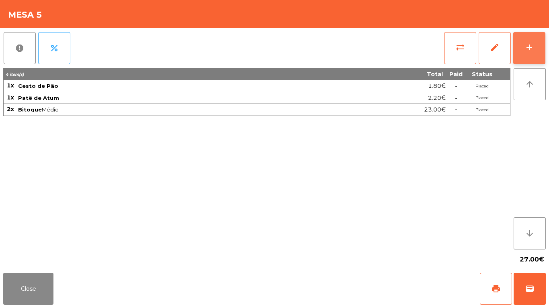
click at [530, 39] on button "add" at bounding box center [529, 48] width 32 height 32
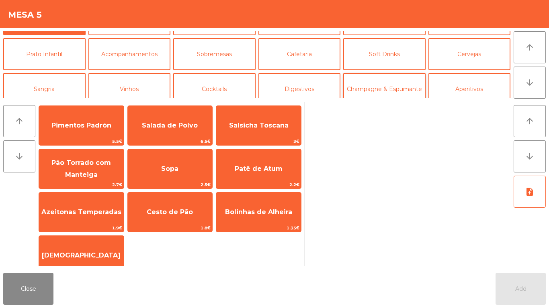
scroll to position [40, 0]
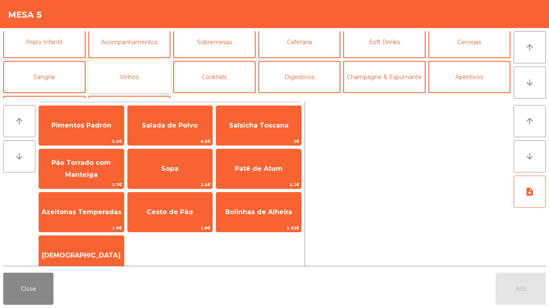
click at [148, 69] on button "Vinhos" at bounding box center [129, 77] width 82 height 32
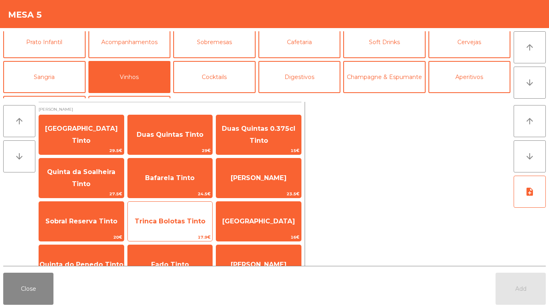
click at [194, 211] on span "Trinca Bolotas Tinto" at bounding box center [170, 222] width 85 height 22
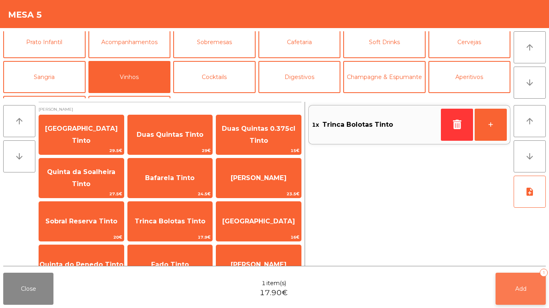
click at [531, 294] on button "Add 1" at bounding box center [520, 289] width 50 height 32
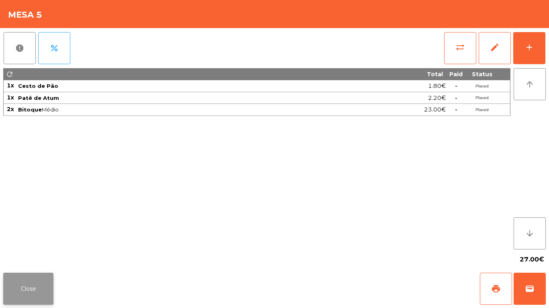
click at [20, 279] on button "Close" at bounding box center [28, 289] width 50 height 32
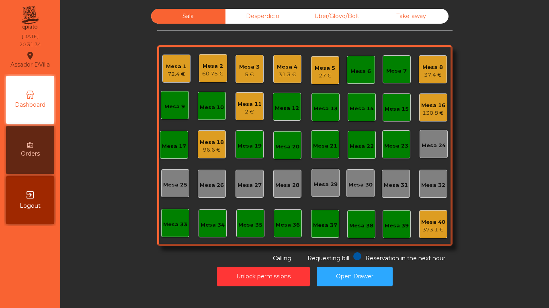
click at [311, 75] on div "Mesa 5 27 €" at bounding box center [325, 70] width 28 height 28
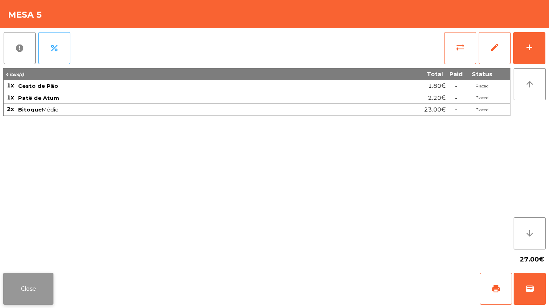
click at [37, 284] on button "Close" at bounding box center [28, 289] width 50 height 32
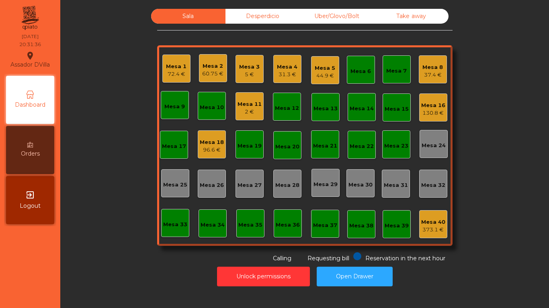
click at [326, 80] on div "44.9 €" at bounding box center [324, 76] width 20 height 8
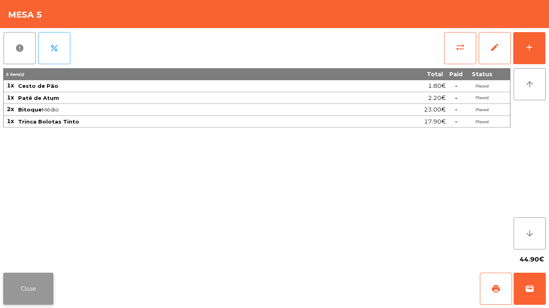
click at [26, 274] on button "Close" at bounding box center [28, 289] width 50 height 32
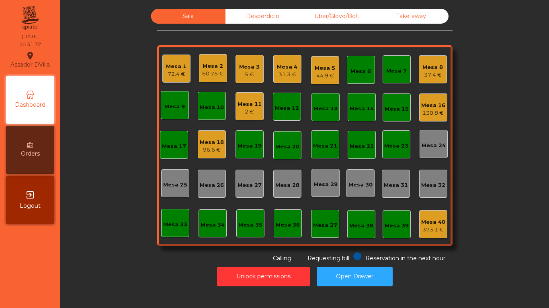
click at [81, 269] on div "Unlock permissions Open Drawer" at bounding box center [304, 277] width 467 height 28
click at [147, 160] on div "Sala Desperdicio Uber/Glovo/Bolt Take away Mesa 1 72.4 € Mesa 2 60.75 € Mesa 3 …" at bounding box center [304, 136] width 467 height 254
click at [285, 15] on div "Desperdicio" at bounding box center [262, 16] width 74 height 15
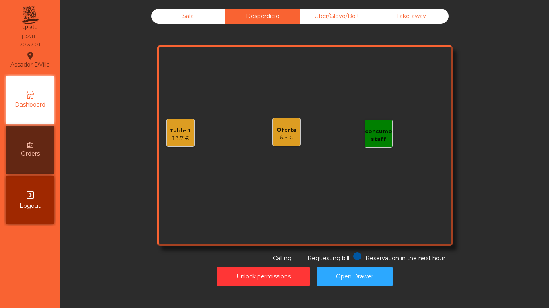
click at [314, 12] on div "Uber/Glovo/Bolt" at bounding box center [337, 16] width 74 height 15
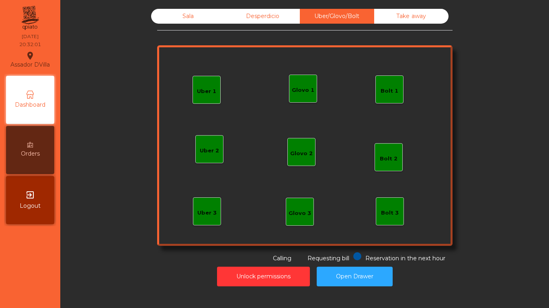
click at [412, 24] on div "Sala Desperdicio Uber/Glovo/Bolt Take away Uber 1 Uber 3 Bolt 2 Glovo 2 Uber 2 …" at bounding box center [304, 136] width 295 height 254
drag, startPoint x: 411, startPoint y: 14, endPoint x: 394, endPoint y: 12, distance: 17.4
click at [412, 14] on div "Take away" at bounding box center [411, 16] width 74 height 15
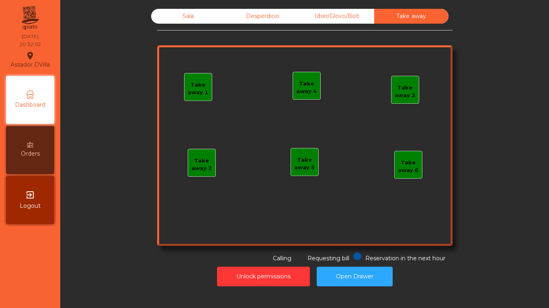
click at [280, 12] on div "Desperdicio" at bounding box center [262, 16] width 74 height 15
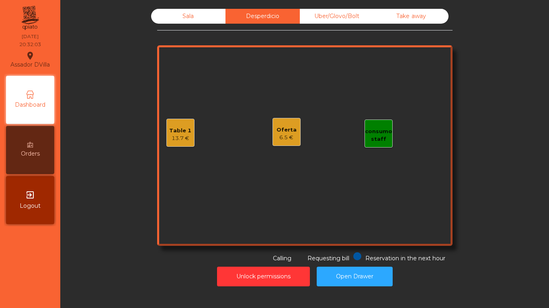
click at [183, 17] on div "Sala" at bounding box center [188, 16] width 74 height 15
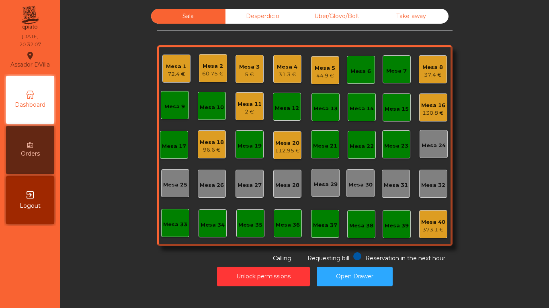
click at [260, 16] on div "Desperdicio" at bounding box center [262, 16] width 74 height 15
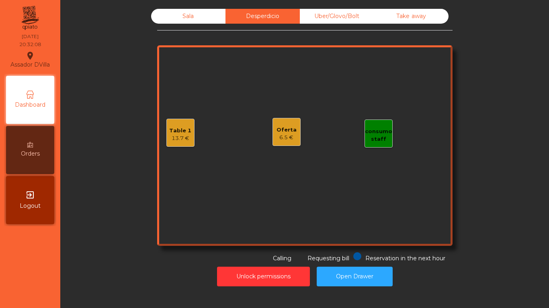
click at [354, 18] on div "Uber/Glovo/Bolt" at bounding box center [337, 16] width 74 height 15
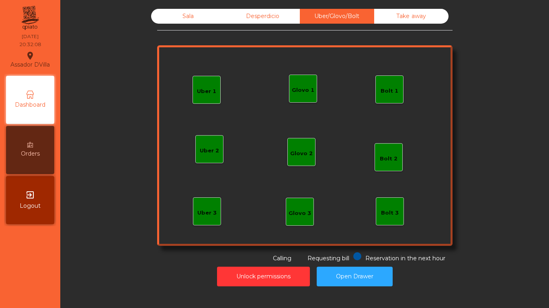
drag, startPoint x: 416, startPoint y: 15, endPoint x: 267, endPoint y: 11, distance: 149.4
click at [392, 15] on div "Take away" at bounding box center [411, 16] width 74 height 15
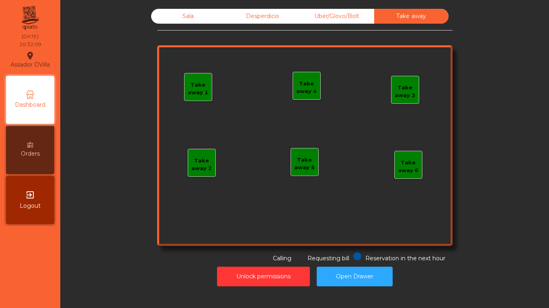
click at [267, 11] on div "Desperdicio" at bounding box center [262, 16] width 74 height 15
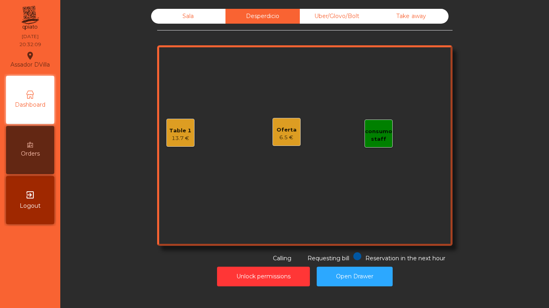
click at [198, 10] on div "Sala" at bounding box center [188, 16] width 74 height 15
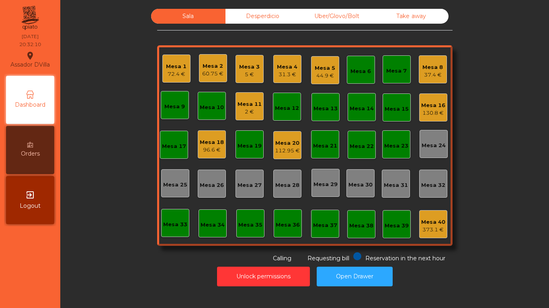
click at [275, 12] on div "Desperdicio" at bounding box center [262, 16] width 74 height 15
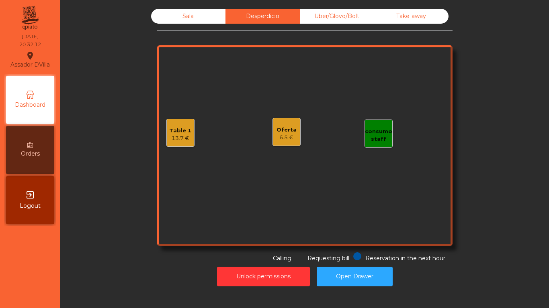
click at [173, 132] on div "Table 1" at bounding box center [180, 131] width 22 height 8
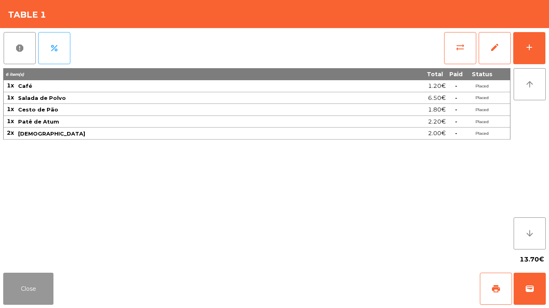
drag, startPoint x: 39, startPoint y: 294, endPoint x: 45, endPoint y: 279, distance: 16.6
click at [41, 286] on button "Close" at bounding box center [28, 289] width 50 height 32
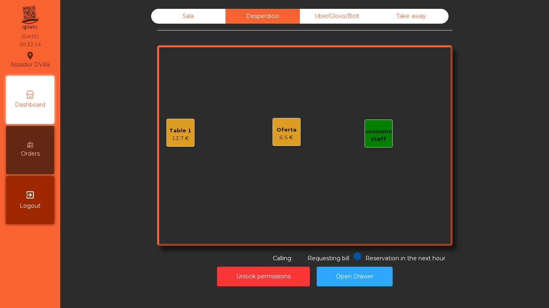
click at [204, 14] on div "Sala" at bounding box center [188, 16] width 74 height 15
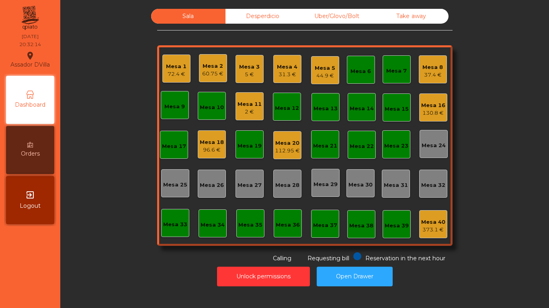
click at [61, 104] on div "Sala Desperdicio Uber/Glovo/Bolt Take away Mesa 1 72.4 € Mesa 2 60.75 € Mesa 3 …" at bounding box center [304, 154] width 488 height 308
click at [23, 147] on div "Orders" at bounding box center [30, 150] width 48 height 48
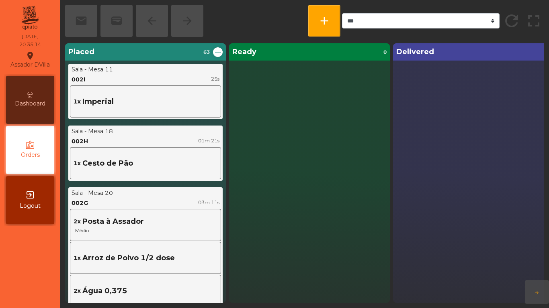
click at [27, 102] on span "Dashboard" at bounding box center [30, 104] width 31 height 8
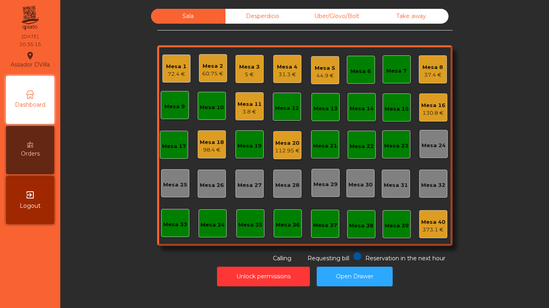
click at [275, 144] on div "Mesa 20" at bounding box center [287, 143] width 25 height 8
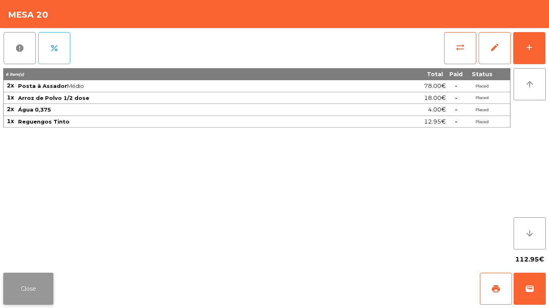
click at [14, 299] on button "Close" at bounding box center [28, 289] width 50 height 32
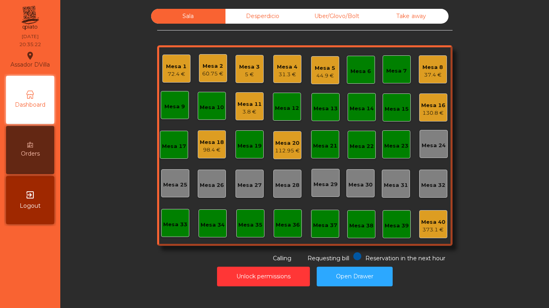
click at [432, 60] on div "Mesa 8 37.4 €" at bounding box center [432, 69] width 20 height 19
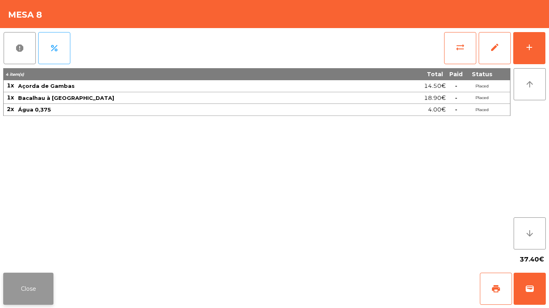
click at [36, 277] on button "Close" at bounding box center [28, 289] width 50 height 32
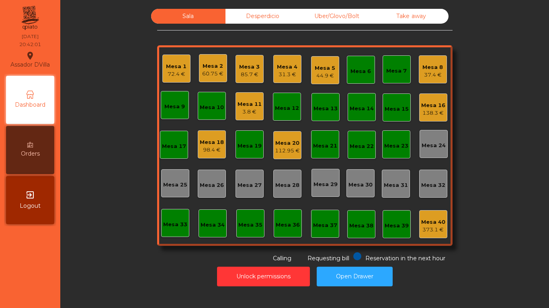
click at [442, 109] on div "Mesa 16 138.3 €" at bounding box center [433, 108] width 28 height 28
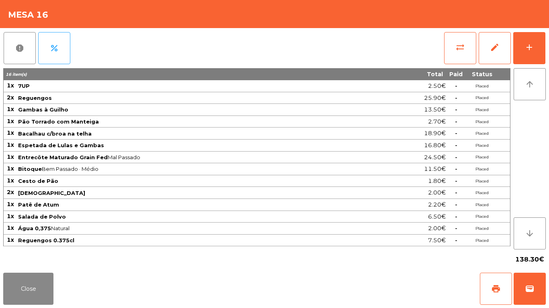
click at [34, 263] on div "138.30€" at bounding box center [274, 260] width 542 height 20
click at [32, 298] on button "Close" at bounding box center [28, 289] width 50 height 32
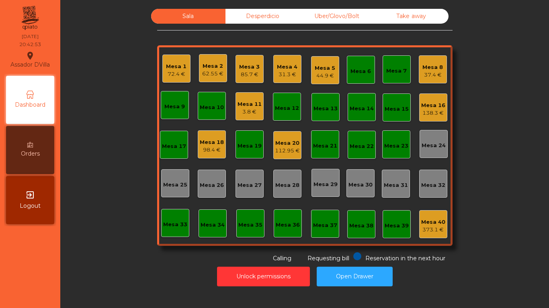
click at [277, 65] on div "Mesa 4" at bounding box center [287, 67] width 20 height 8
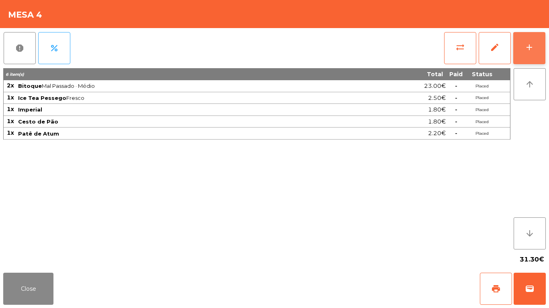
click at [524, 58] on button "add" at bounding box center [529, 48] width 32 height 32
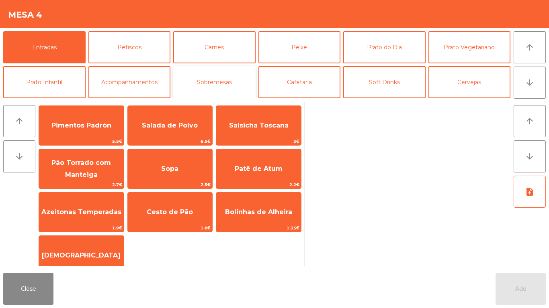
click at [215, 75] on button "Sobremesas" at bounding box center [214, 82] width 82 height 32
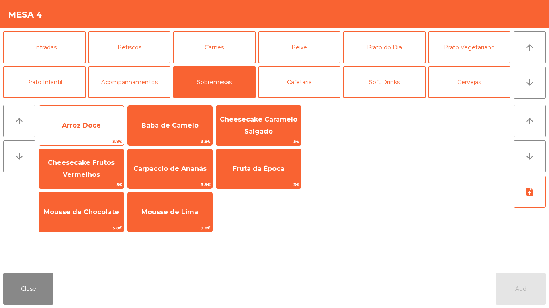
click at [65, 109] on div "Arroz Doce 3.8€" at bounding box center [82, 126] width 86 height 40
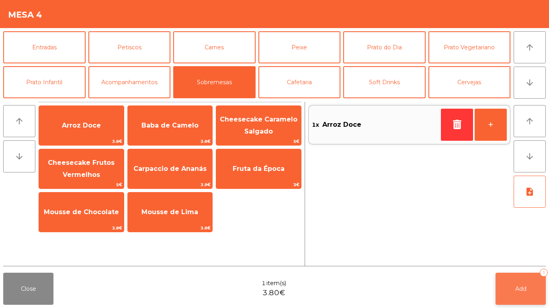
click at [509, 280] on button "Add 1" at bounding box center [520, 289] width 50 height 32
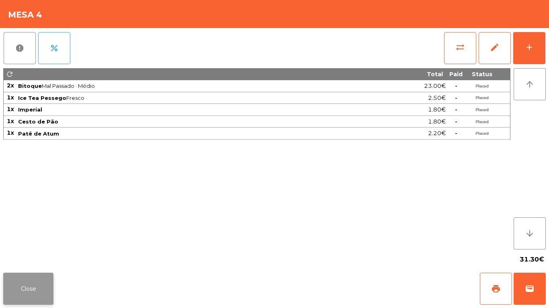
click at [51, 287] on button "Close" at bounding box center [28, 289] width 50 height 32
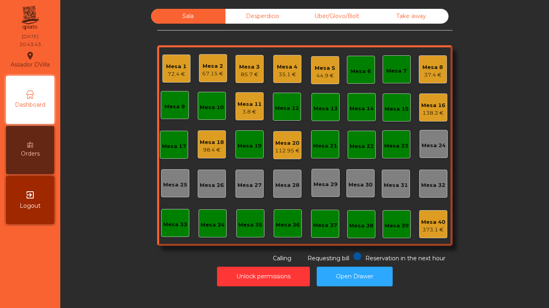
click at [14, 154] on div "Orders" at bounding box center [30, 150] width 48 height 48
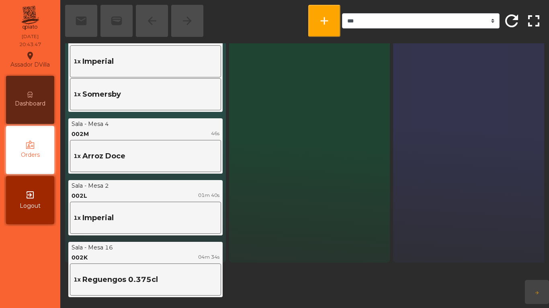
scroll to position [80, 0]
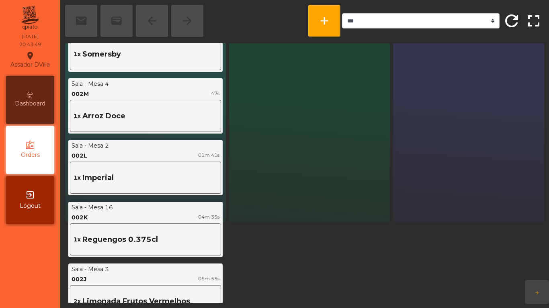
click at [20, 106] on span "Dashboard" at bounding box center [30, 104] width 31 height 8
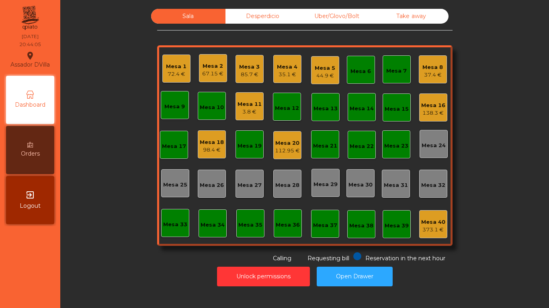
click at [248, 66] on div "Mesa 3" at bounding box center [249, 67] width 20 height 8
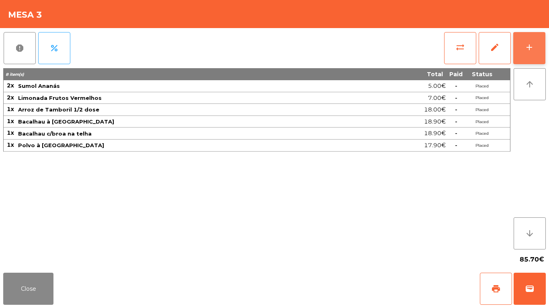
click at [537, 40] on button "add" at bounding box center [529, 48] width 32 height 32
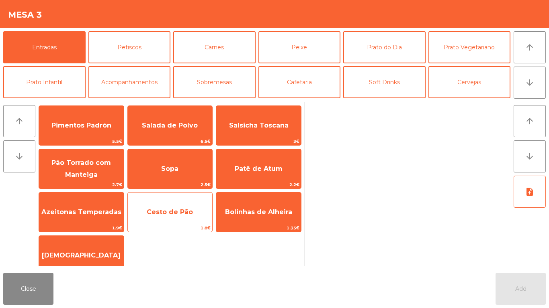
click at [164, 212] on span "Cesto de Pão" at bounding box center [170, 212] width 46 height 8
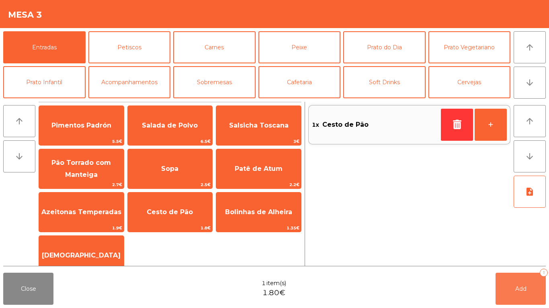
click at [525, 279] on button "Add 1" at bounding box center [520, 289] width 50 height 32
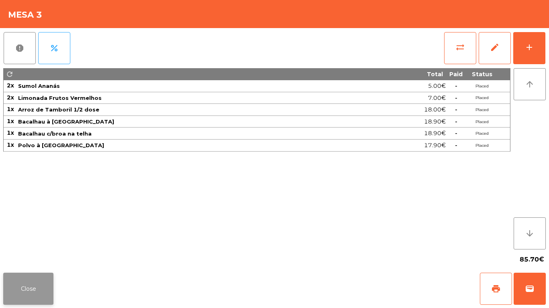
drag, startPoint x: 31, startPoint y: 295, endPoint x: 179, endPoint y: 9, distance: 322.4
click at [28, 290] on button "Close" at bounding box center [28, 289] width 50 height 32
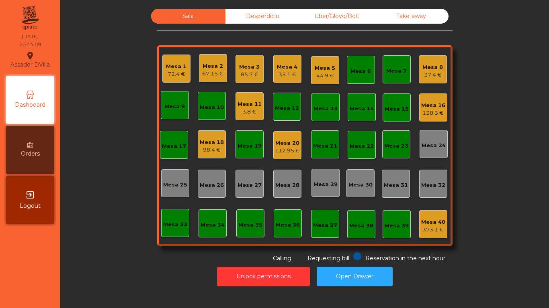
click at [232, 9] on div "Desperdicio" at bounding box center [262, 16] width 74 height 15
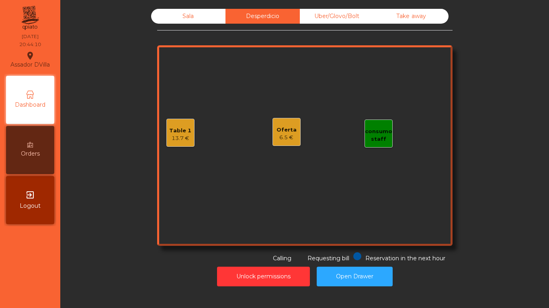
click at [189, 139] on div "Table 1 13.7 €" at bounding box center [180, 133] width 28 height 28
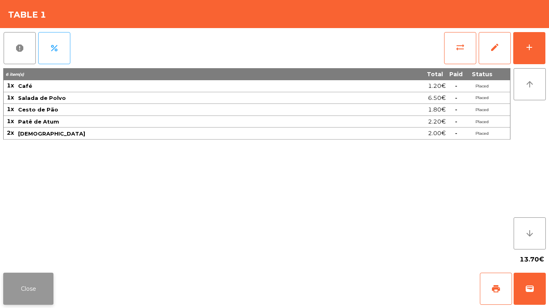
click at [21, 287] on button "Close" at bounding box center [28, 289] width 50 height 32
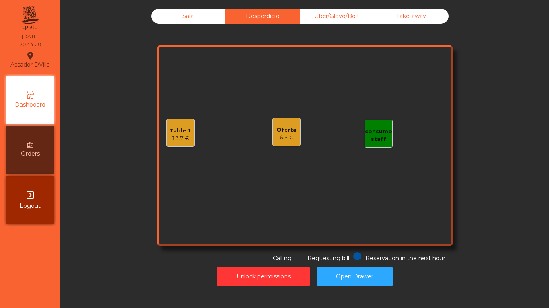
click at [192, 8] on div "Sala Desperdicio Uber/Glovo/Bolt Take away Table 1 13.7 € consumo staff Oferta …" at bounding box center [304, 148] width 479 height 286
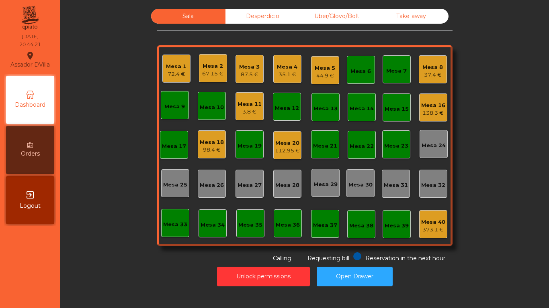
click at [126, 49] on div "Sala Desperdicio Uber/Glovo/Bolt Take away Mesa 1 72.4 € Mesa 2 67.15 € Mesa 3 …" at bounding box center [304, 136] width 467 height 254
click at [281, 73] on div "35.1 €" at bounding box center [287, 75] width 20 height 8
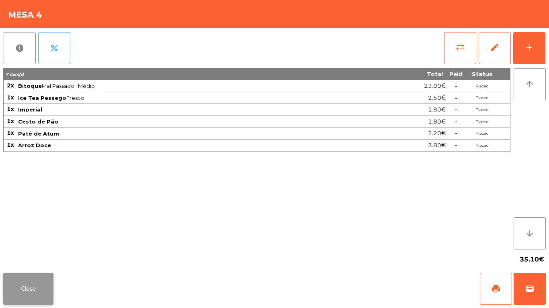
click at [34, 285] on button "Close" at bounding box center [28, 289] width 50 height 32
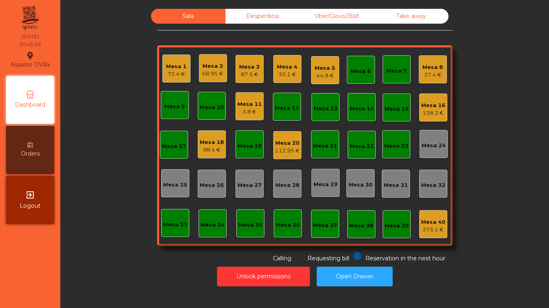
click at [259, 14] on div "Desperdicio" at bounding box center [262, 16] width 74 height 15
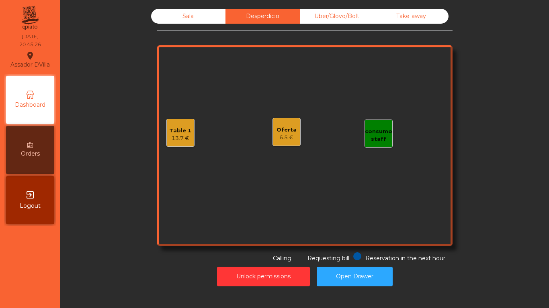
click at [325, 14] on div "Uber/Glovo/Bolt" at bounding box center [337, 16] width 74 height 15
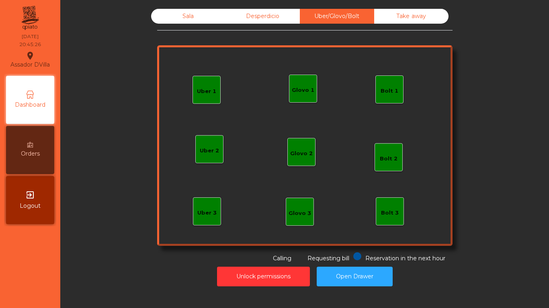
click at [430, 12] on div "Take away" at bounding box center [411, 16] width 74 height 15
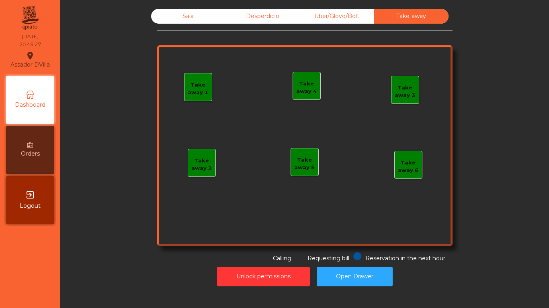
click at [194, 17] on div "Sala" at bounding box center [188, 16] width 74 height 15
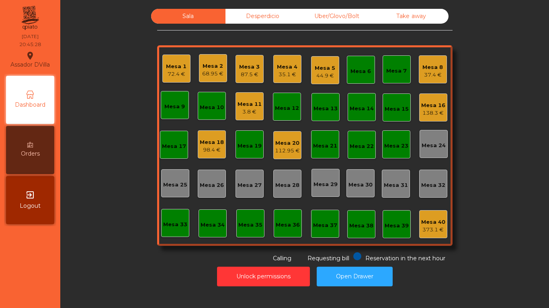
click at [192, 66] on div "Mesa 1 72.4 € Mesa 2 68.95 € Mesa 3 87.5 € Mesa 4 35.1 € Mesa 5 44.9 € Mesa 6 M…" at bounding box center [304, 145] width 295 height 201
click at [195, 67] on div "Mesa 1 72.4 € Mesa 2 68.95 € Mesa 3 87.5 € Mesa 4 35.1 € Mesa 5 44.9 € Mesa 6 M…" at bounding box center [304, 145] width 295 height 201
click at [202, 68] on div "Mesa 2" at bounding box center [212, 66] width 21 height 8
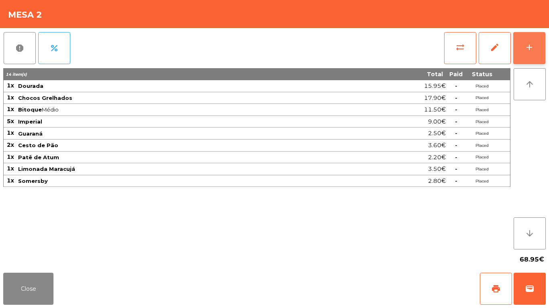
click at [526, 49] on div "add" at bounding box center [529, 48] width 10 height 10
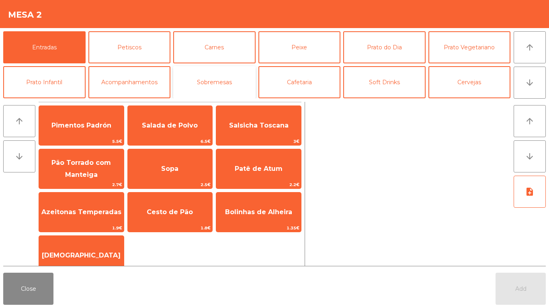
click at [225, 81] on button "Sobremesas" at bounding box center [214, 82] width 82 height 32
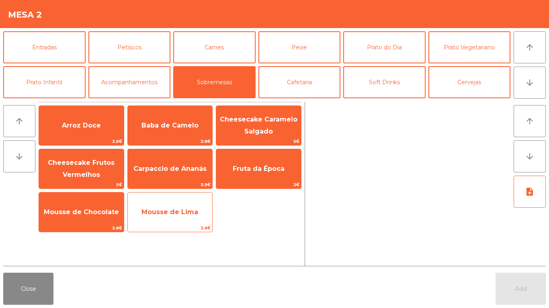
click at [179, 214] on span "Mousse de Lima" at bounding box center [169, 212] width 57 height 8
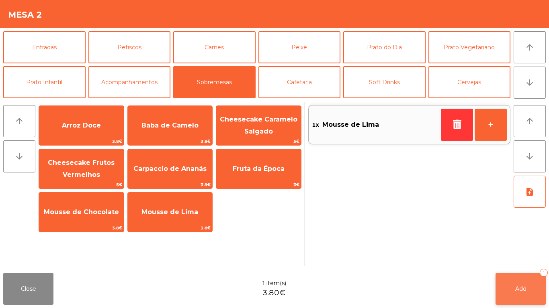
click at [525, 278] on button "Add 1" at bounding box center [520, 289] width 50 height 32
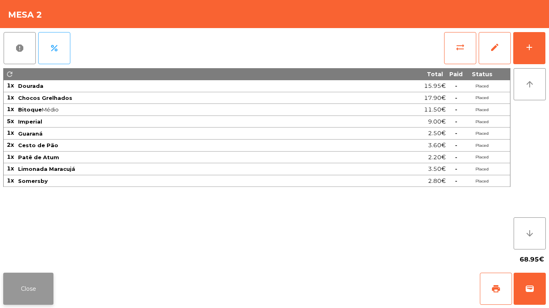
click at [25, 285] on button "Close" at bounding box center [28, 289] width 50 height 32
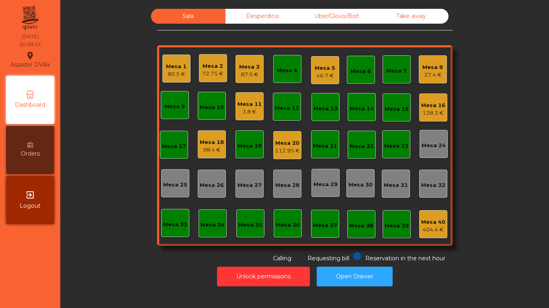
click at [239, 69] on div "Mesa 3" at bounding box center [249, 67] width 20 height 8
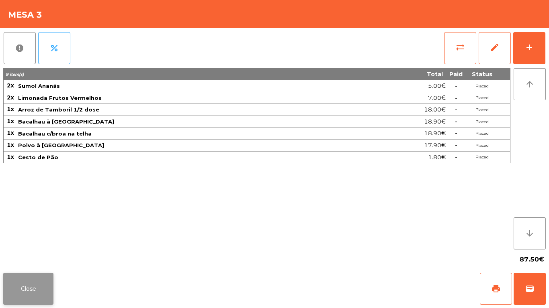
click at [39, 293] on button "Close" at bounding box center [28, 289] width 50 height 32
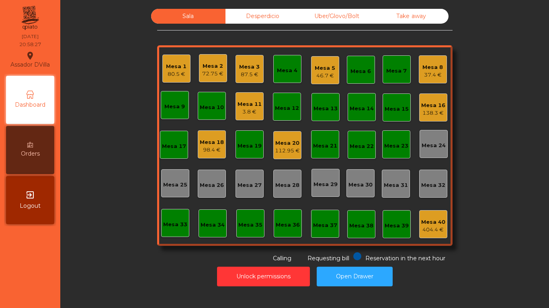
click at [319, 71] on div "Mesa 5" at bounding box center [324, 68] width 20 height 8
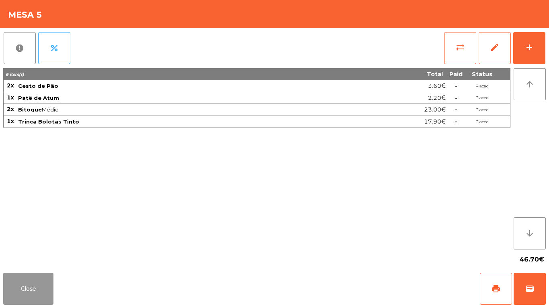
click at [43, 278] on button "Close" at bounding box center [28, 289] width 50 height 32
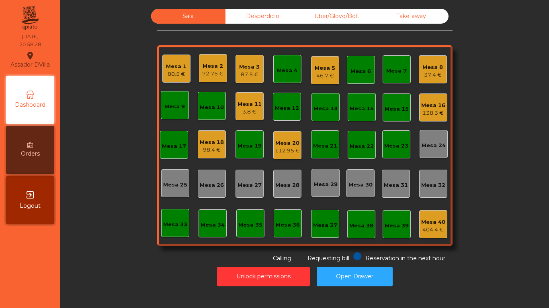
click at [89, 221] on div "Sala Desperdicio Uber/Glovo/Bolt Take away Mesa 1 80.5 € Mesa 2 72.75 € Mesa 3 …" at bounding box center [304, 136] width 467 height 254
click at [283, 145] on div "Mesa 20" at bounding box center [287, 143] width 25 height 8
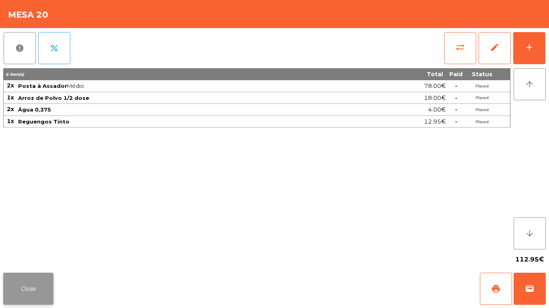
click at [43, 282] on button "Close" at bounding box center [28, 289] width 50 height 32
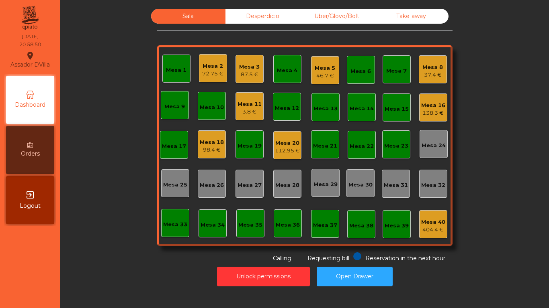
click at [113, 270] on div "Unlock permissions Open Drawer" at bounding box center [304, 277] width 467 height 28
click at [241, 111] on div "3.8 €" at bounding box center [249, 112] width 24 height 8
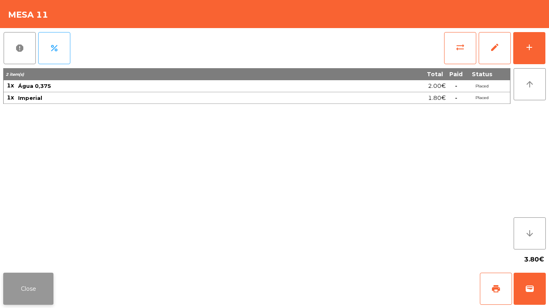
click at [47, 297] on button "Close" at bounding box center [28, 289] width 50 height 32
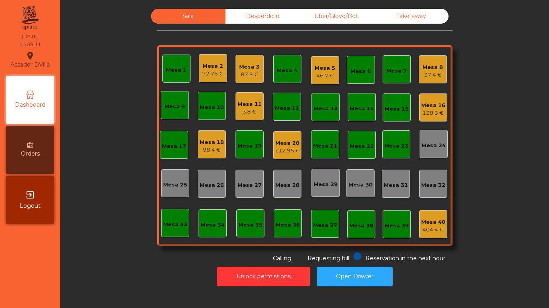
click at [128, 279] on div "Unlock permissions Open Drawer" at bounding box center [304, 277] width 467 height 28
click at [202, 71] on div "72.75 €" at bounding box center [212, 74] width 21 height 8
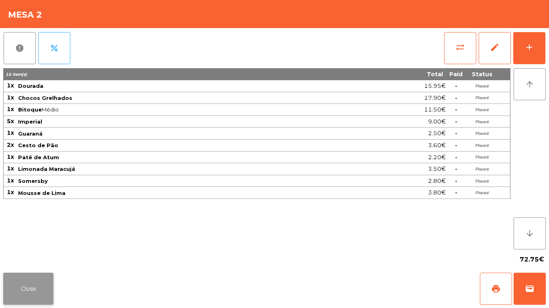
click at [34, 275] on button "Close" at bounding box center [28, 289] width 50 height 32
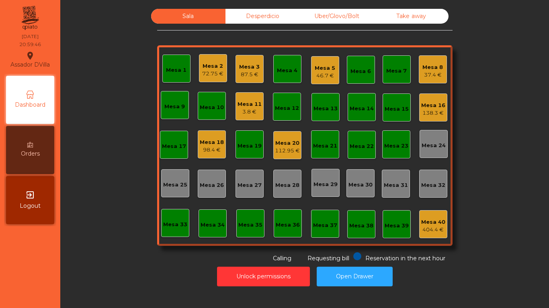
click at [205, 66] on div "Mesa 2" at bounding box center [212, 66] width 21 height 8
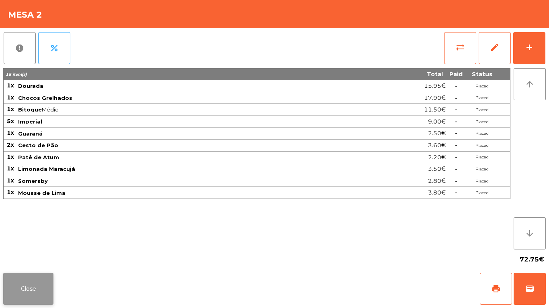
click at [23, 279] on button "Close" at bounding box center [28, 289] width 50 height 32
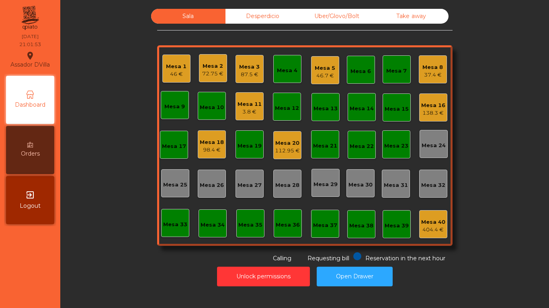
click at [254, 71] on div "87.5 €" at bounding box center [249, 75] width 20 height 8
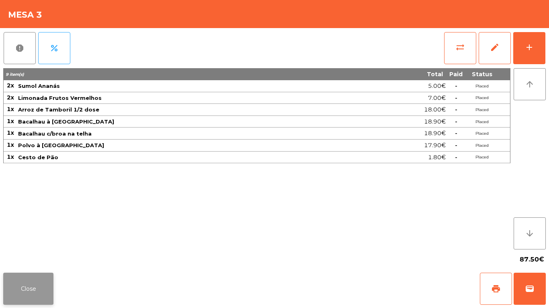
click at [23, 289] on button "Close" at bounding box center [28, 289] width 50 height 32
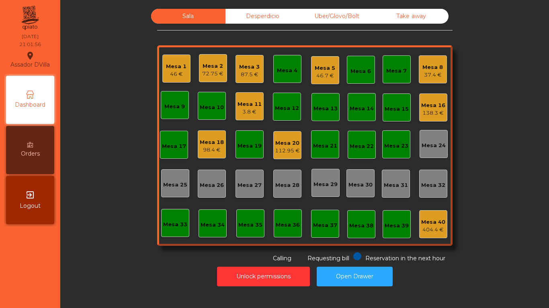
click at [72, 250] on div "Sala Desperdicio Uber/Glovo/Bolt Take away Mesa 1 46 € Mesa 2 72.75 € Mesa 3 87…" at bounding box center [304, 136] width 467 height 254
click at [286, 145] on div "Mesa 20" at bounding box center [287, 143] width 25 height 8
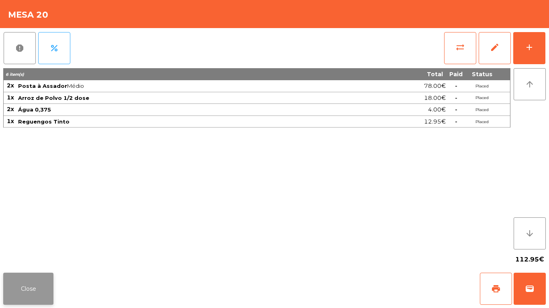
drag, startPoint x: 25, startPoint y: 289, endPoint x: 30, endPoint y: 291, distance: 4.9
click at [26, 290] on button "Close" at bounding box center [28, 289] width 50 height 32
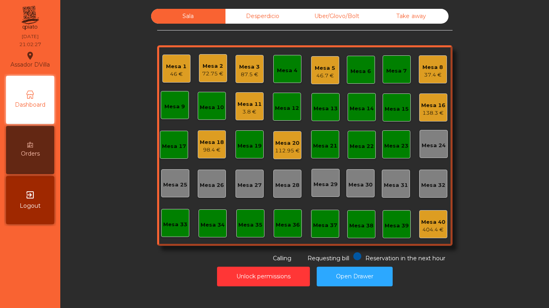
click at [103, 271] on div "Unlock permissions Open Drawer" at bounding box center [304, 277] width 467 height 28
click at [430, 103] on div "Mesa 16" at bounding box center [433, 106] width 24 height 8
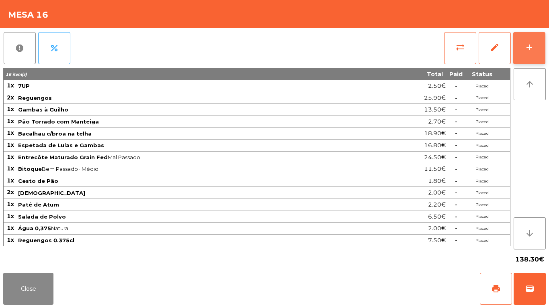
click at [518, 54] on button "add" at bounding box center [529, 48] width 32 height 32
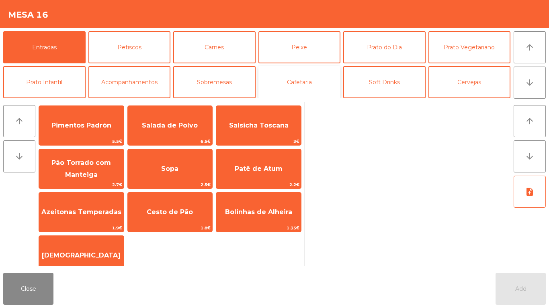
click at [301, 88] on button "Cafetaria" at bounding box center [299, 82] width 82 height 32
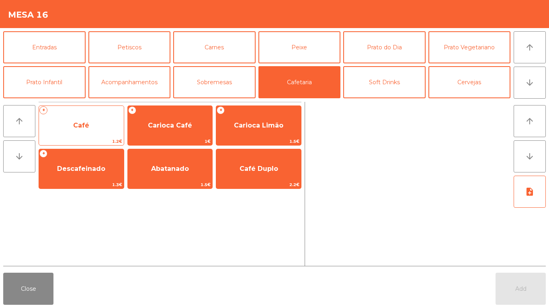
click at [83, 119] on span "Café" at bounding box center [81, 126] width 85 height 22
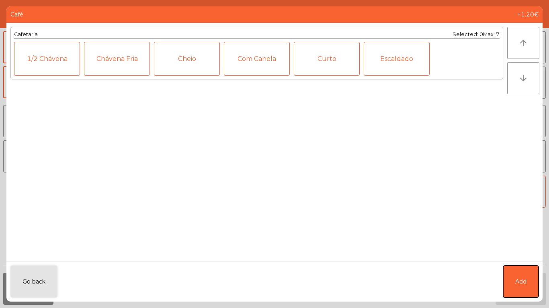
click at [519, 283] on span "Add" at bounding box center [520, 282] width 11 height 8
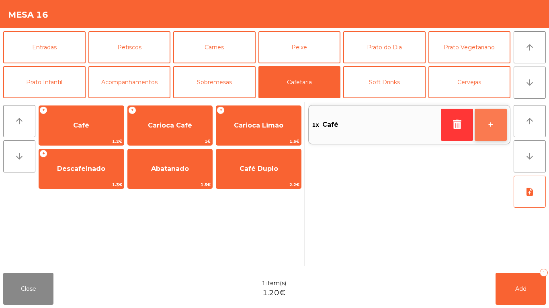
click at [483, 120] on button "+" at bounding box center [490, 125] width 32 height 32
click at [485, 120] on button "+" at bounding box center [490, 125] width 32 height 32
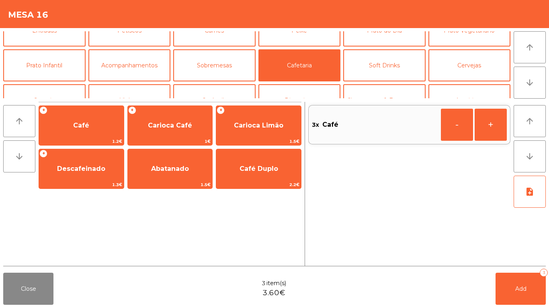
scroll to position [40, 0]
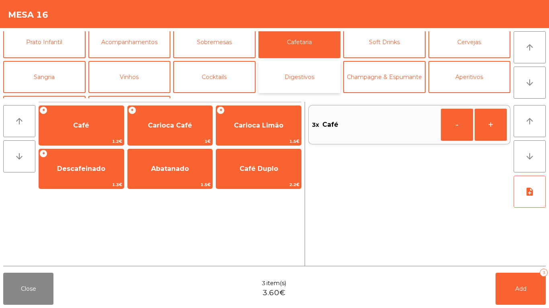
click at [296, 80] on button "Digestivos" at bounding box center [299, 77] width 82 height 32
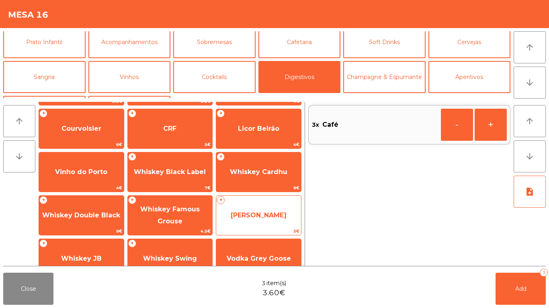
click at [261, 221] on span "[PERSON_NAME]" at bounding box center [258, 216] width 85 height 22
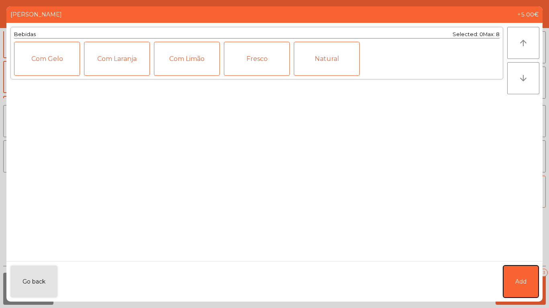
click at [532, 280] on button "Add" at bounding box center [520, 282] width 35 height 32
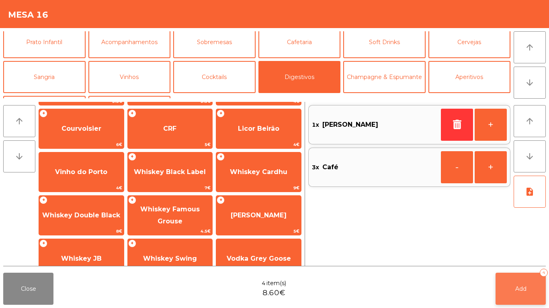
click at [530, 286] on button "Add 4" at bounding box center [520, 289] width 50 height 32
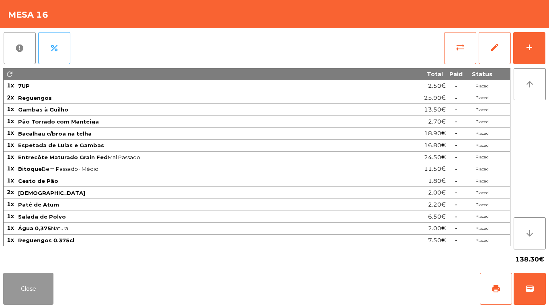
drag, startPoint x: 31, startPoint y: 290, endPoint x: 81, endPoint y: 281, distance: 50.6
click at [32, 290] on button "Close" at bounding box center [28, 289] width 50 height 32
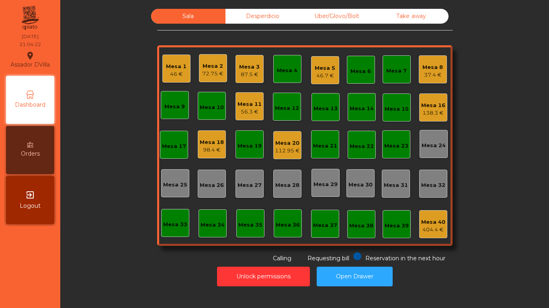
click at [132, 209] on div "Sala Desperdicio Uber/Glovo/Bolt Take away Mesa 1 46 € Mesa 2 72.75 € Mesa 3 87…" at bounding box center [304, 136] width 467 height 254
click at [279, 146] on div "Mesa 20" at bounding box center [287, 143] width 25 height 8
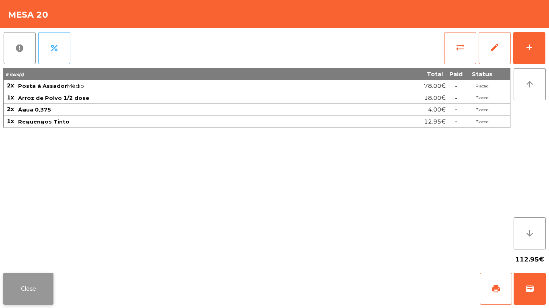
click at [14, 281] on button "Close" at bounding box center [28, 289] width 50 height 32
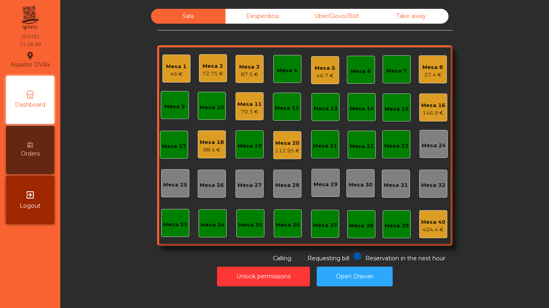
click at [99, 243] on div "Sala Desperdicio Uber/Glovo/Bolt Take away Mesa 1 46 € Mesa 2 72.75 € Mesa 3 87…" at bounding box center [304, 136] width 467 height 254
click at [106, 242] on div "Sala Desperdicio Uber/Glovo/Bolt Take away Mesa 1 46 € Mesa 2 72.75 € Mesa 3 87…" at bounding box center [304, 136] width 467 height 254
click at [431, 108] on div "Mesa 16" at bounding box center [433, 106] width 24 height 8
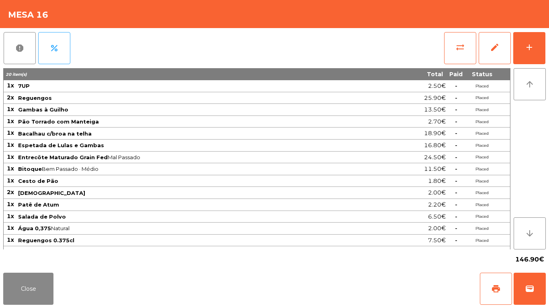
scroll to position [21, 0]
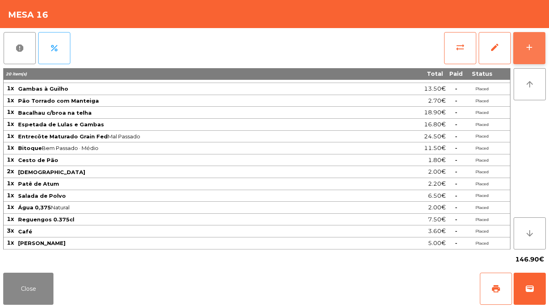
click at [527, 52] on div "add" at bounding box center [529, 48] width 10 height 10
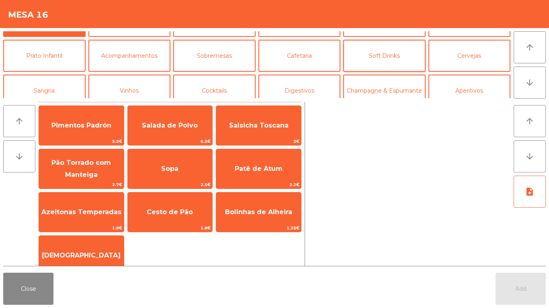
scroll to position [40, 0]
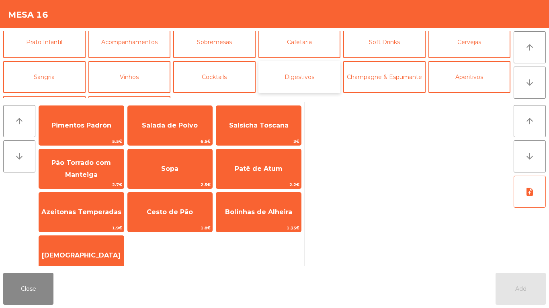
click at [327, 74] on button "Digestivos" at bounding box center [299, 77] width 82 height 32
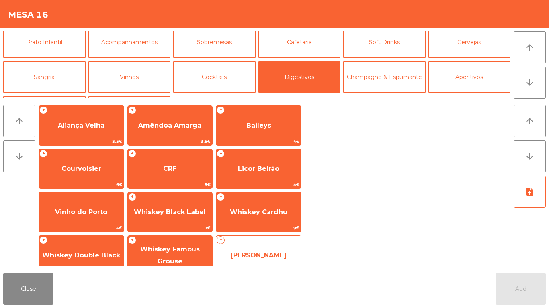
click at [251, 261] on span "[PERSON_NAME]" at bounding box center [258, 256] width 85 height 22
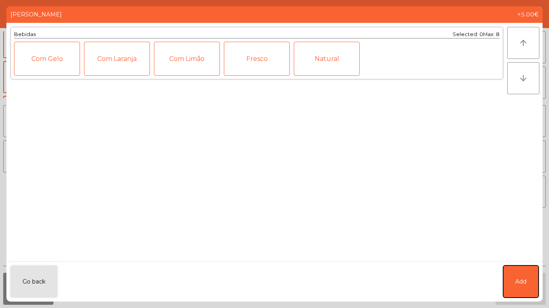
click at [527, 292] on button "Add" at bounding box center [520, 282] width 35 height 32
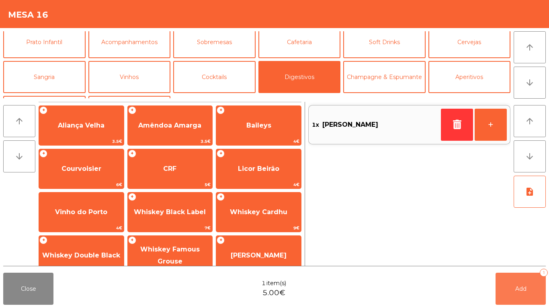
drag, startPoint x: 527, startPoint y: 292, endPoint x: 523, endPoint y: 292, distance: 4.4
click at [526, 292] on button "Add 1" at bounding box center [520, 289] width 50 height 32
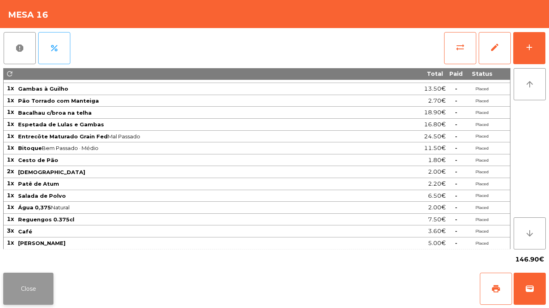
click at [21, 293] on button "Close" at bounding box center [28, 289] width 50 height 32
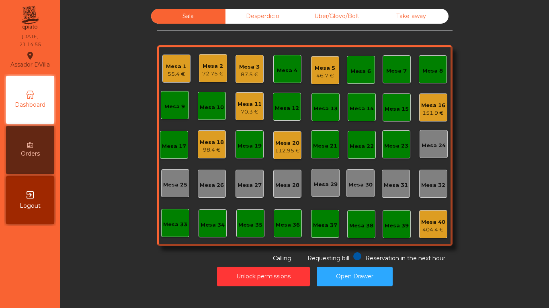
click at [424, 104] on div "Mesa 16" at bounding box center [433, 106] width 24 height 8
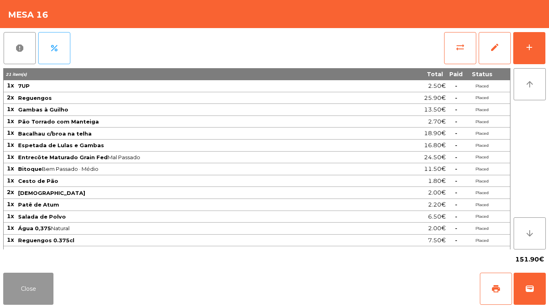
click at [23, 289] on button "Close" at bounding box center [28, 289] width 50 height 32
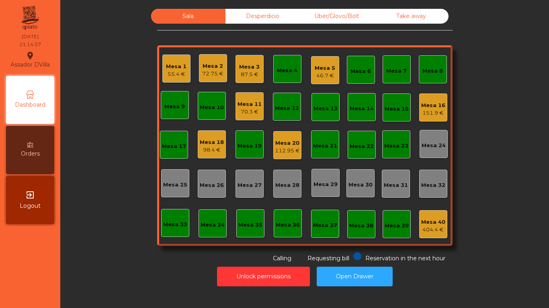
click at [217, 143] on div "Mesa 18" at bounding box center [212, 143] width 24 height 8
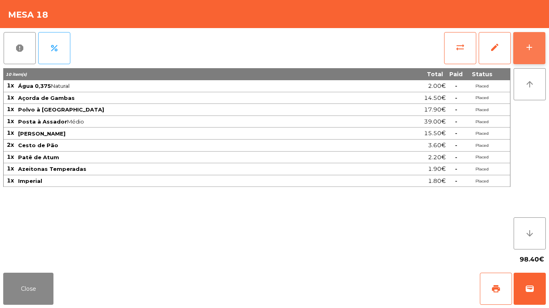
click at [537, 45] on button "add" at bounding box center [529, 48] width 32 height 32
click at [539, 41] on button "add" at bounding box center [529, 48] width 32 height 32
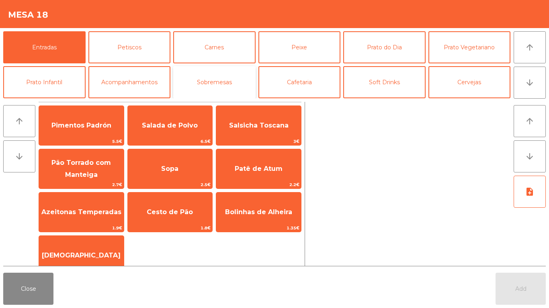
click at [233, 80] on button "Sobremesas" at bounding box center [214, 82] width 82 height 32
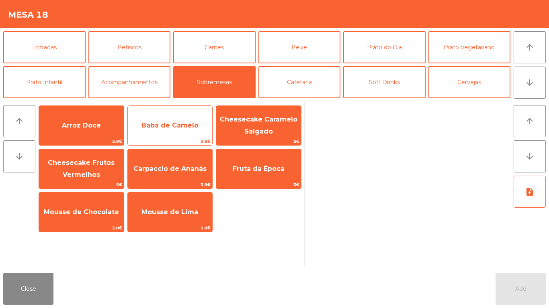
click at [191, 126] on span "Baba de Camelo" at bounding box center [169, 126] width 57 height 8
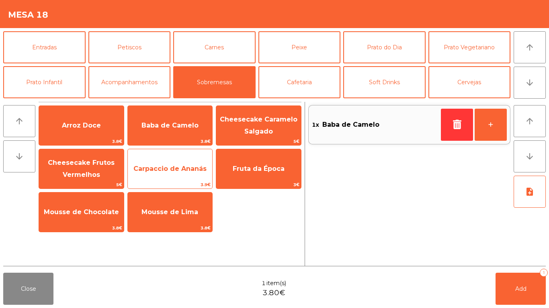
click at [192, 171] on span "Carpaccio de Ananás" at bounding box center [169, 169] width 73 height 8
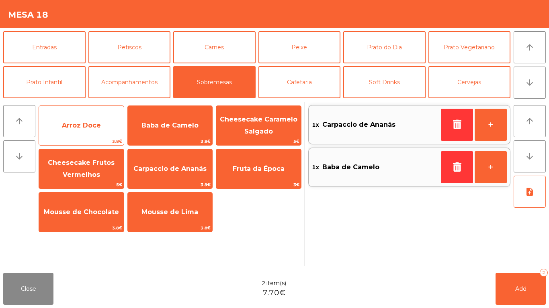
click at [106, 126] on span "Arroz Doce" at bounding box center [81, 126] width 85 height 22
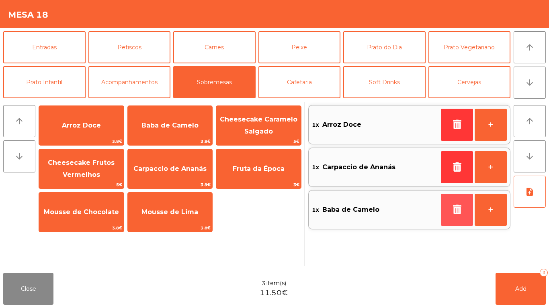
click at [449, 203] on button "button" at bounding box center [457, 210] width 32 height 32
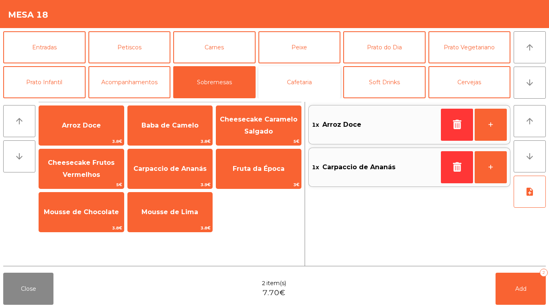
click at [312, 83] on button "Cafetaria" at bounding box center [299, 82] width 82 height 32
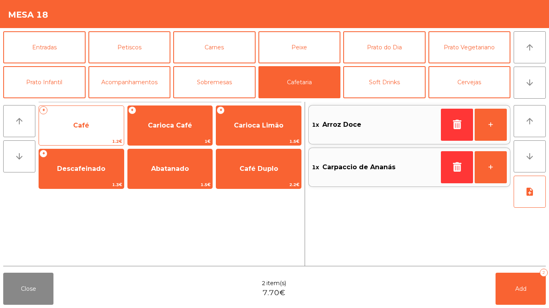
click at [83, 125] on span "Café" at bounding box center [81, 126] width 16 height 8
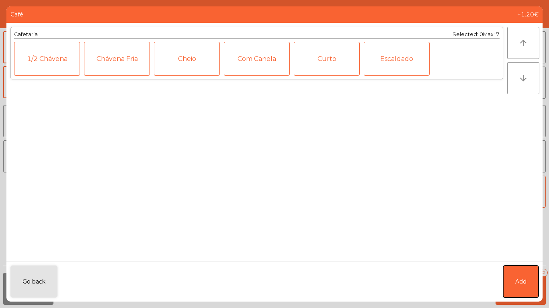
click at [524, 276] on button "Add" at bounding box center [520, 282] width 35 height 32
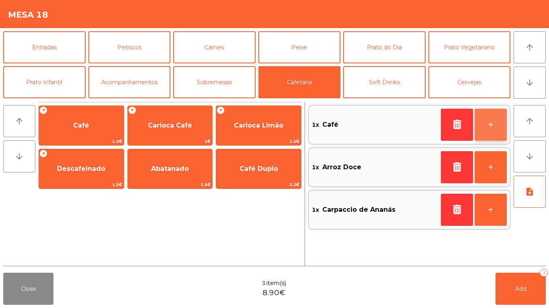
click at [491, 130] on button "+" at bounding box center [490, 125] width 32 height 32
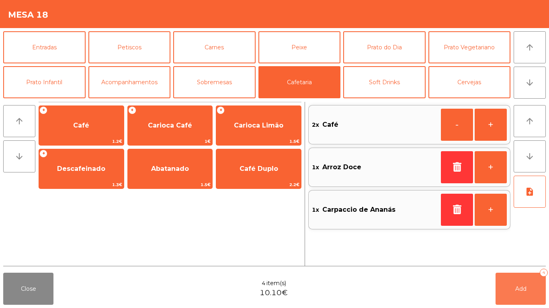
click at [525, 288] on span "Add" at bounding box center [520, 289] width 11 height 7
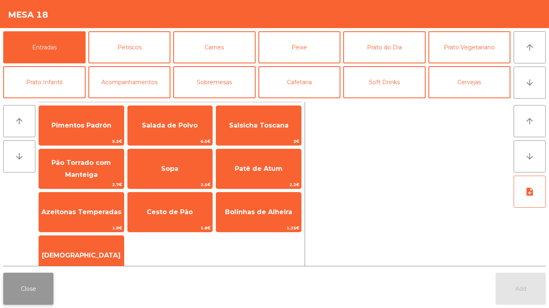
click at [28, 292] on button "Close" at bounding box center [28, 289] width 50 height 32
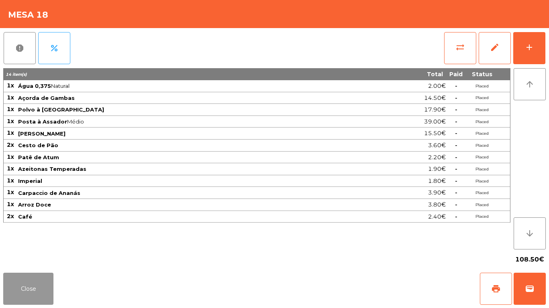
drag, startPoint x: 41, startPoint y: 281, endPoint x: 48, endPoint y: 275, distance: 8.5
click at [41, 281] on button "Close" at bounding box center [28, 289] width 50 height 32
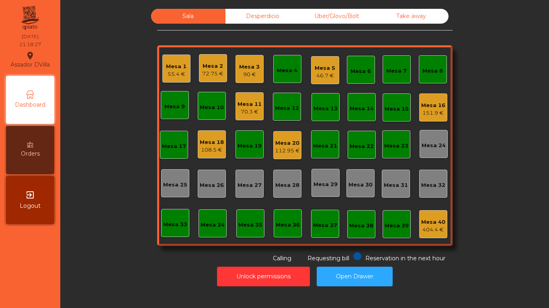
click at [278, 11] on div "Desperdicio" at bounding box center [262, 16] width 74 height 15
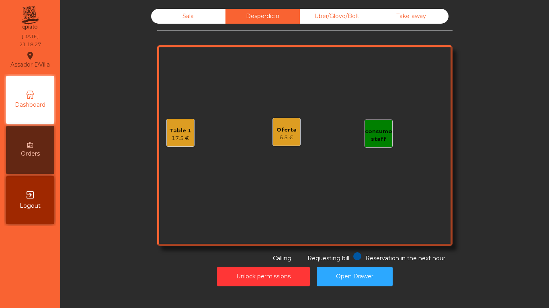
click at [325, 17] on div "Uber/Glovo/Bolt" at bounding box center [337, 16] width 74 height 15
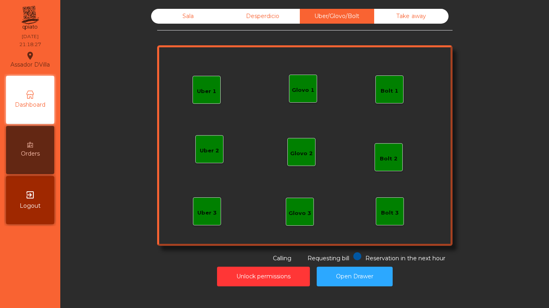
click at [392, 13] on div "Take away" at bounding box center [411, 16] width 74 height 15
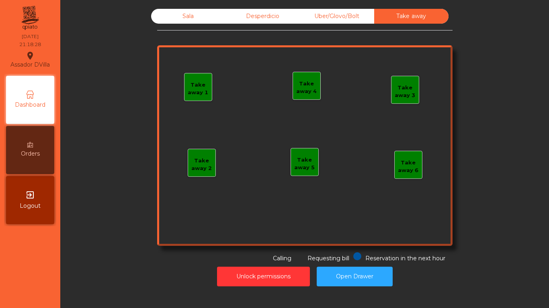
click at [269, 14] on div "Desperdicio" at bounding box center [262, 16] width 74 height 15
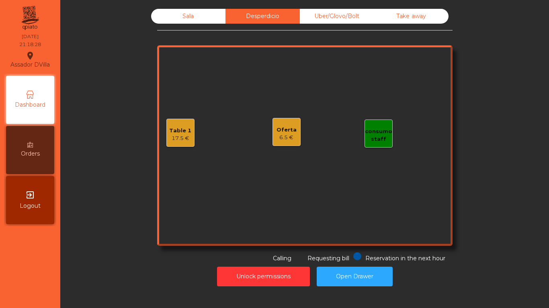
click at [194, 18] on div "Sala" at bounding box center [188, 16] width 74 height 15
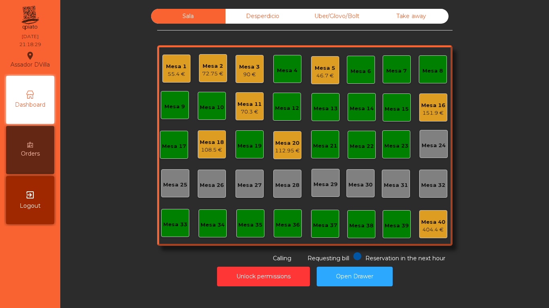
drag, startPoint x: 173, startPoint y: 85, endPoint x: 174, endPoint y: 76, distance: 8.4
click at [174, 81] on div "Mesa 1 55.4 € Mesa 2 72.75 € Mesa 3 90 € Mesa 4 Mesa 5 46.7 € Mesa 6 Mesa 7 Mes…" at bounding box center [304, 145] width 295 height 201
click at [173, 72] on div "55.4 €" at bounding box center [176, 74] width 20 height 8
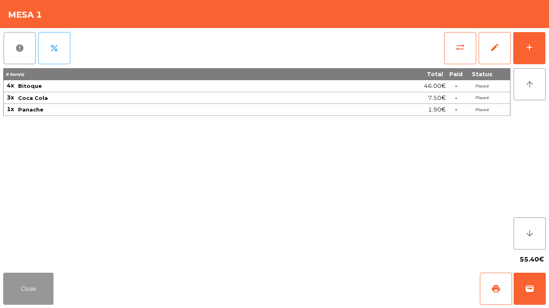
drag, startPoint x: 26, startPoint y: 284, endPoint x: 45, endPoint y: 265, distance: 26.7
click at [32, 277] on button "Close" at bounding box center [28, 289] width 50 height 32
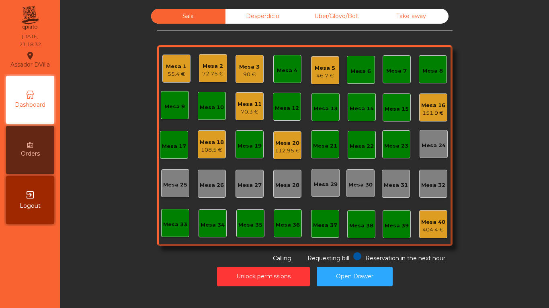
click at [425, 109] on div "151.9 €" at bounding box center [433, 113] width 24 height 8
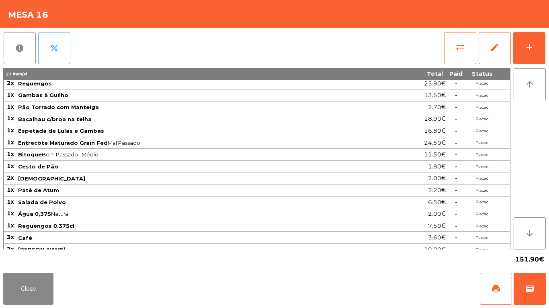
scroll to position [21, 0]
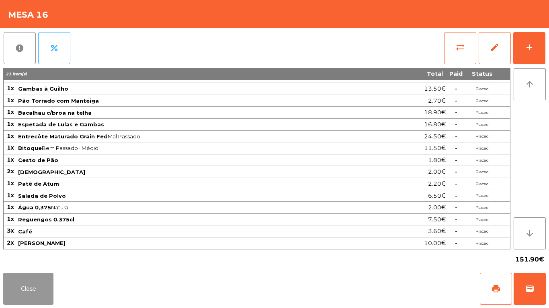
drag, startPoint x: 27, startPoint y: 284, endPoint x: 29, endPoint y: 280, distance: 4.5
click at [27, 283] on button "Close" at bounding box center [28, 289] width 50 height 32
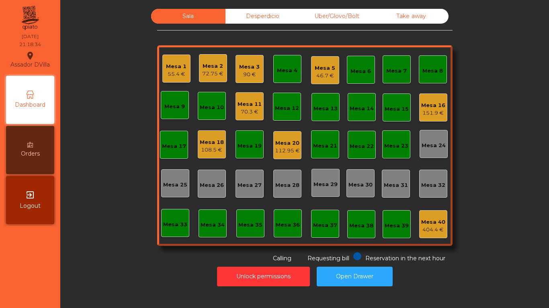
click at [292, 146] on div "Mesa 20" at bounding box center [287, 143] width 25 height 8
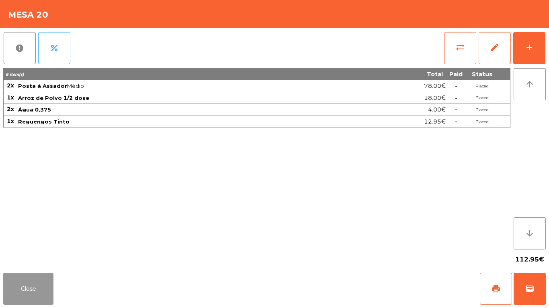
click at [25, 293] on button "Close" at bounding box center [28, 289] width 50 height 32
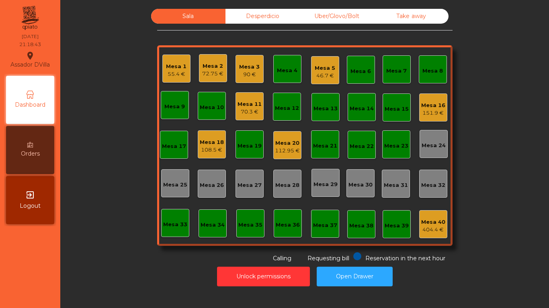
click at [249, 73] on div "90 €" at bounding box center [249, 75] width 20 height 8
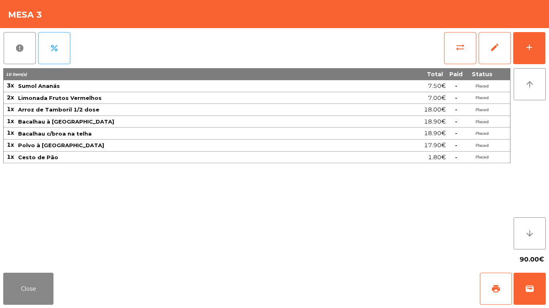
drag, startPoint x: 54, startPoint y: 295, endPoint x: 78, endPoint y: 244, distance: 56.9
click at [53, 295] on div "Close print wallet" at bounding box center [274, 289] width 549 height 39
drag, startPoint x: 39, startPoint y: 277, endPoint x: 86, endPoint y: 223, distance: 71.5
click at [39, 277] on button "Close" at bounding box center [28, 289] width 50 height 32
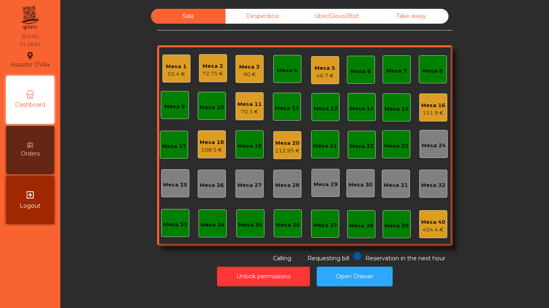
click at [207, 77] on div "72.75 €" at bounding box center [212, 74] width 21 height 8
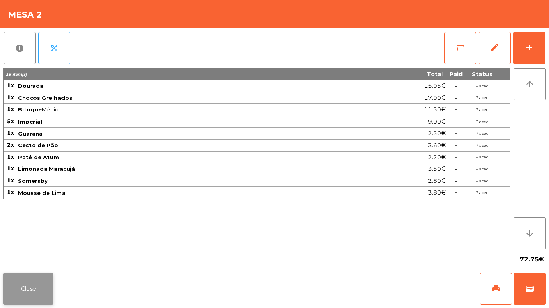
click at [19, 277] on button "Close" at bounding box center [28, 289] width 50 height 32
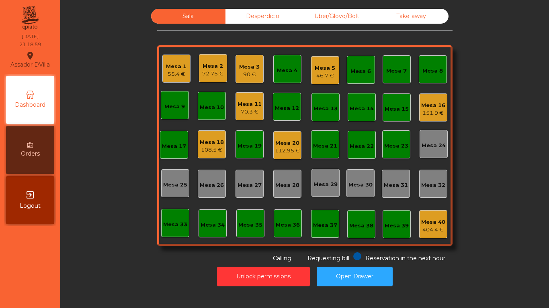
click at [210, 74] on div "72.75 €" at bounding box center [212, 74] width 21 height 8
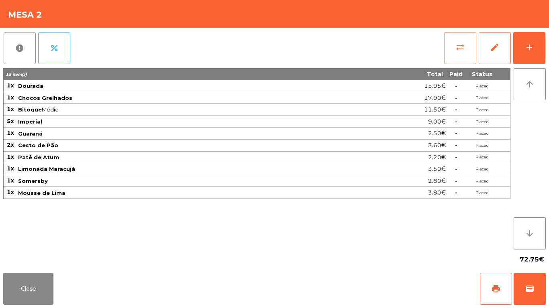
click at [455, 43] on span "sync_alt" at bounding box center [460, 48] width 10 height 10
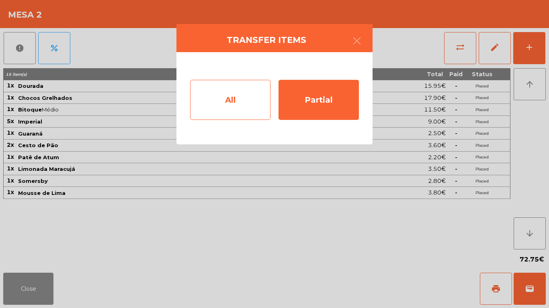
click at [226, 93] on div "All" at bounding box center [230, 100] width 80 height 40
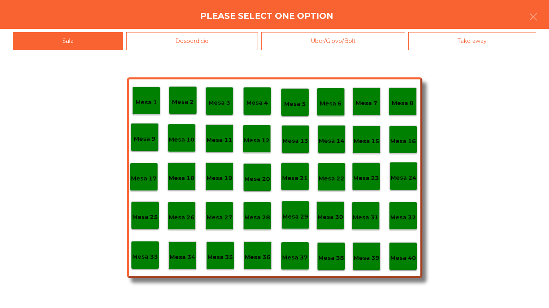
click at [376, 259] on p "Mesa 39" at bounding box center [366, 258] width 26 height 9
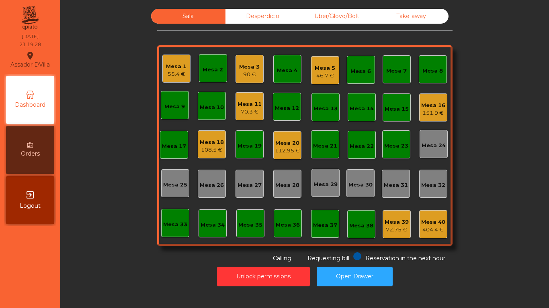
click at [246, 73] on div "90 €" at bounding box center [249, 75] width 20 height 8
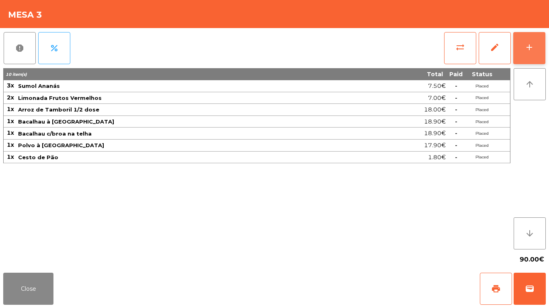
click at [536, 53] on button "add" at bounding box center [529, 48] width 32 height 32
click at [523, 53] on button "add" at bounding box center [529, 48] width 32 height 32
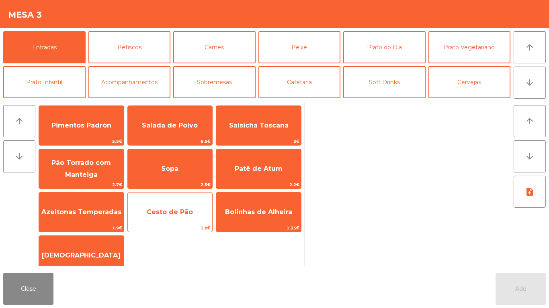
click at [170, 212] on span "Cesto de Pão" at bounding box center [170, 212] width 46 height 8
click at [194, 210] on span "Cesto de Pão" at bounding box center [170, 213] width 85 height 22
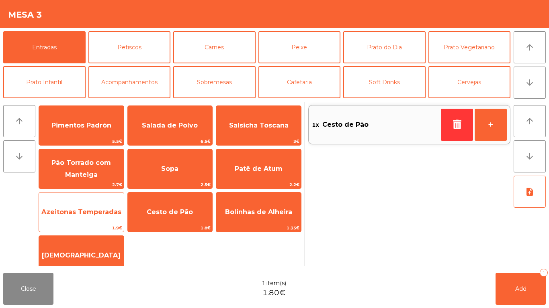
drag, startPoint x: 271, startPoint y: 165, endPoint x: 77, endPoint y: 220, distance: 201.2
click at [265, 167] on span "Patê de Atum" at bounding box center [259, 169] width 48 height 8
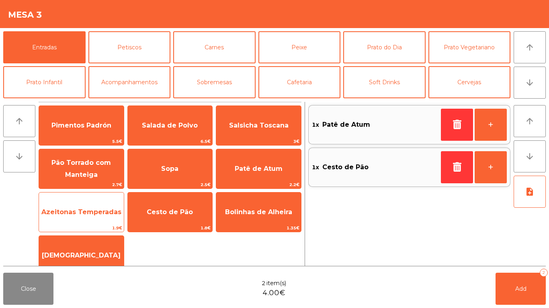
click at [76, 222] on span "Azeitonas Temperadas" at bounding box center [81, 213] width 85 height 22
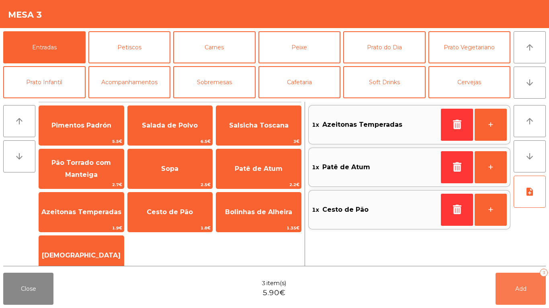
click at [524, 289] on span "Add" at bounding box center [520, 289] width 11 height 7
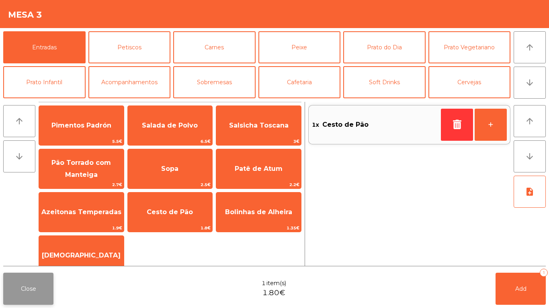
click at [34, 287] on button "Close" at bounding box center [28, 289] width 50 height 32
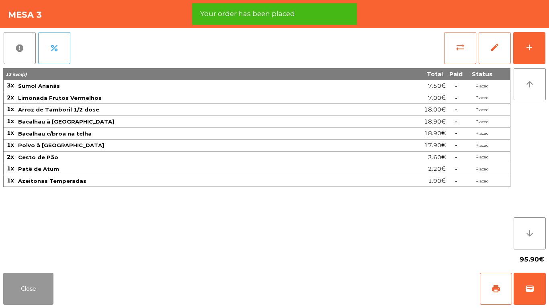
drag, startPoint x: 34, startPoint y: 286, endPoint x: 179, endPoint y: 41, distance: 285.5
click at [39, 271] on div "Close print wallet" at bounding box center [274, 289] width 549 height 39
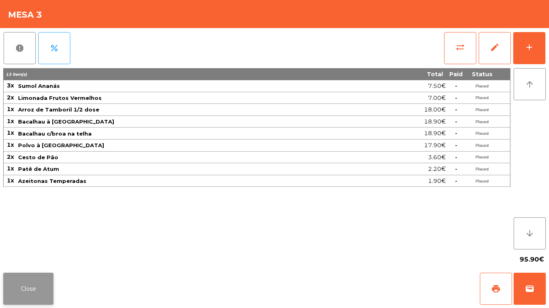
click at [42, 282] on button "Close" at bounding box center [28, 289] width 50 height 32
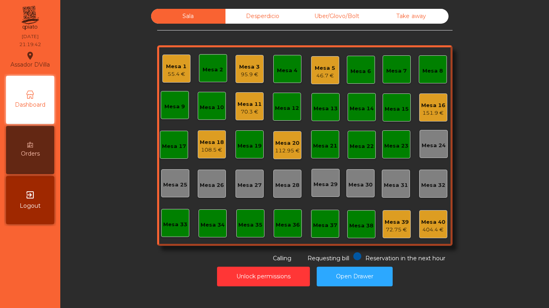
click at [230, 18] on div "Desperdicio" at bounding box center [262, 16] width 74 height 15
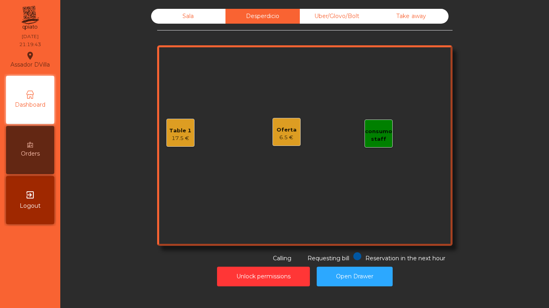
click at [167, 135] on div "Table 1 17.5 €" at bounding box center [180, 133] width 28 height 28
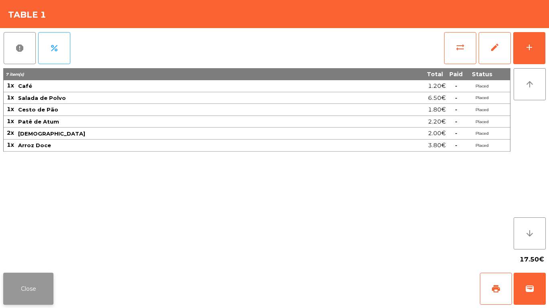
click at [25, 302] on button "Close" at bounding box center [28, 289] width 50 height 32
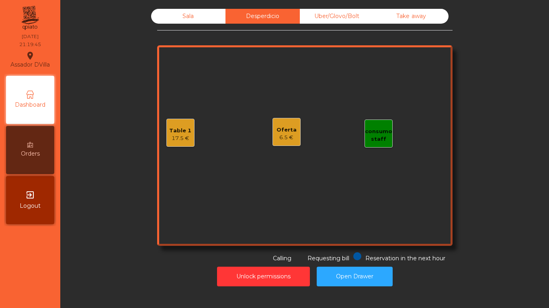
click at [212, 24] on div "Sala Desperdicio Uber/Glovo/Bolt Take away Table 1 17.5 € consumo staff Oferta …" at bounding box center [304, 136] width 295 height 254
click at [206, 17] on div "Sala" at bounding box center [188, 16] width 74 height 15
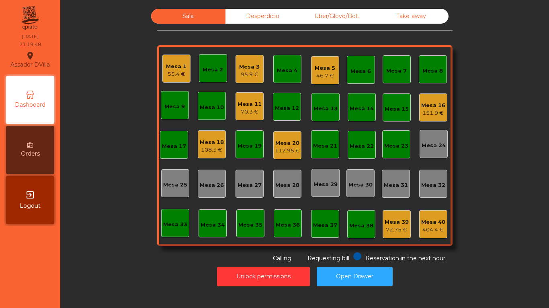
click at [247, 103] on div "Mesa 11" at bounding box center [249, 104] width 24 height 8
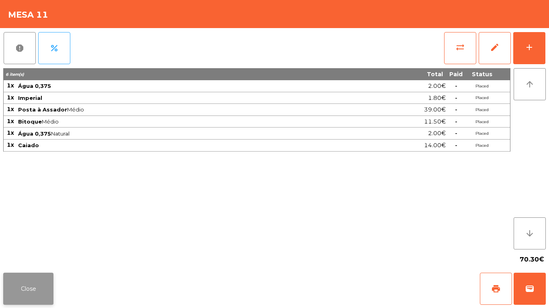
click at [46, 287] on button "Close" at bounding box center [28, 289] width 50 height 32
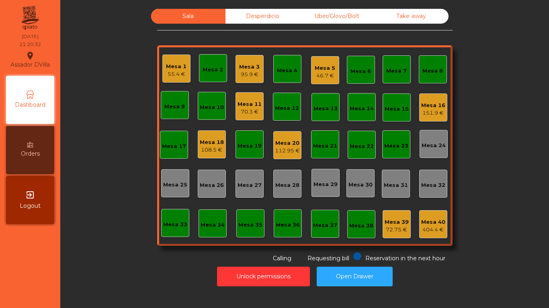
click at [252, 63] on div "Mesa 3" at bounding box center [249, 67] width 20 height 8
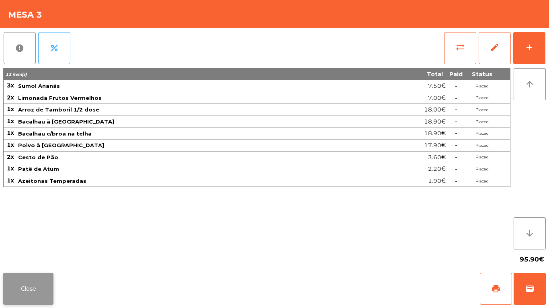
click at [22, 281] on button "Close" at bounding box center [28, 289] width 50 height 32
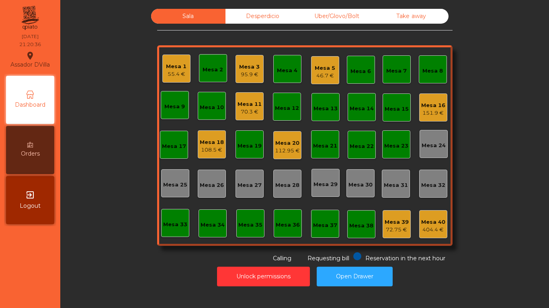
click at [254, 60] on div "Mesa 3 95.9 €" at bounding box center [249, 69] width 20 height 19
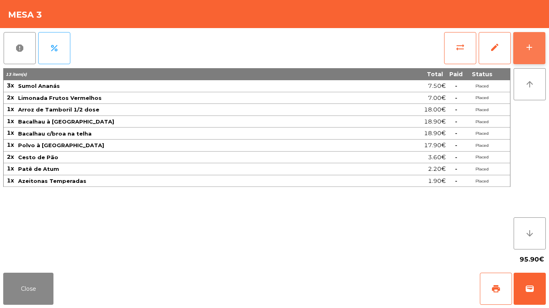
click at [530, 36] on button "add" at bounding box center [529, 48] width 32 height 32
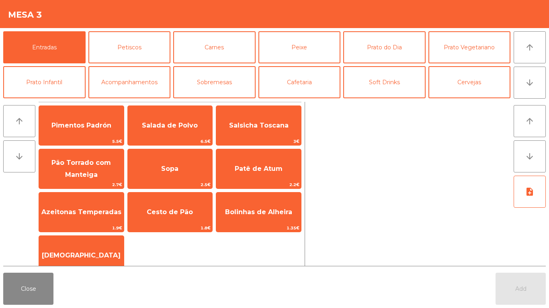
click at [4, 308] on div "Close Add" at bounding box center [274, 289] width 549 height 39
click at [32, 299] on button "Close" at bounding box center [28, 289] width 50 height 32
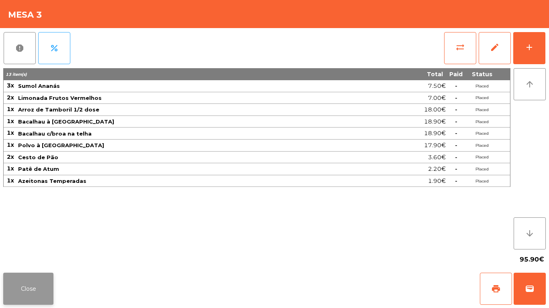
click at [31, 296] on button "Close" at bounding box center [28, 289] width 50 height 32
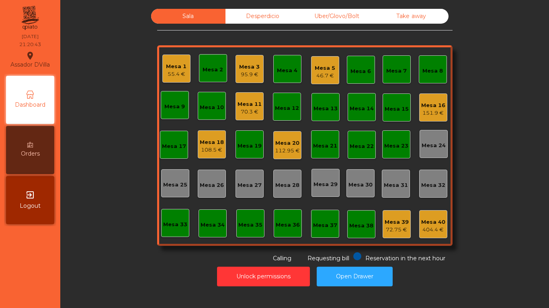
click at [275, 10] on div "Desperdicio" at bounding box center [262, 16] width 74 height 15
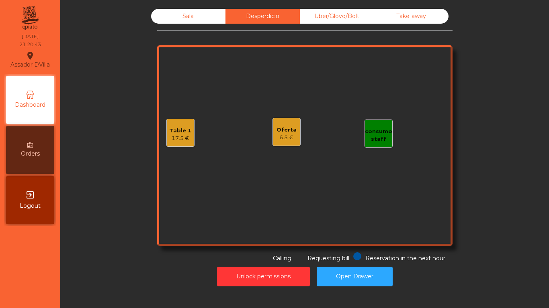
click at [180, 135] on div "17.5 €" at bounding box center [180, 139] width 22 height 8
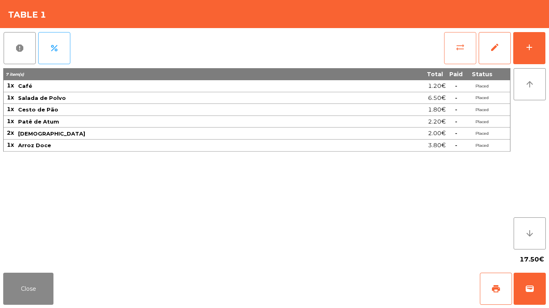
click at [461, 45] on span "sync_alt" at bounding box center [460, 48] width 10 height 10
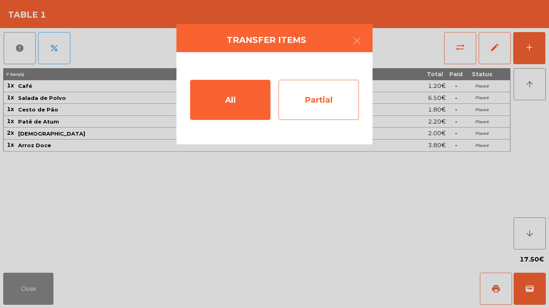
click at [317, 104] on div "Partial" at bounding box center [318, 100] width 80 height 40
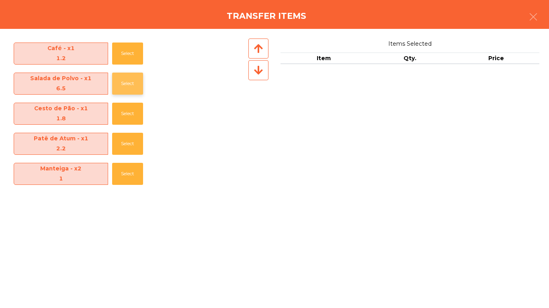
click at [138, 86] on button "Select" at bounding box center [127, 84] width 31 height 22
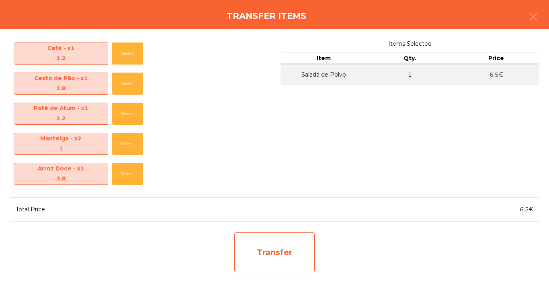
click at [291, 252] on div "Transfer" at bounding box center [274, 253] width 80 height 40
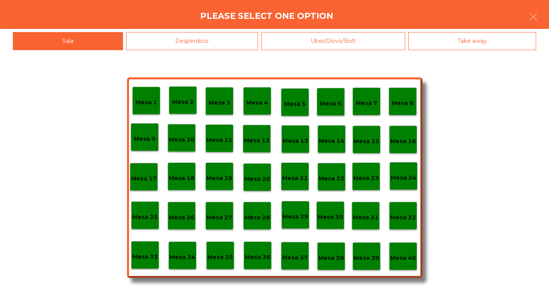
click at [220, 102] on p "Mesa 3" at bounding box center [219, 102] width 22 height 9
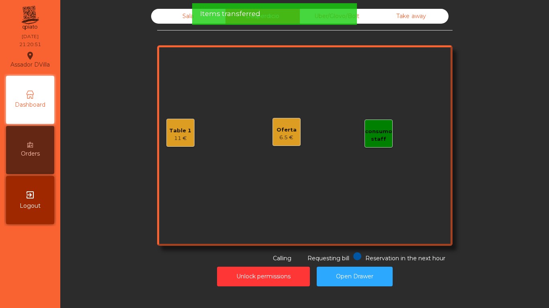
click at [176, 19] on div "Sala" at bounding box center [188, 16] width 74 height 15
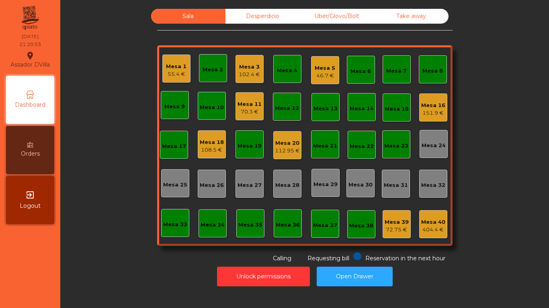
click at [107, 148] on div "Sala Desperdicio Uber/Glovo/Bolt Take away Mesa 1 55.4 € Mesa 2 Mesa 3 102.4 € …" at bounding box center [304, 136] width 467 height 254
click at [318, 58] on div "Mesa 5 46.7 €" at bounding box center [325, 70] width 28 height 28
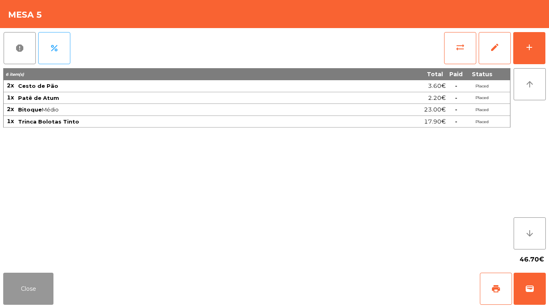
drag, startPoint x: 12, startPoint y: 195, endPoint x: 48, endPoint y: 296, distance: 107.2
click at [48, 296] on button "Close" at bounding box center [28, 289] width 50 height 32
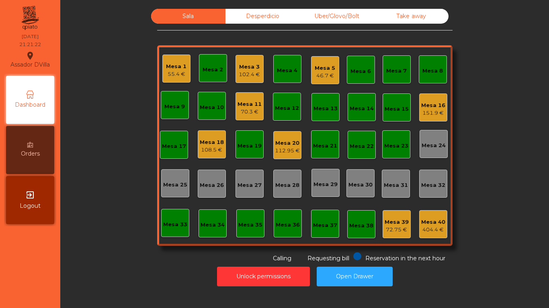
click at [141, 259] on div "Sala Desperdicio Uber/Glovo/Bolt Take away Mesa 1 55.4 € Mesa 2 Mesa 3 102.4 € …" at bounding box center [304, 136] width 467 height 254
click at [245, 80] on div "Mesa 3 102.4 €" at bounding box center [249, 69] width 28 height 28
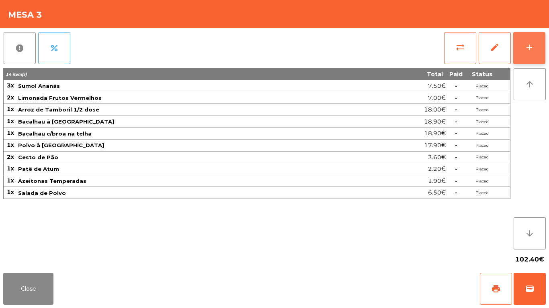
click at [518, 56] on button "add" at bounding box center [529, 48] width 32 height 32
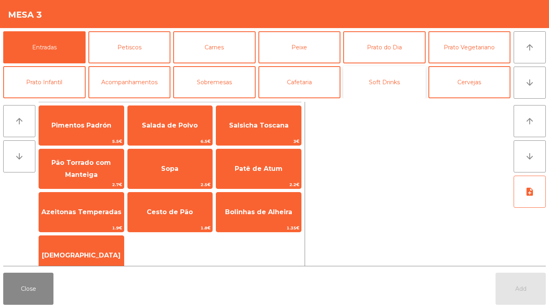
click at [362, 95] on button "Soft Drinks" at bounding box center [384, 82] width 82 height 32
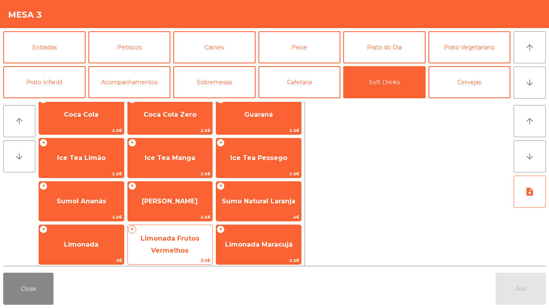
scroll to position [100, 0]
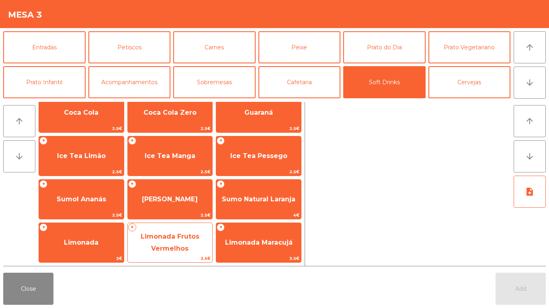
click at [182, 245] on span "Limonada Frutos Vermelhos" at bounding box center [170, 243] width 59 height 20
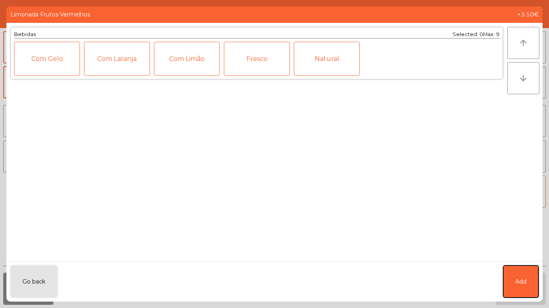
click at [526, 279] on button "Add" at bounding box center [520, 282] width 35 height 32
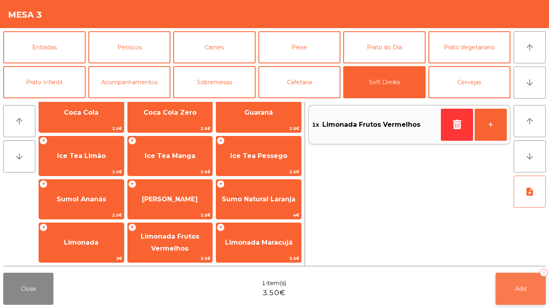
click at [502, 277] on button "Add 1" at bounding box center [520, 289] width 50 height 32
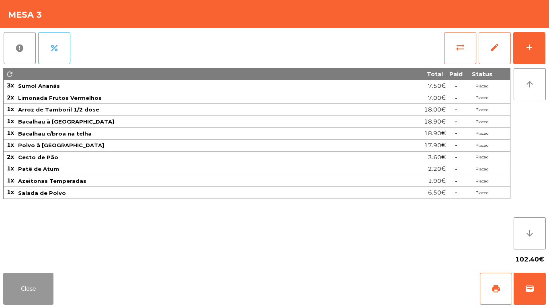
click at [38, 292] on button "Close" at bounding box center [28, 289] width 50 height 32
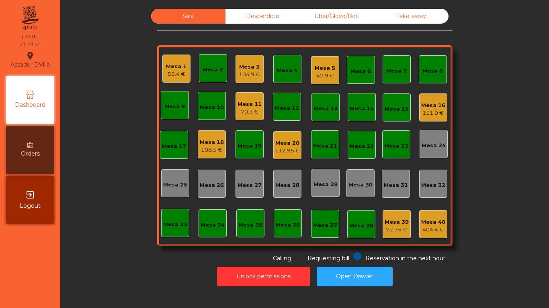
click at [426, 11] on div "Take away" at bounding box center [411, 16] width 74 height 15
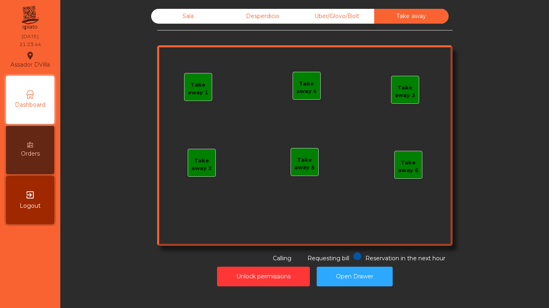
click at [322, 12] on div "Uber/Glovo/Bolt" at bounding box center [337, 16] width 74 height 15
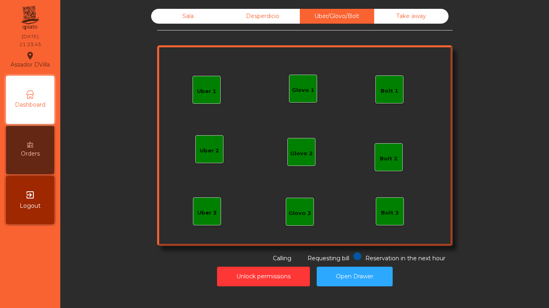
click at [236, 20] on div "Desperdicio" at bounding box center [262, 16] width 74 height 15
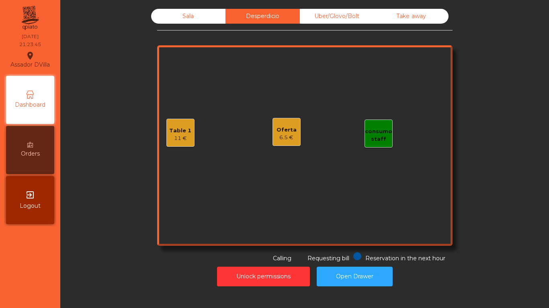
click at [205, 20] on div "Sala" at bounding box center [188, 16] width 74 height 15
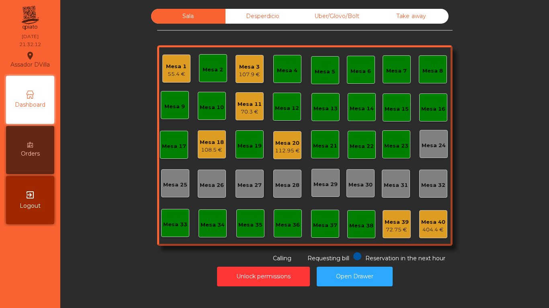
click at [212, 140] on div "Mesa 18" at bounding box center [212, 143] width 24 height 8
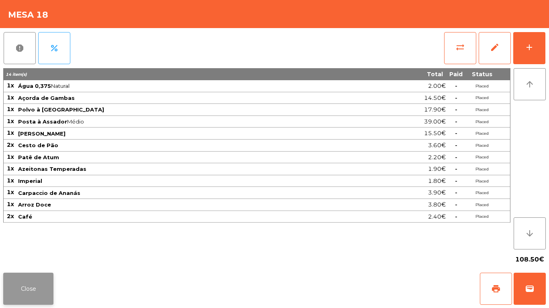
click at [37, 292] on button "Close" at bounding box center [28, 289] width 50 height 32
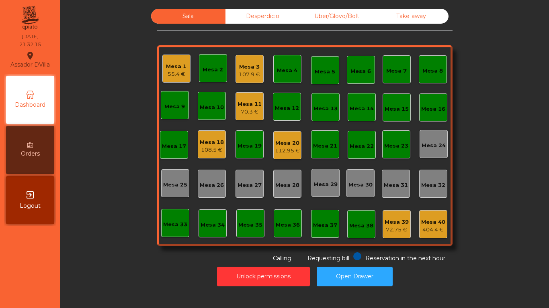
click at [220, 145] on div "Mesa 18" at bounding box center [212, 143] width 24 height 8
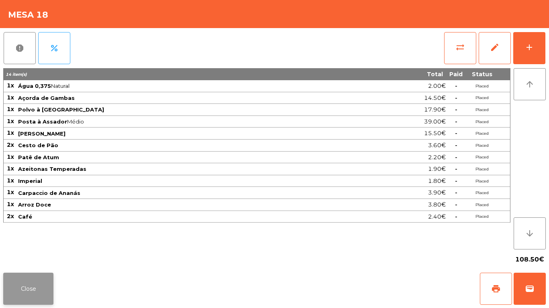
click at [41, 288] on button "Close" at bounding box center [28, 289] width 50 height 32
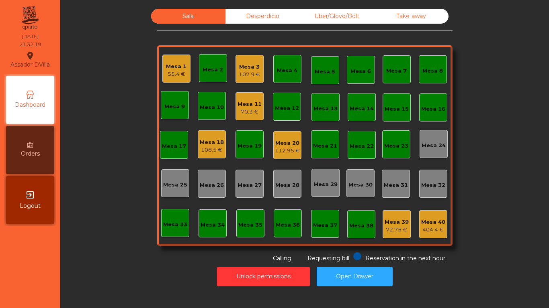
click at [288, 145] on div "Mesa 20" at bounding box center [287, 143] width 25 height 8
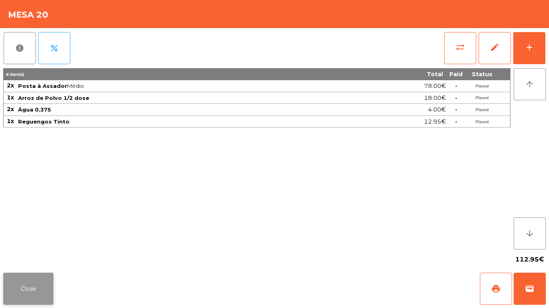
click at [26, 302] on button "Close" at bounding box center [28, 289] width 50 height 32
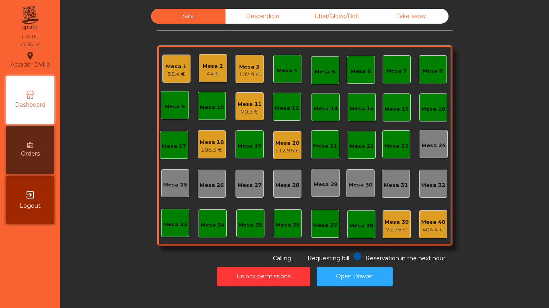
click at [243, 102] on div "Mesa 11" at bounding box center [249, 104] width 24 height 8
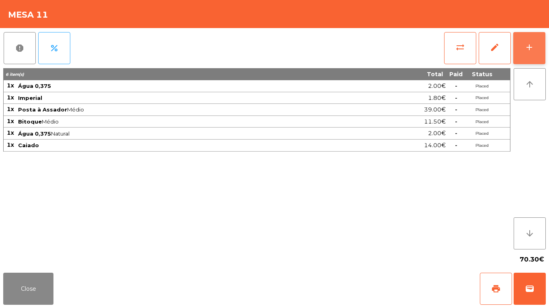
click at [535, 39] on button "add" at bounding box center [529, 48] width 32 height 32
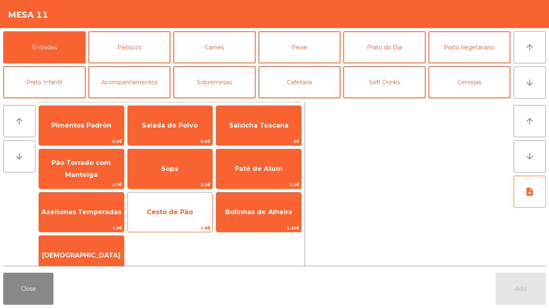
click at [173, 201] on div "Cesto de Pão 1.8€" at bounding box center [170, 212] width 86 height 40
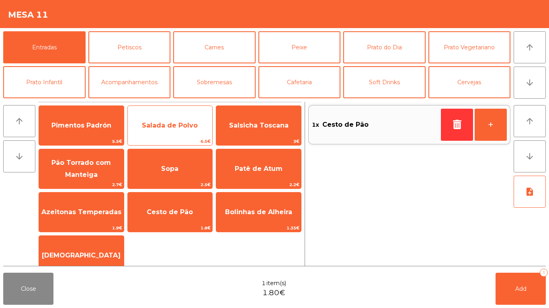
click at [173, 128] on span "Salada de Polvo" at bounding box center [170, 126] width 56 height 8
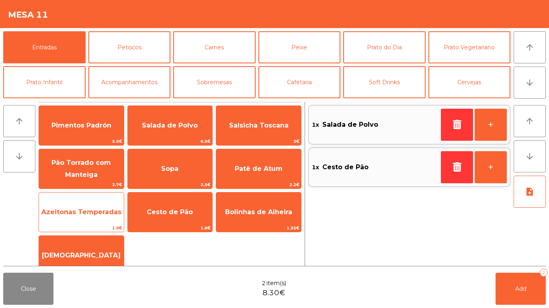
click at [95, 204] on span "Azeitonas Temperadas" at bounding box center [81, 213] width 85 height 22
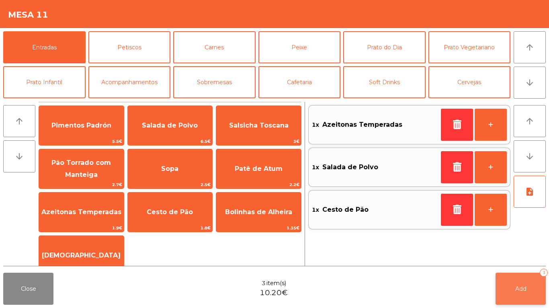
click at [547, 273] on div "3" at bounding box center [543, 273] width 8 height 8
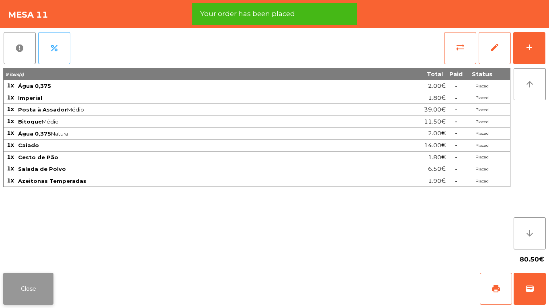
click at [32, 293] on button "Close" at bounding box center [28, 289] width 50 height 32
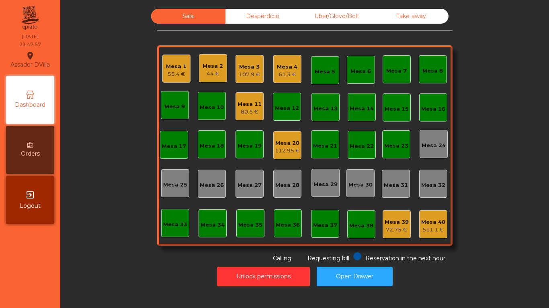
click at [249, 71] on div "107.9 €" at bounding box center [249, 75] width 21 height 8
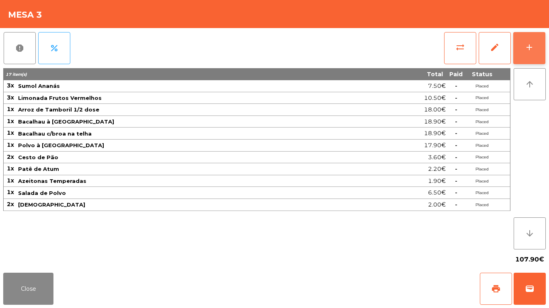
click at [518, 57] on button "add" at bounding box center [529, 48] width 32 height 32
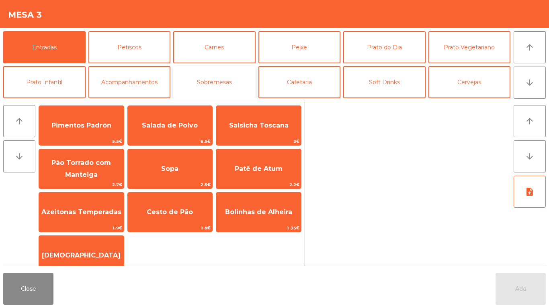
click at [201, 74] on button "Sobremesas" at bounding box center [214, 82] width 82 height 32
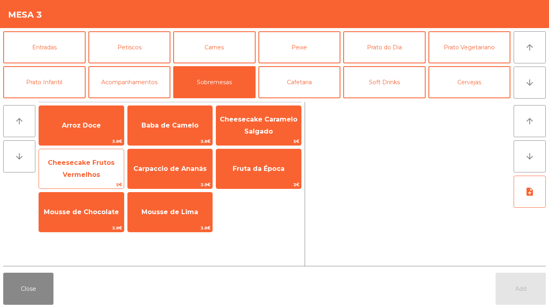
click at [86, 160] on span "Cheesecake Frutos Vermelhos" at bounding box center [81, 169] width 67 height 20
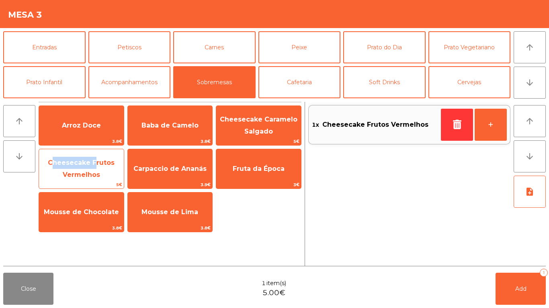
click at [86, 160] on span "Cheesecake Frutos Vermelhos" at bounding box center [81, 169] width 67 height 20
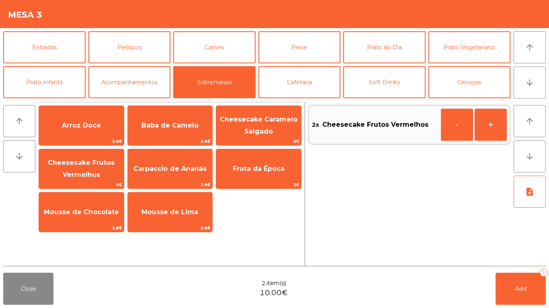
click at [161, 241] on div "Arroz Doce 3.8€ Baba de Camelo 3.8€ Cheesecake Caramelo Salgado 5€ Cheesecake F…" at bounding box center [170, 184] width 263 height 164
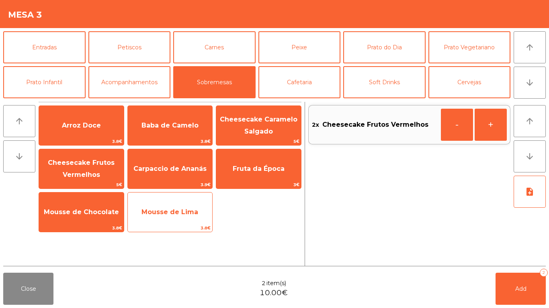
click at [170, 231] on span "3.8€" at bounding box center [170, 228] width 85 height 8
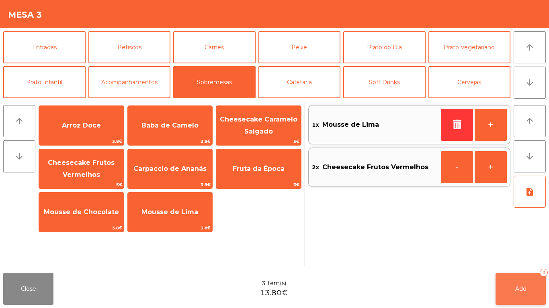
click at [518, 300] on button "Add 3" at bounding box center [520, 289] width 50 height 32
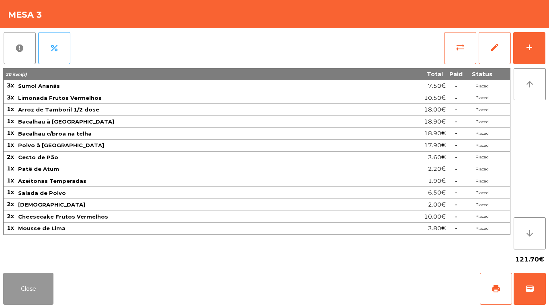
drag, startPoint x: 8, startPoint y: 287, endPoint x: 42, endPoint y: 241, distance: 56.9
click at [8, 284] on button "Close" at bounding box center [28, 289] width 50 height 32
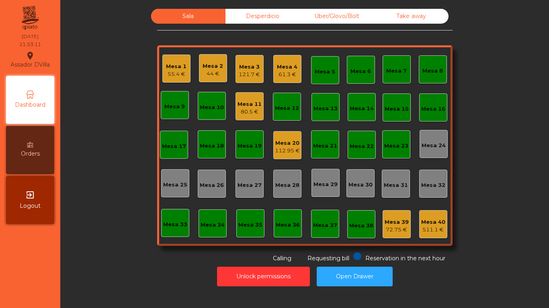
click at [167, 68] on div "Mesa 1" at bounding box center [176, 67] width 20 height 8
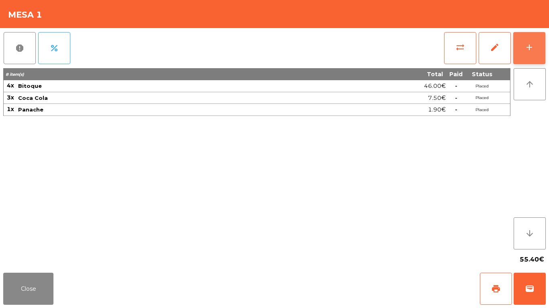
click at [530, 39] on button "add" at bounding box center [529, 48] width 32 height 32
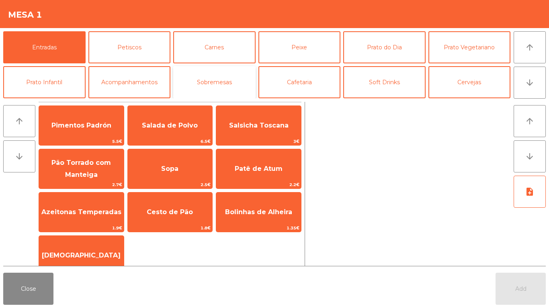
click at [227, 82] on button "Sobremesas" at bounding box center [214, 82] width 82 height 32
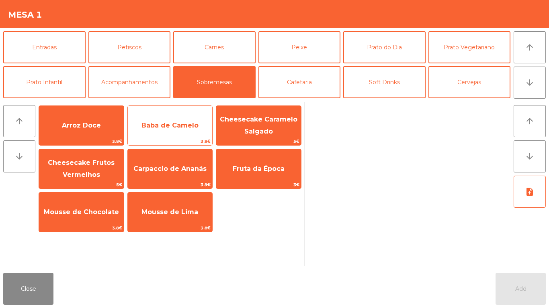
click at [160, 129] on span "Baba de Camelo" at bounding box center [169, 126] width 57 height 8
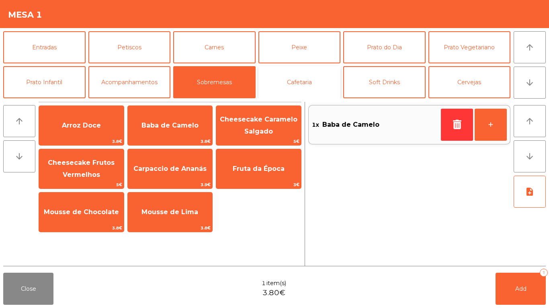
click at [314, 85] on button "Cafetaria" at bounding box center [299, 82] width 82 height 32
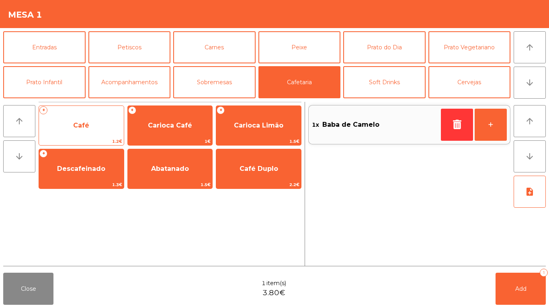
click at [91, 129] on span "Café" at bounding box center [81, 126] width 85 height 22
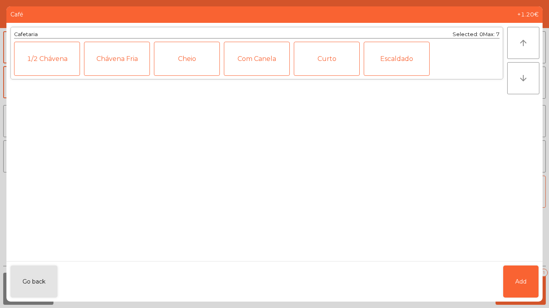
click at [541, 292] on div "Go back Add" at bounding box center [274, 281] width 536 height 41
click at [528, 286] on button "Add" at bounding box center [520, 282] width 35 height 32
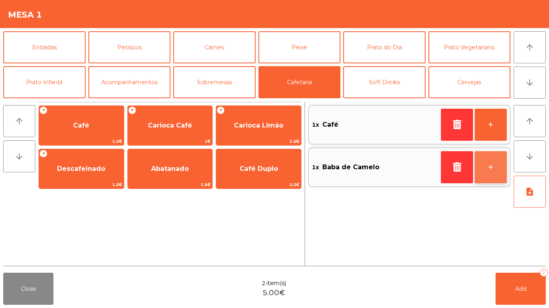
click at [502, 165] on button "+" at bounding box center [490, 167] width 32 height 32
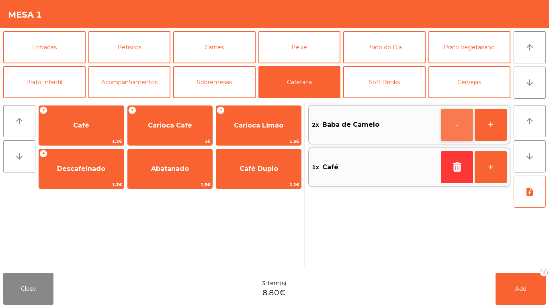
click at [461, 134] on button "-" at bounding box center [457, 125] width 32 height 32
click at [487, 164] on button "+" at bounding box center [490, 167] width 32 height 32
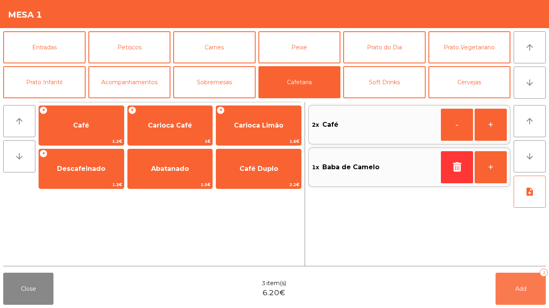
click at [510, 285] on button "Add 3" at bounding box center [520, 289] width 50 height 32
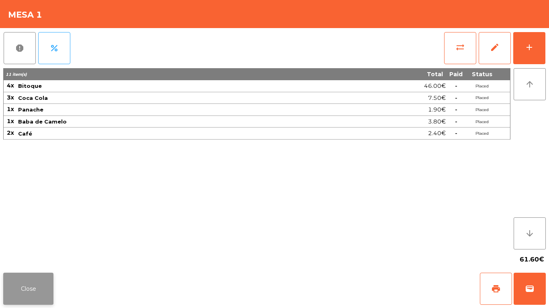
click at [18, 285] on button "Close" at bounding box center [28, 289] width 50 height 32
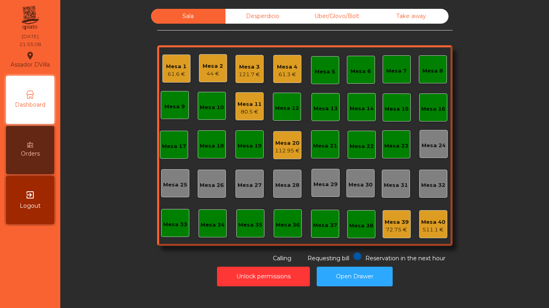
click at [276, 144] on div "Mesa 20" at bounding box center [287, 143] width 25 height 8
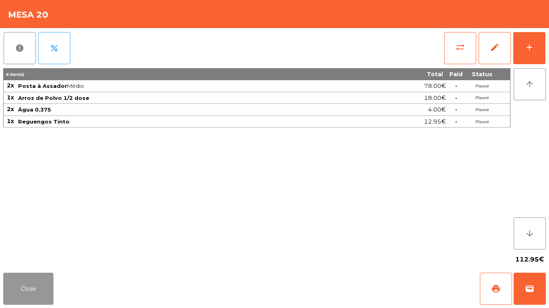
click at [31, 280] on button "Close" at bounding box center [28, 289] width 50 height 32
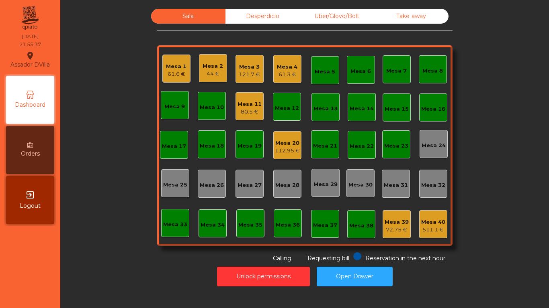
click at [294, 73] on div "Mesa 4 61.3 €" at bounding box center [287, 69] width 28 height 28
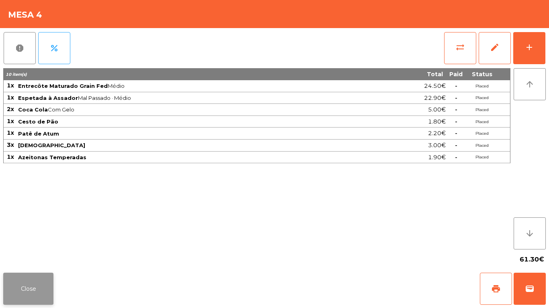
click at [37, 289] on button "Close" at bounding box center [28, 289] width 50 height 32
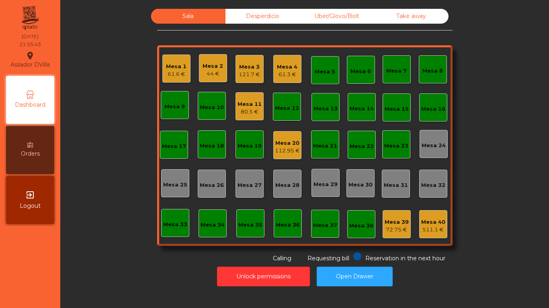
click at [243, 71] on div "121.7 €" at bounding box center [249, 75] width 21 height 8
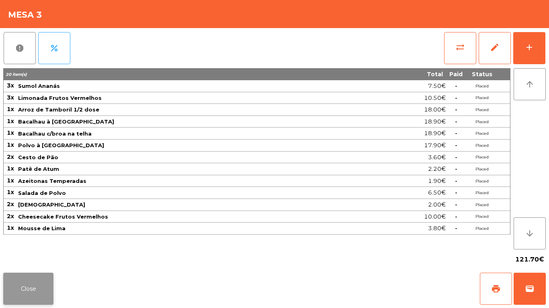
click at [24, 277] on button "Close" at bounding box center [28, 289] width 50 height 32
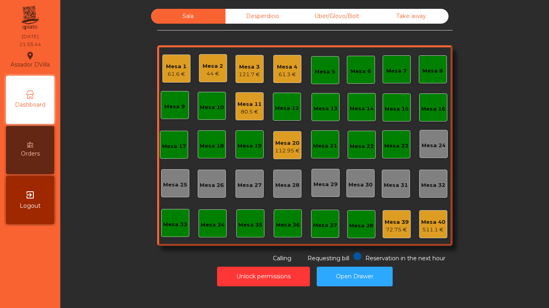
click at [216, 70] on div "44 €" at bounding box center [212, 74] width 20 height 8
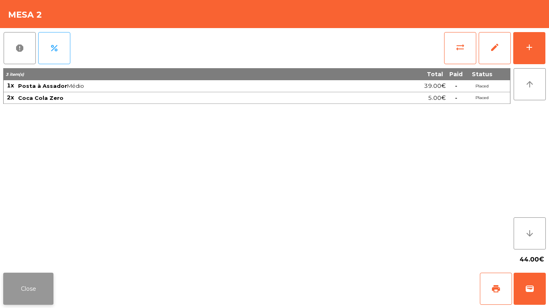
click at [33, 294] on button "Close" at bounding box center [28, 289] width 50 height 32
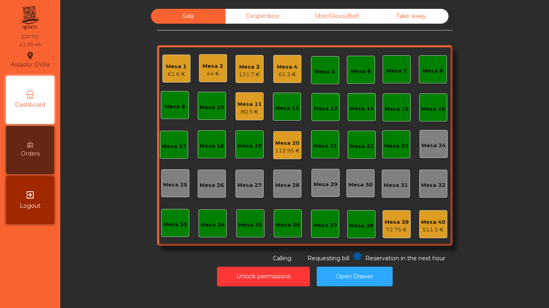
click at [171, 69] on div "Mesa 1" at bounding box center [176, 67] width 20 height 8
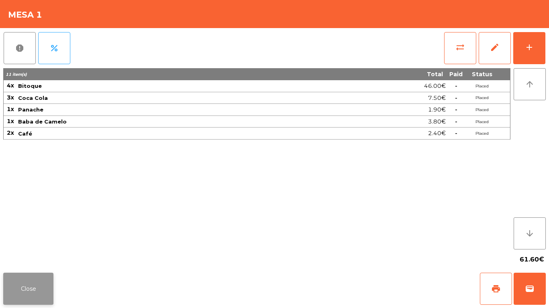
click at [31, 288] on button "Close" at bounding box center [28, 289] width 50 height 32
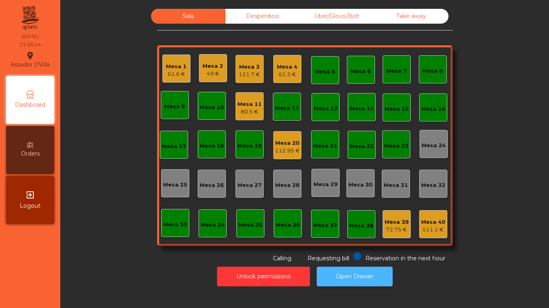
click at [375, 275] on button "Open Drawer" at bounding box center [354, 277] width 76 height 20
click at [360, 267] on button "Open Drawer" at bounding box center [354, 277] width 76 height 20
